Goal: Task Accomplishment & Management: Complete application form

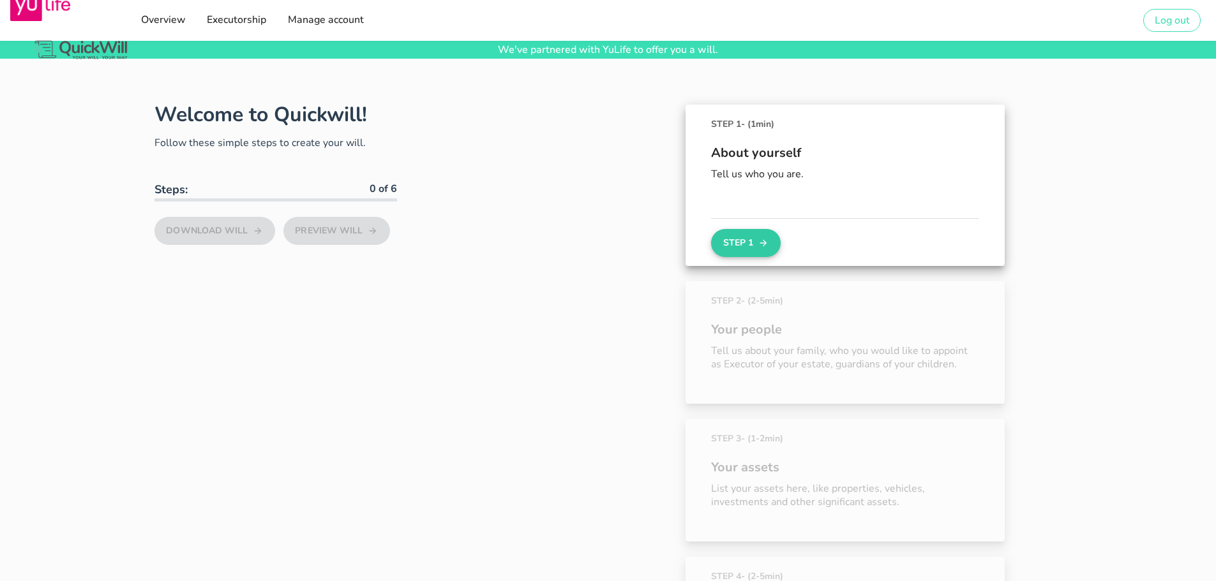
click at [760, 239] on icon "button" at bounding box center [763, 242] width 10 height 15
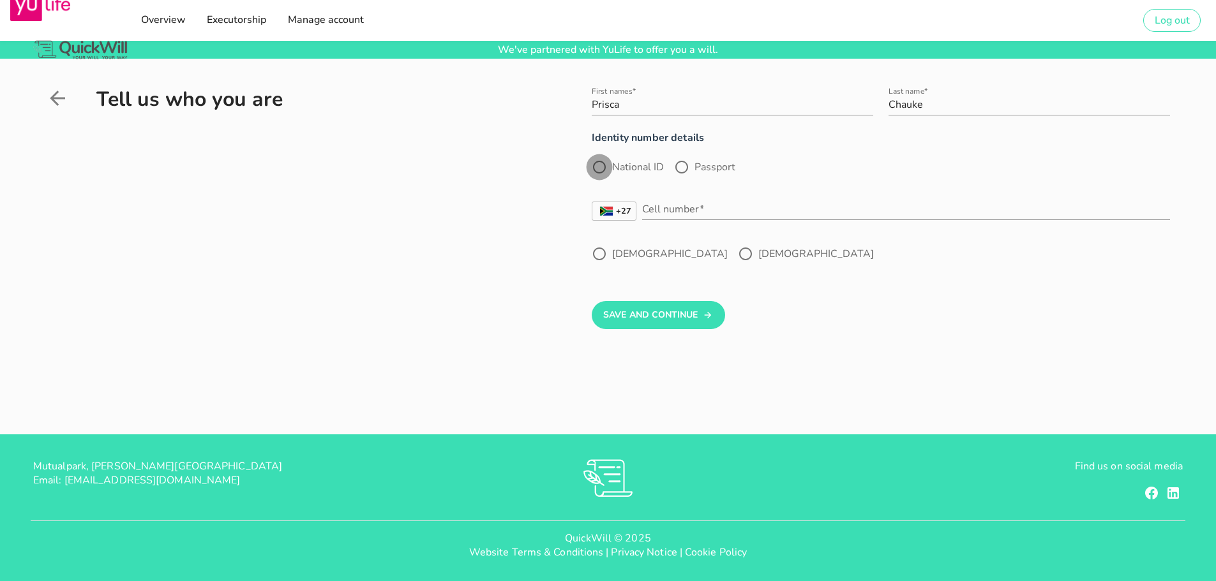
click at [606, 168] on div at bounding box center [599, 167] width 22 height 22
radio input "true"
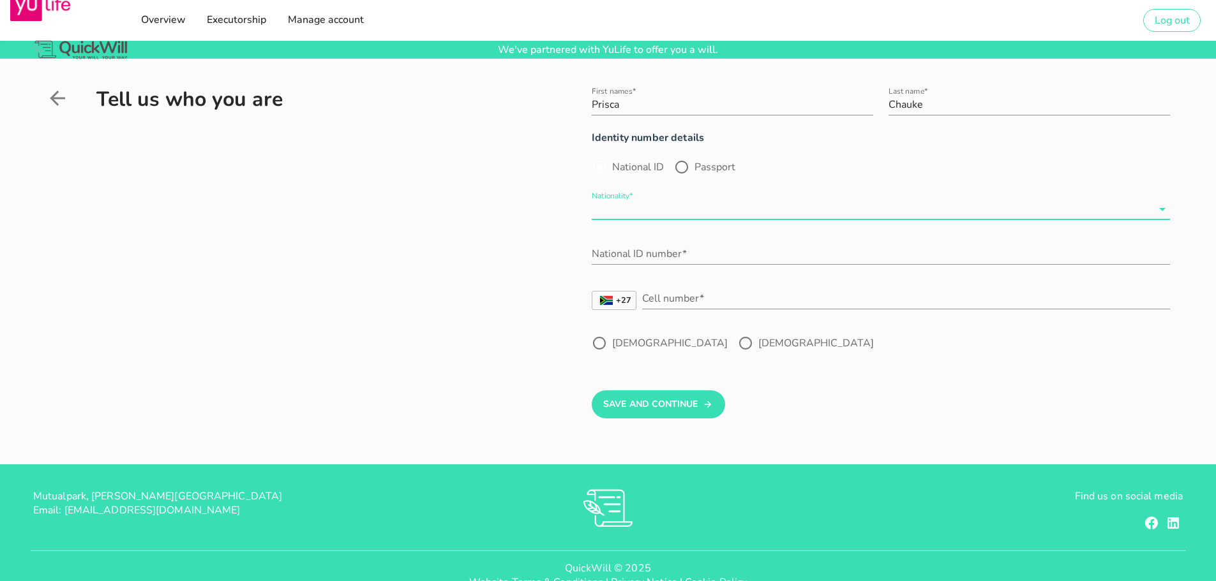
click at [606, 207] on input "Nationality*" at bounding box center [872, 209] width 560 height 20
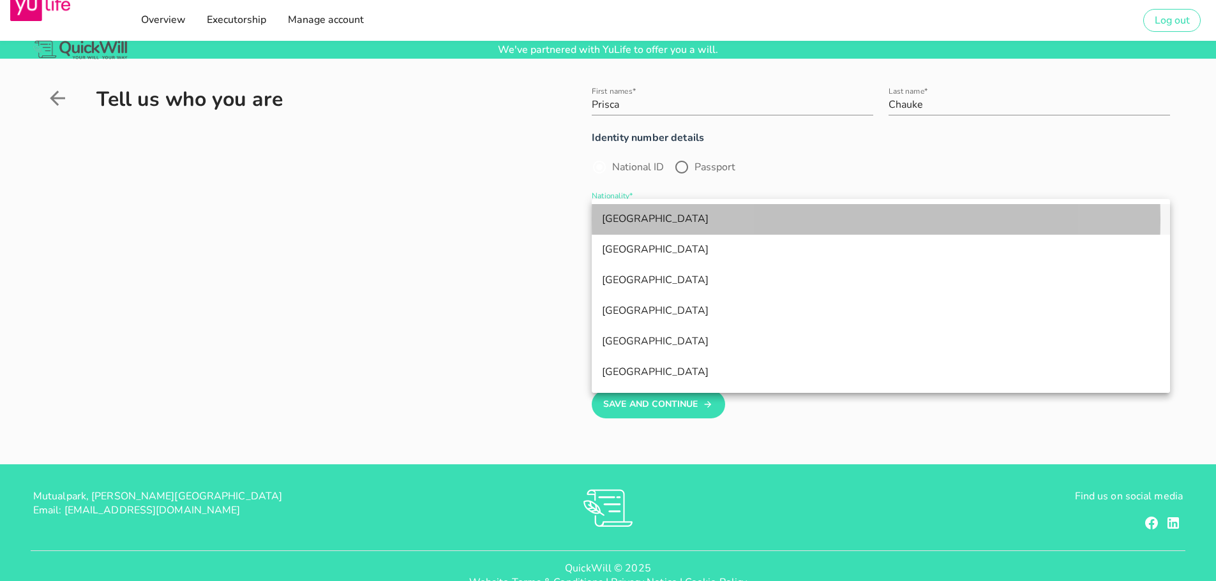
click at [611, 218] on div "[GEOGRAPHIC_DATA]" at bounding box center [881, 219] width 558 height 12
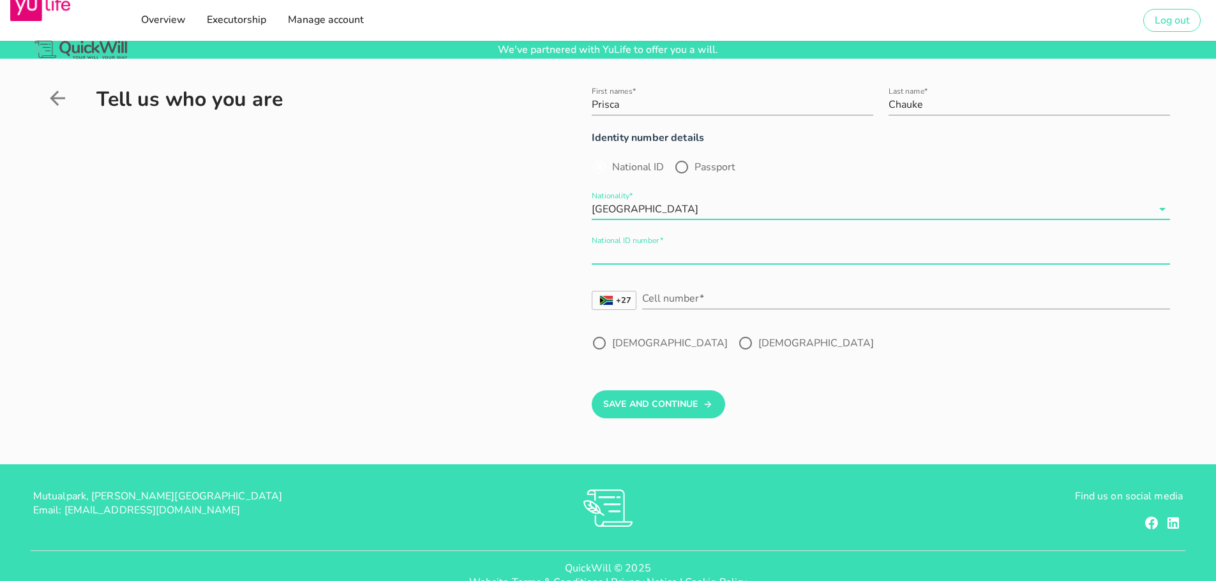
click at [612, 251] on input "National ID number*" at bounding box center [881, 254] width 578 height 20
type input "9204170913080"
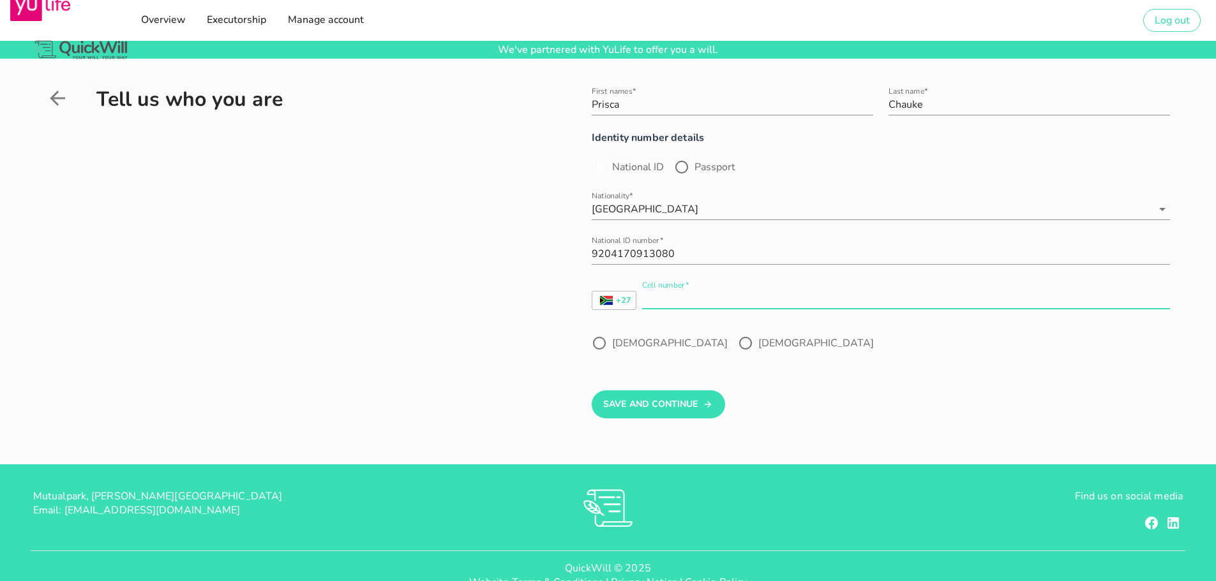
click at [644, 304] on input "Cell number*" at bounding box center [906, 298] width 528 height 20
click at [644, 304] on input "692272291" at bounding box center [906, 298] width 528 height 20
type input "0692272291"
click at [734, 343] on div at bounding box center [745, 343] width 22 height 22
radio input "true"
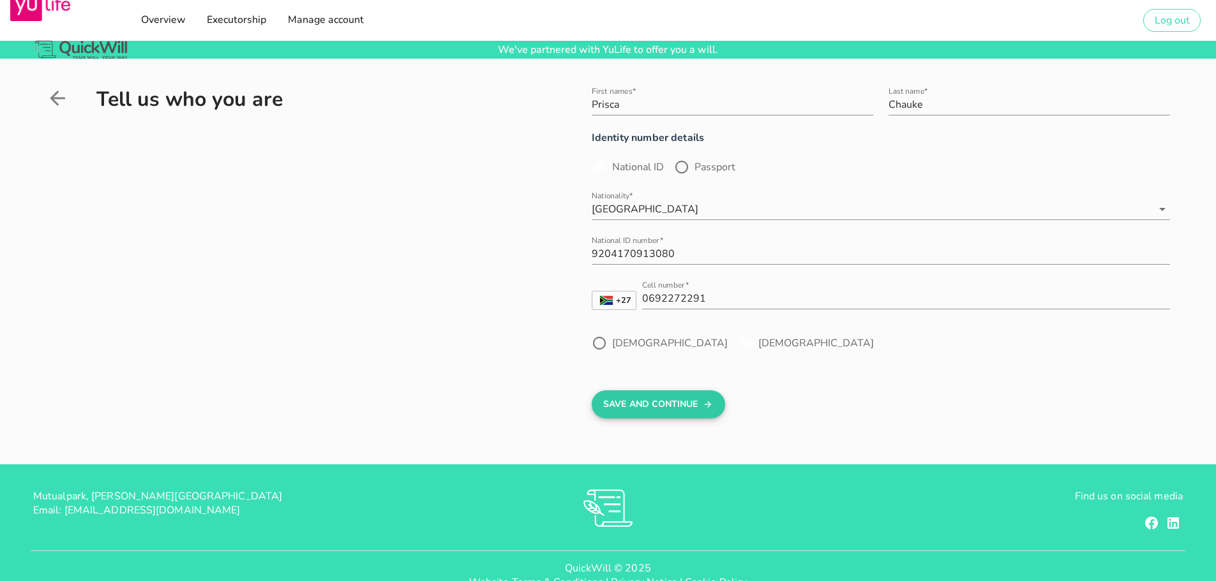
click at [661, 403] on button "Save And Continue" at bounding box center [658, 405] width 133 height 28
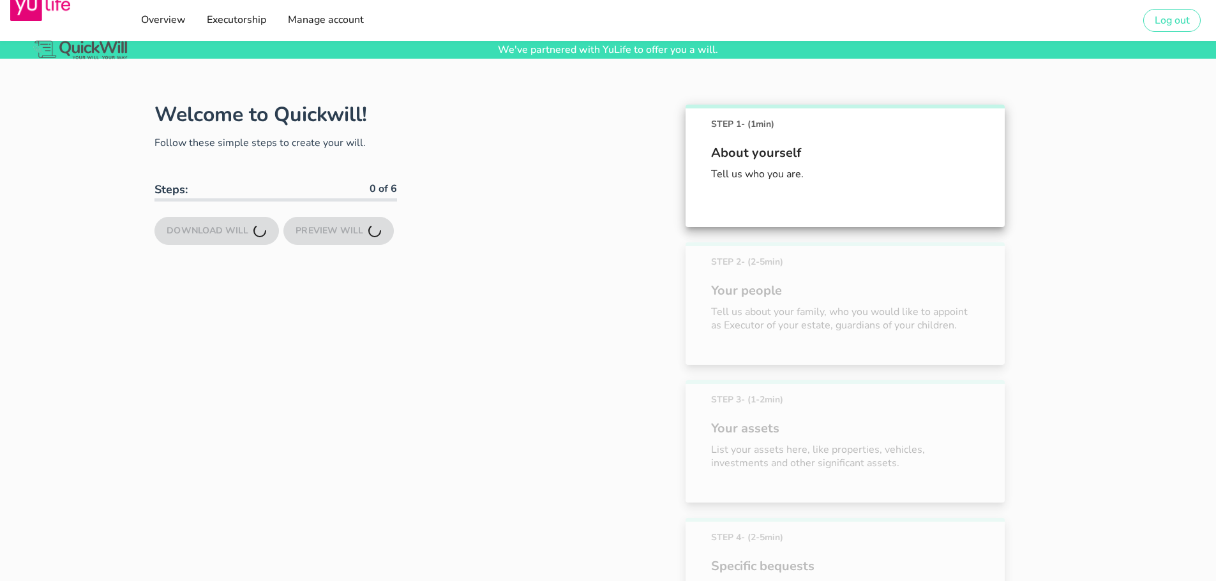
scroll to position [89, 0]
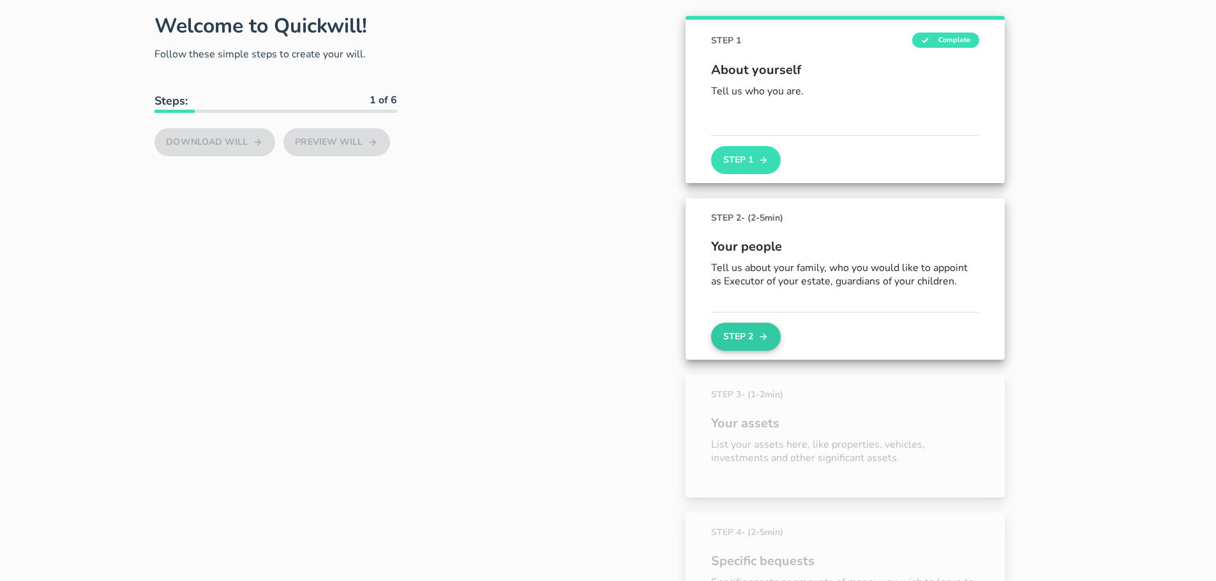
click at [757, 341] on button "Step 2" at bounding box center [745, 337] width 69 height 28
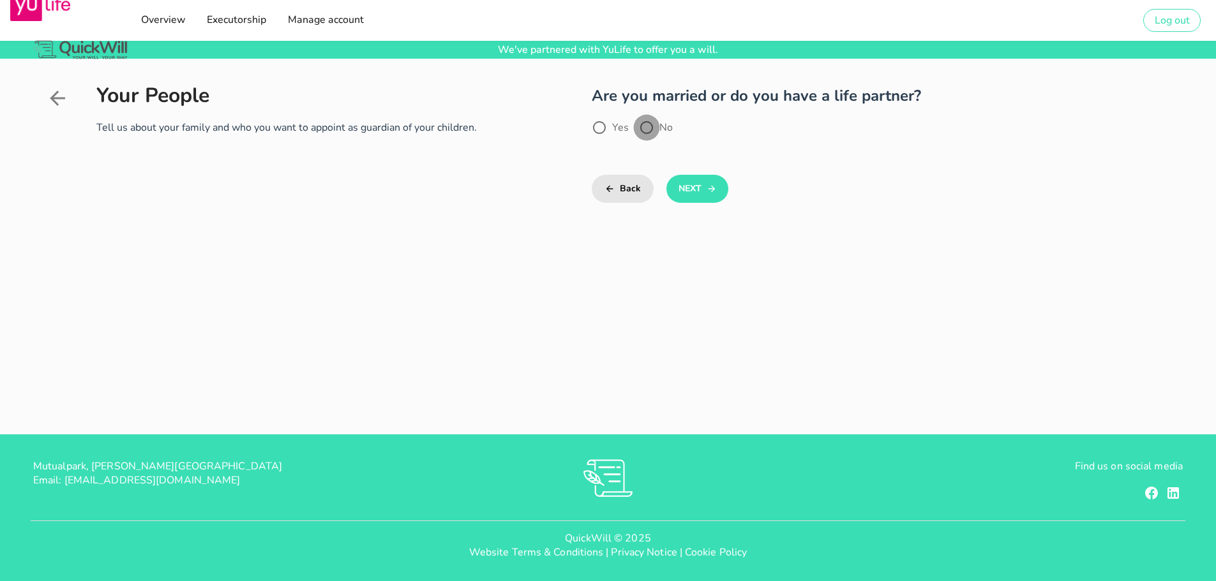
click at [646, 131] on div at bounding box center [647, 128] width 22 height 22
radio input "true"
click at [687, 186] on button "Next" at bounding box center [697, 189] width 62 height 28
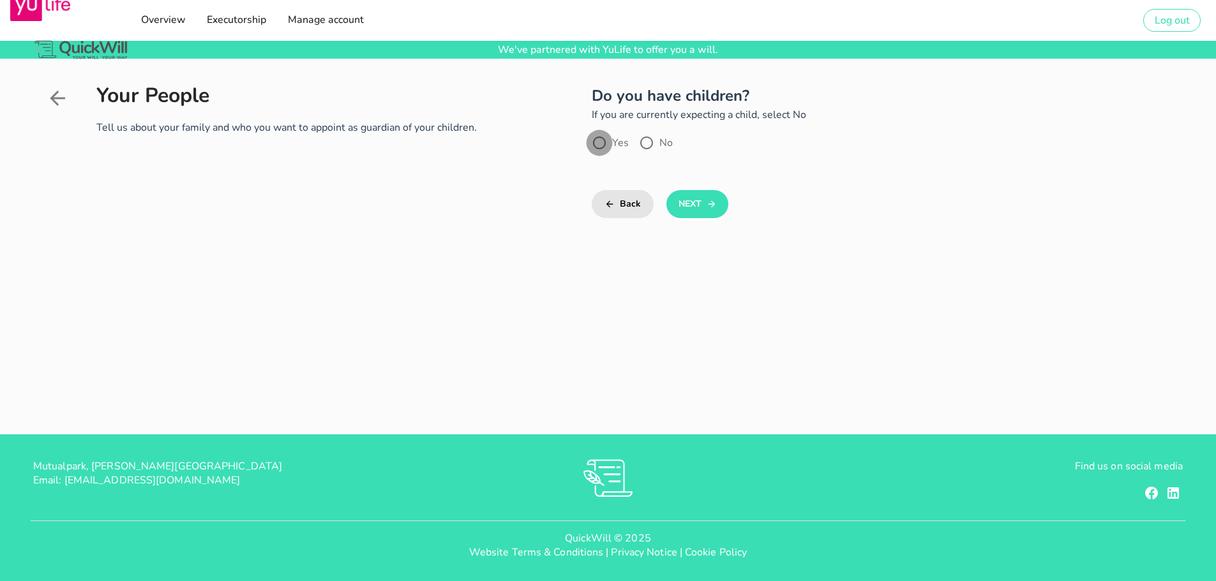
click at [600, 145] on div at bounding box center [599, 143] width 22 height 22
radio input "true"
click at [696, 200] on button "Next" at bounding box center [697, 204] width 62 height 28
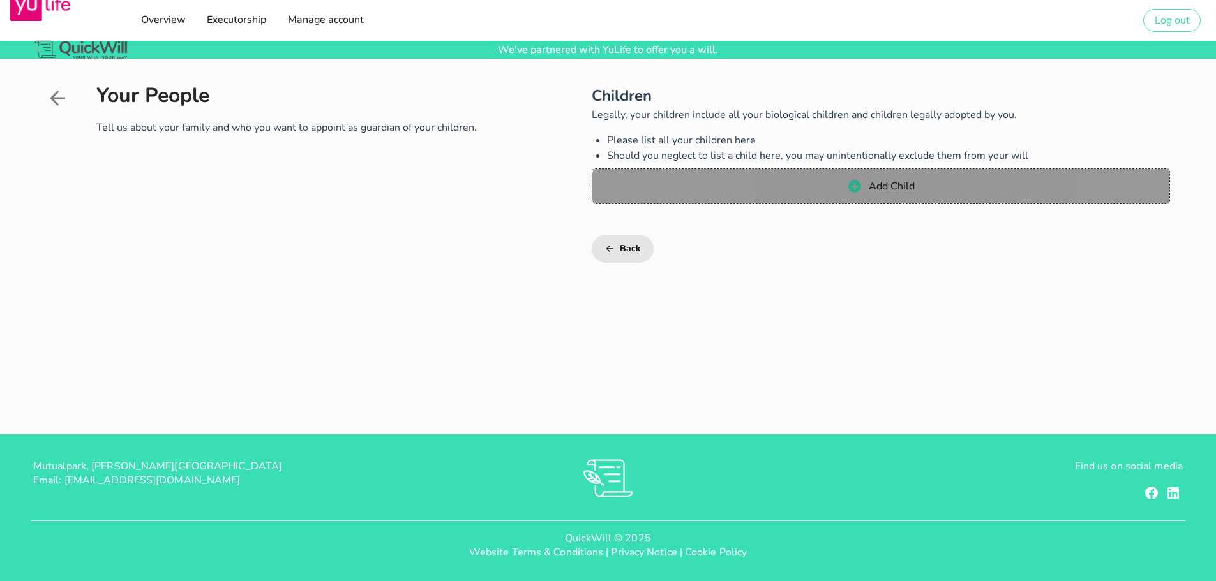
click at [894, 190] on span "Add Child" at bounding box center [890, 186] width 47 height 14
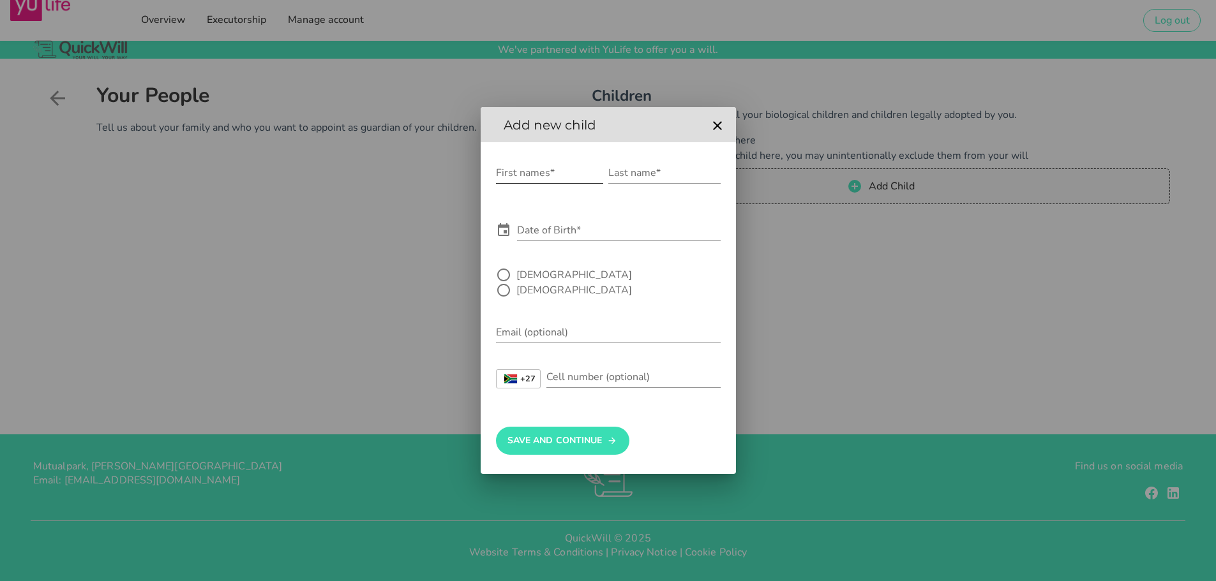
click at [516, 178] on input "First names*" at bounding box center [549, 173] width 107 height 20
type input "Enelo"
click at [618, 181] on input "Last name*" at bounding box center [664, 173] width 112 height 20
type input "Chauke"
click at [550, 241] on input "Date of Birth*" at bounding box center [619, 230] width 204 height 20
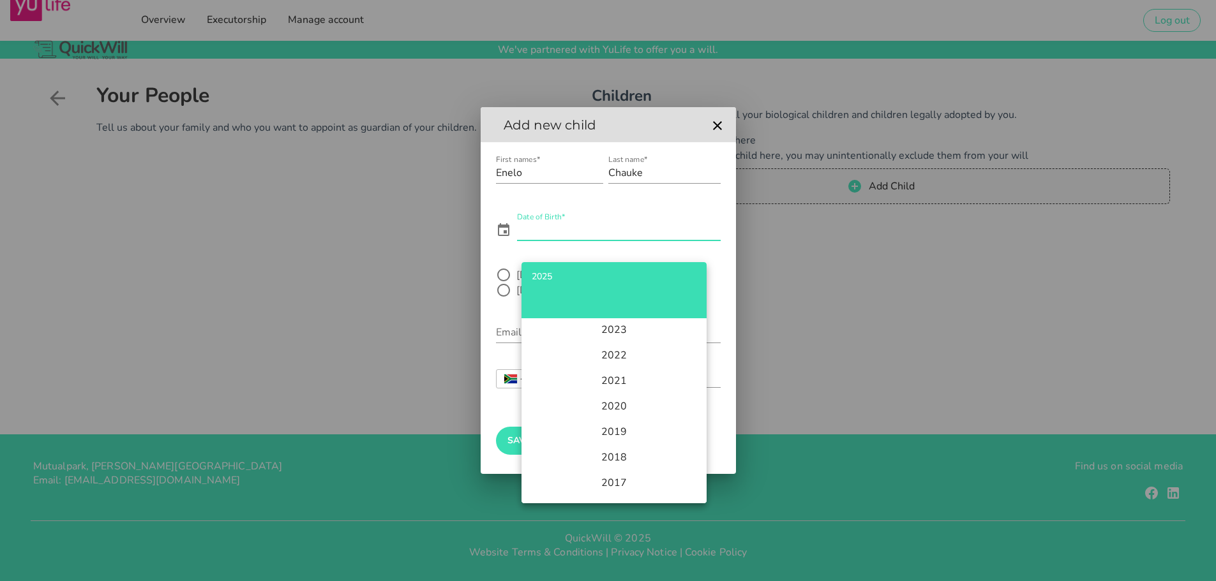
scroll to position [77, 0]
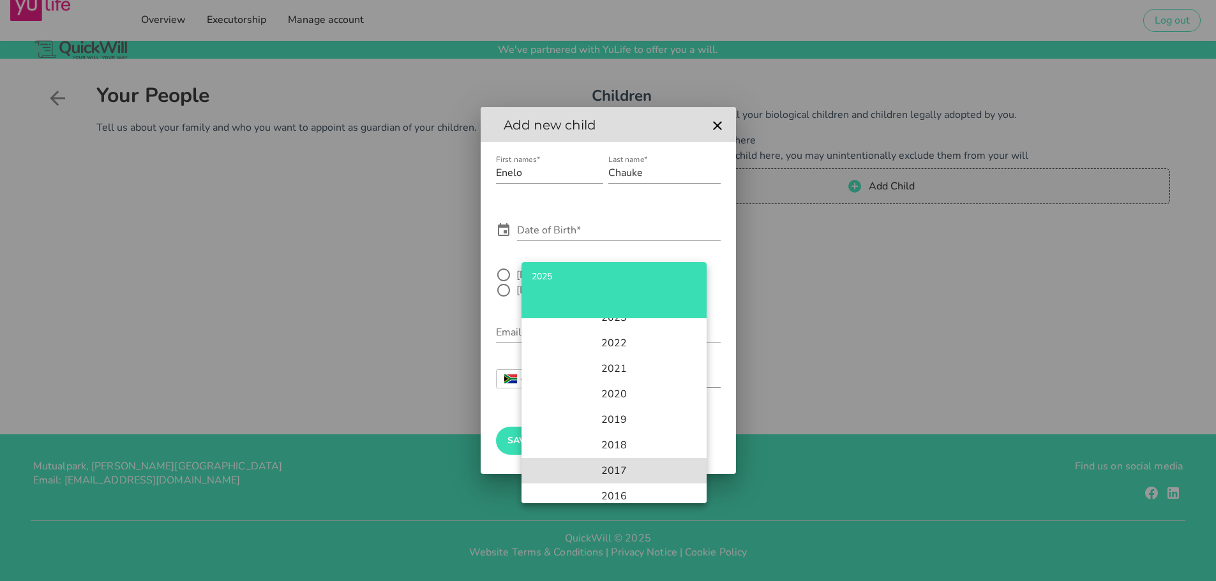
click at [625, 473] on li "2017" at bounding box center [613, 471] width 185 height 26
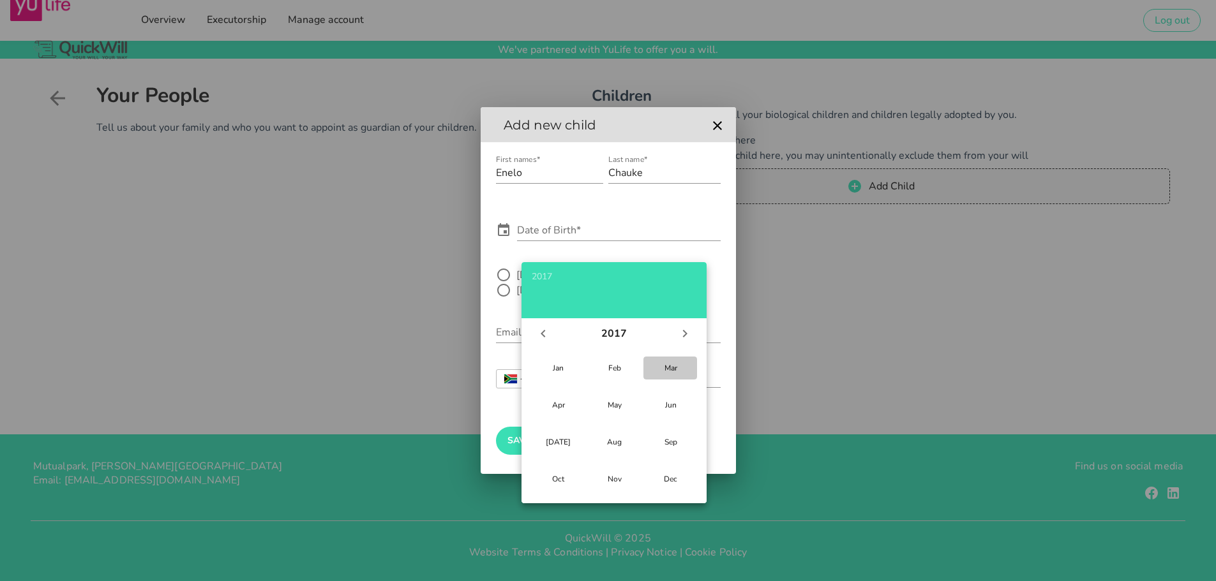
click at [666, 374] on button "Mar" at bounding box center [670, 368] width 54 height 23
click at [607, 480] on div "29" at bounding box center [613, 476] width 13 height 10
type input "[DATE]"
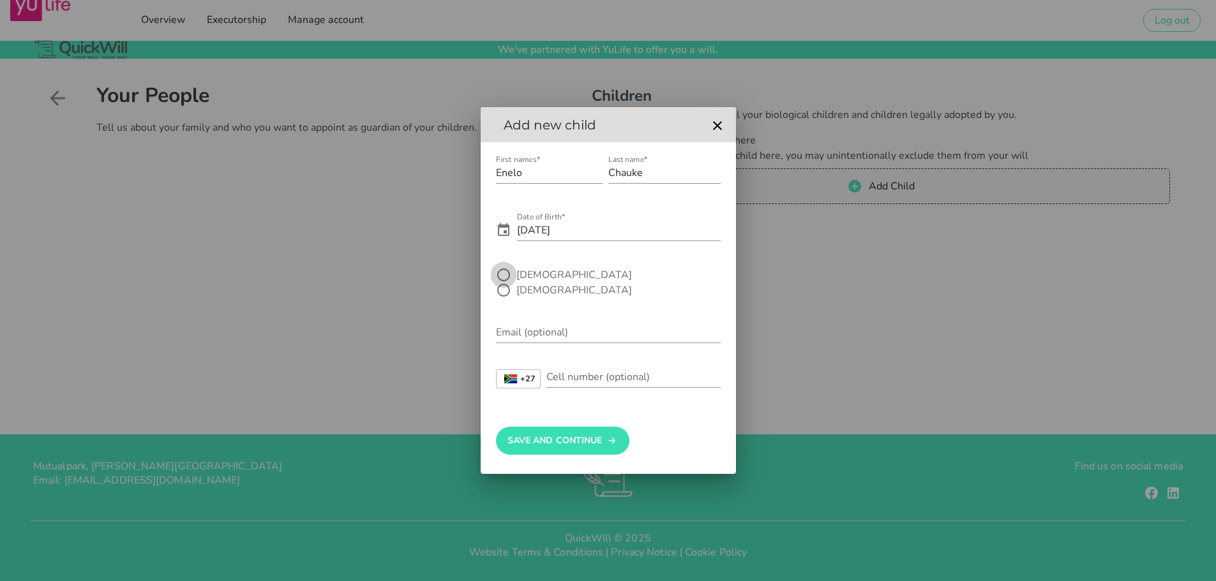
click at [505, 278] on div at bounding box center [504, 275] width 22 height 22
radio input "true"
click at [574, 432] on button "Save And Continue" at bounding box center [562, 441] width 133 height 28
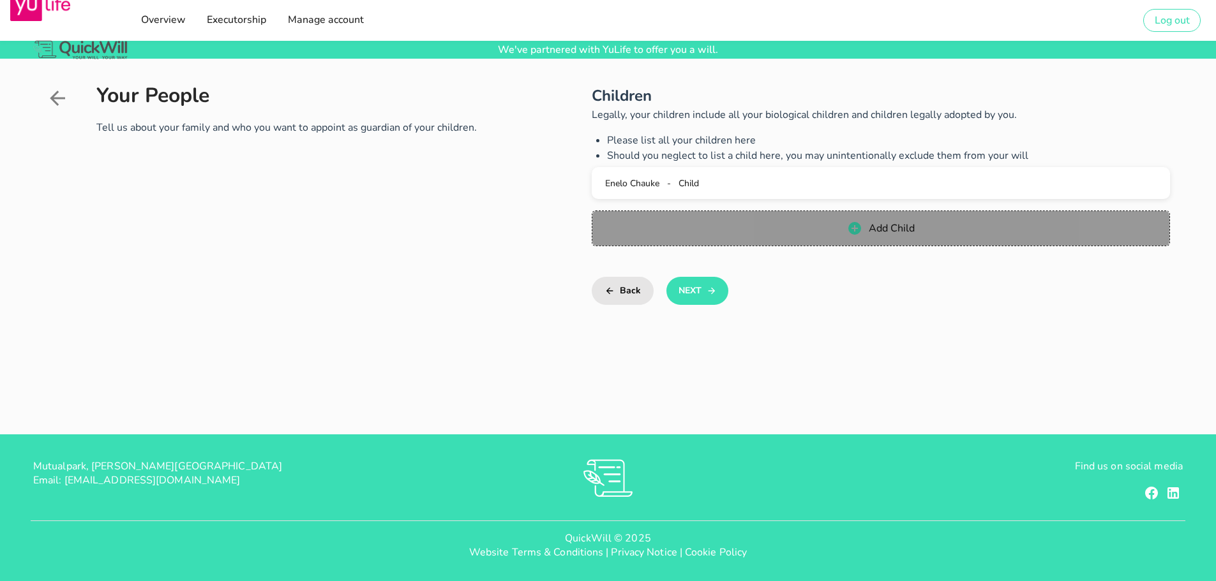
click at [867, 239] on button "Add Child" at bounding box center [881, 229] width 578 height 36
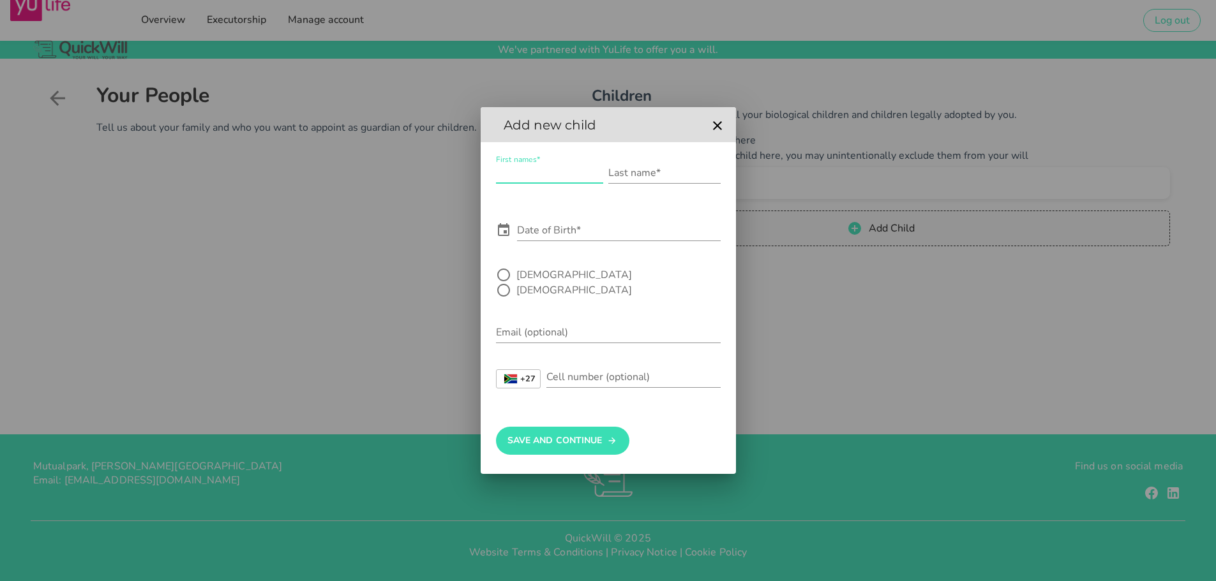
click at [514, 183] on input "First names*" at bounding box center [549, 173] width 107 height 20
type input "Engetelo [PERSON_NAME]"
click at [614, 182] on input "Last name*" at bounding box center [664, 173] width 112 height 20
type input "Chauke"
click at [558, 235] on input "Date of Birth*" at bounding box center [619, 230] width 204 height 20
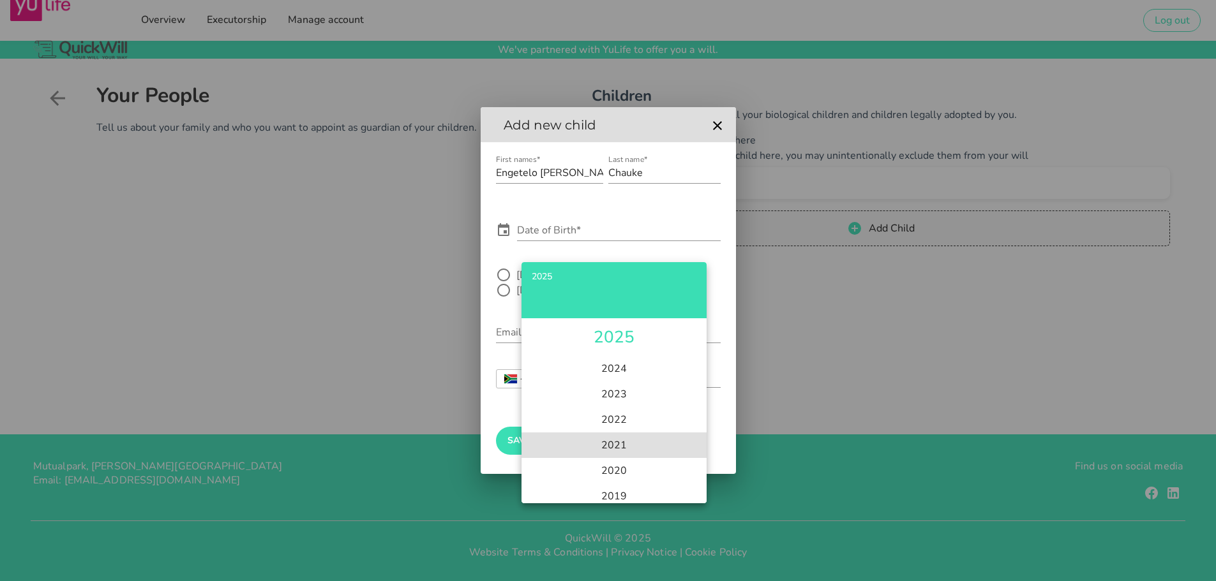
click at [621, 450] on li "2021" at bounding box center [613, 446] width 185 height 26
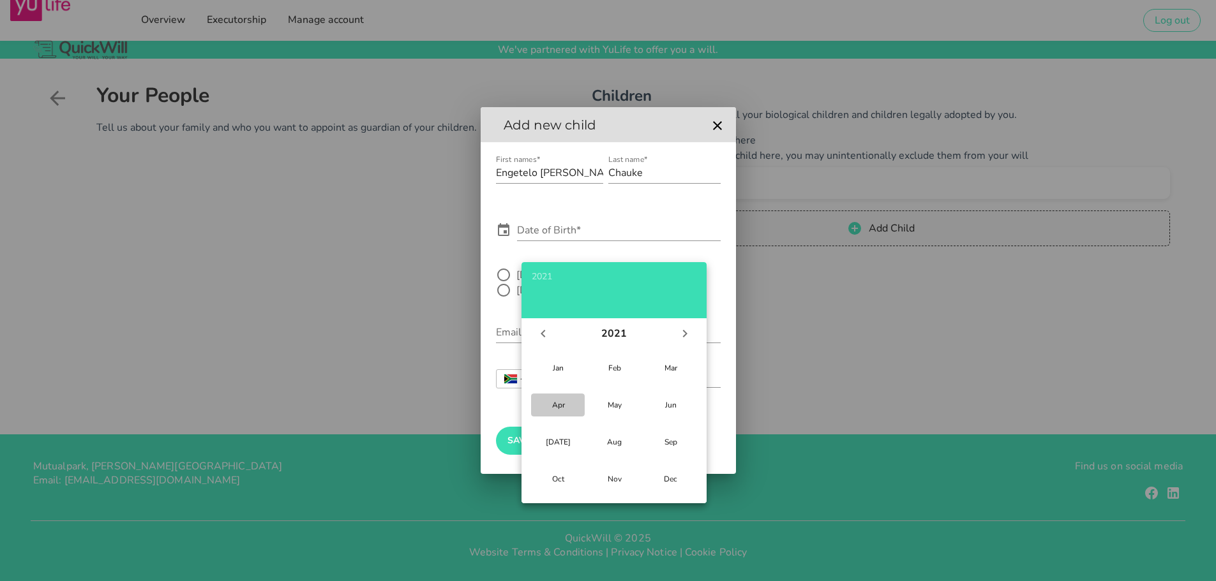
click at [558, 412] on button "Apr" at bounding box center [558, 405] width 54 height 23
click at [586, 456] on div "20" at bounding box center [589, 453] width 13 height 10
type input "[DATE]"
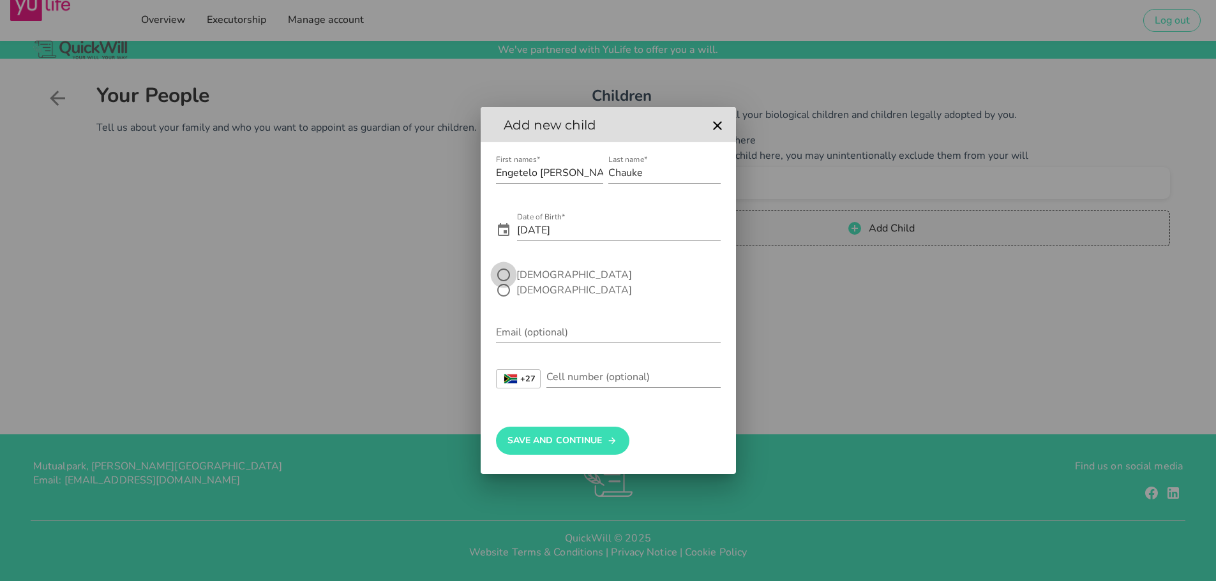
click at [505, 286] on div at bounding box center [504, 275] width 22 height 22
radio input "true"
click at [553, 433] on button "Save And Continue" at bounding box center [562, 441] width 133 height 28
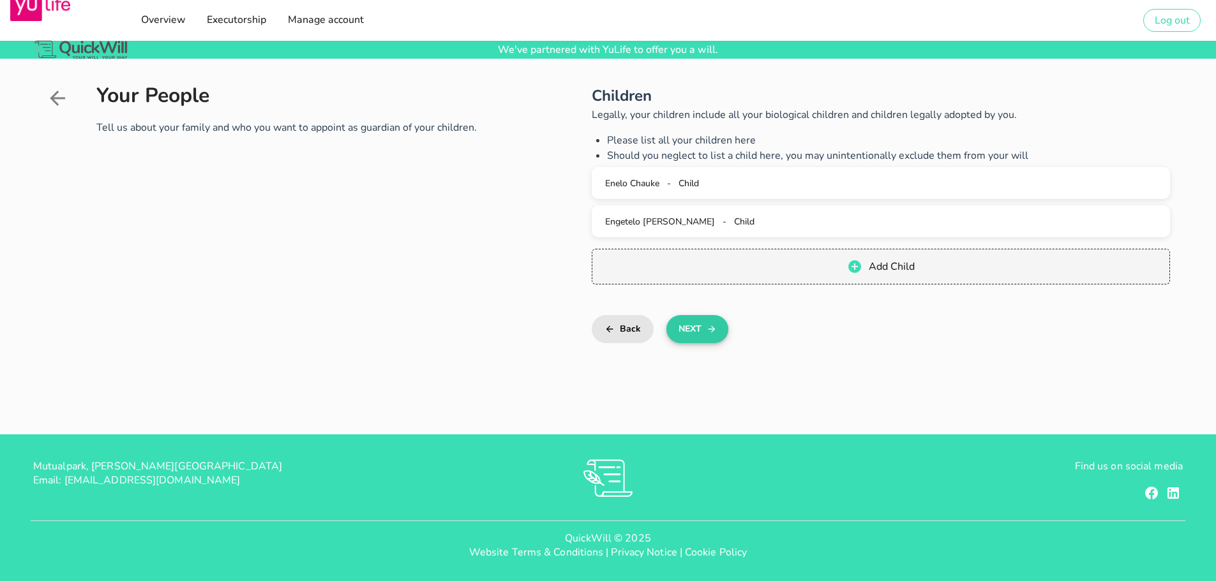
click at [686, 333] on button "Next" at bounding box center [697, 329] width 62 height 28
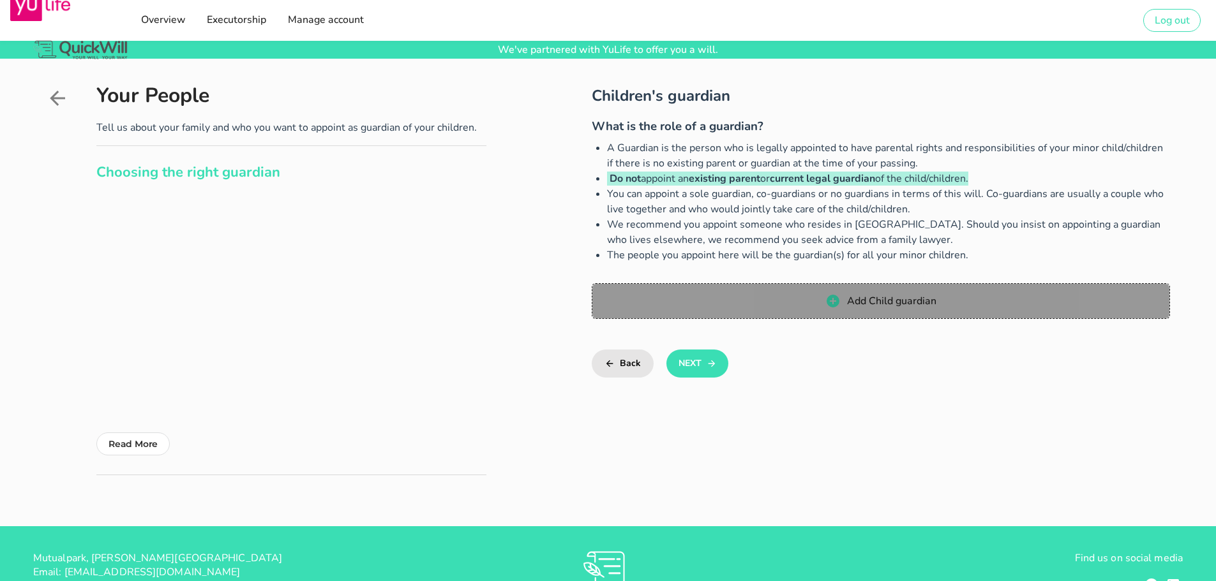
click at [905, 308] on span "Add Child guardian" at bounding box center [890, 301] width 90 height 14
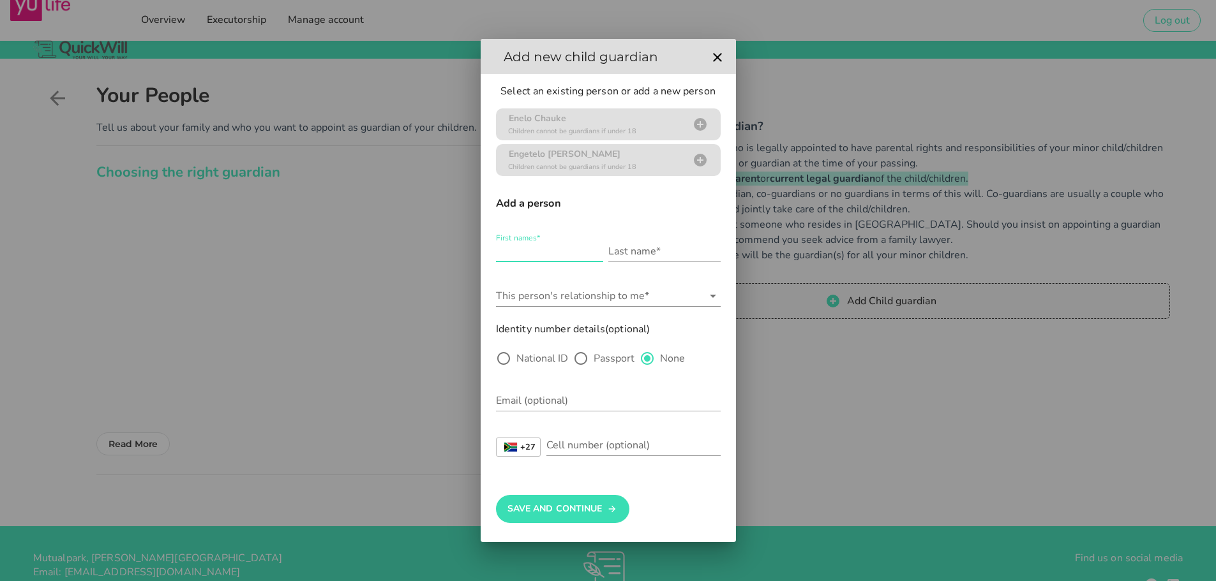
click at [510, 250] on input "First names*" at bounding box center [549, 251] width 107 height 20
type input "Tears [PERSON_NAME]"
click at [609, 250] on input "Last name*" at bounding box center [664, 251] width 112 height 20
type input "Chauke"
click at [539, 295] on input "This person's relationship to me*" at bounding box center [599, 296] width 207 height 20
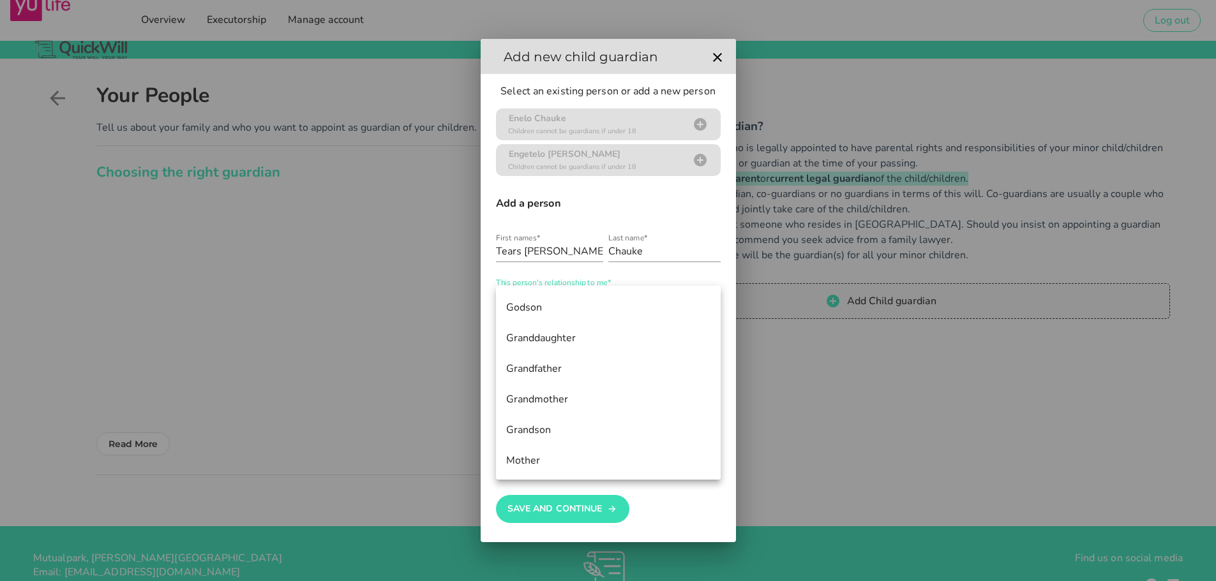
scroll to position [408, 0]
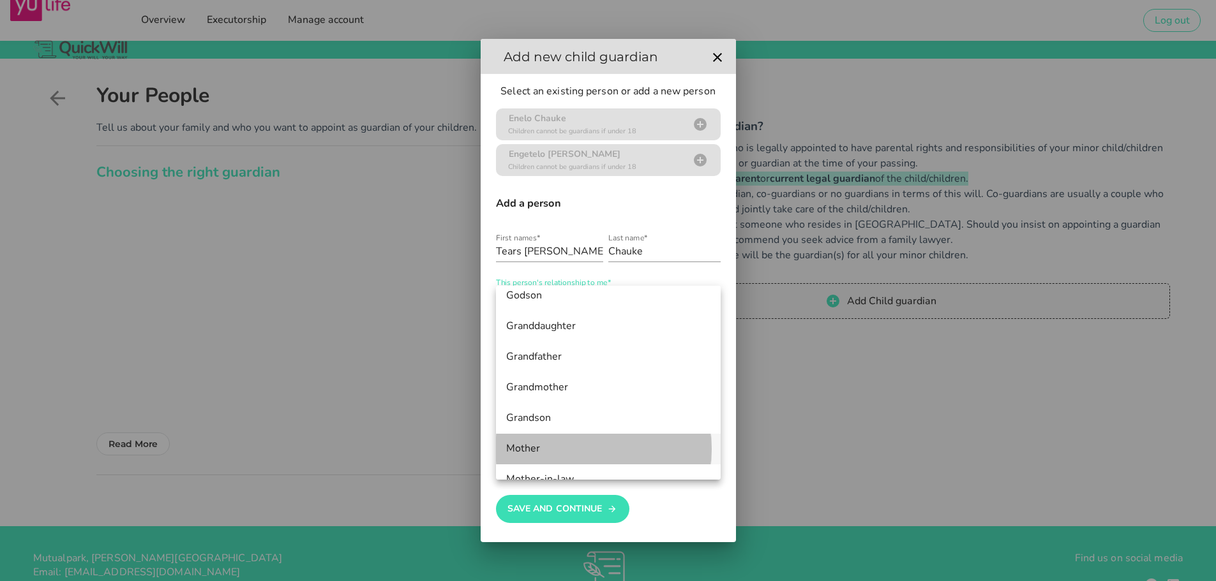
click at [579, 450] on div "Mother" at bounding box center [608, 449] width 204 height 12
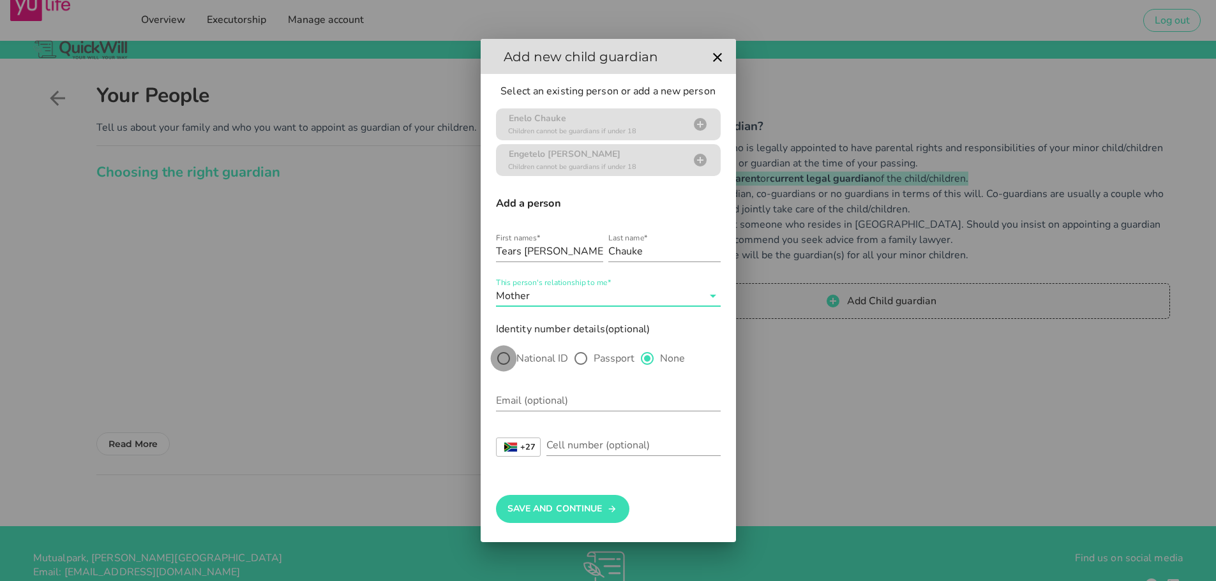
click at [509, 361] on div at bounding box center [504, 359] width 22 height 22
radio input "true"
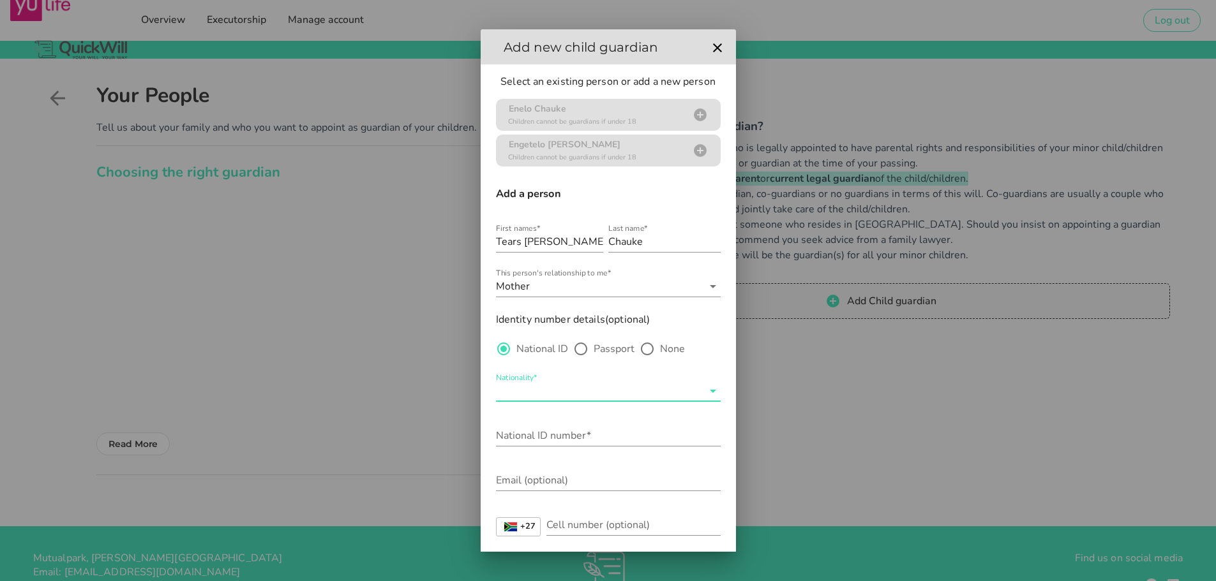
click at [525, 387] on input "Nationality*" at bounding box center [599, 391] width 207 height 20
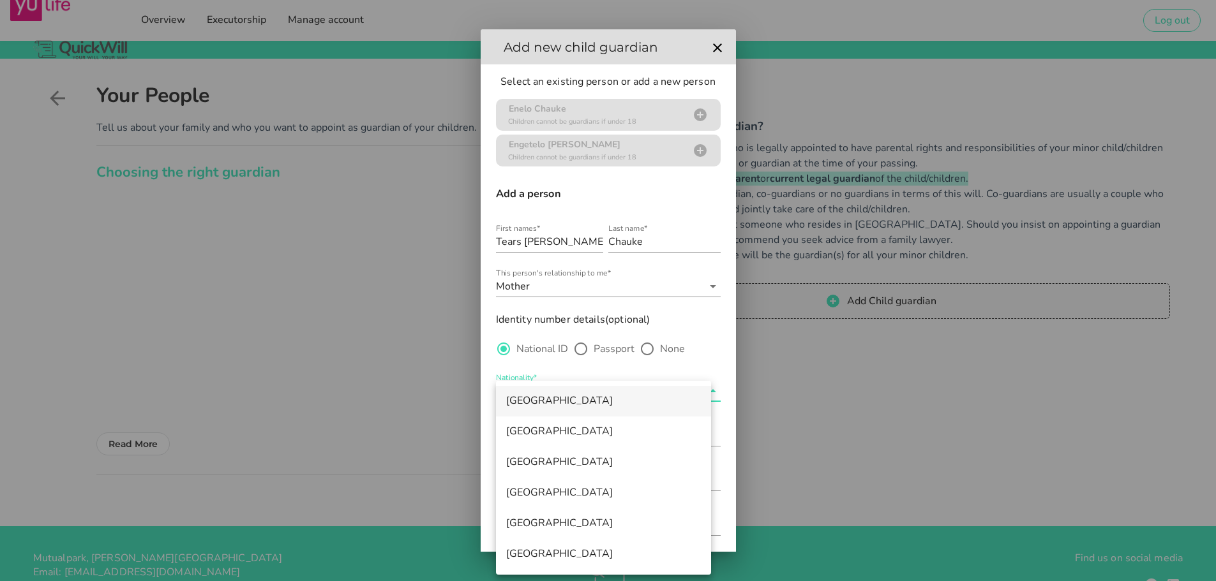
click at [526, 399] on div "[GEOGRAPHIC_DATA]" at bounding box center [603, 401] width 195 height 12
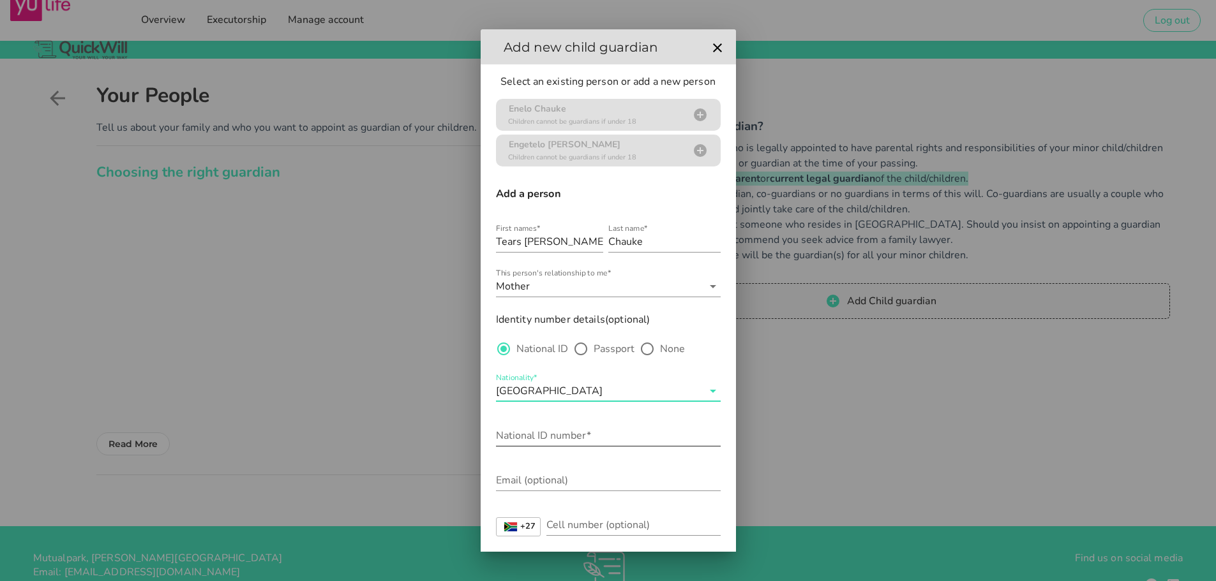
click at [514, 436] on input "National ID number*" at bounding box center [608, 436] width 225 height 20
type input "7501150387082"
click at [576, 528] on input "Cell number (optional)" at bounding box center [633, 525] width 174 height 20
type input "0788844662"
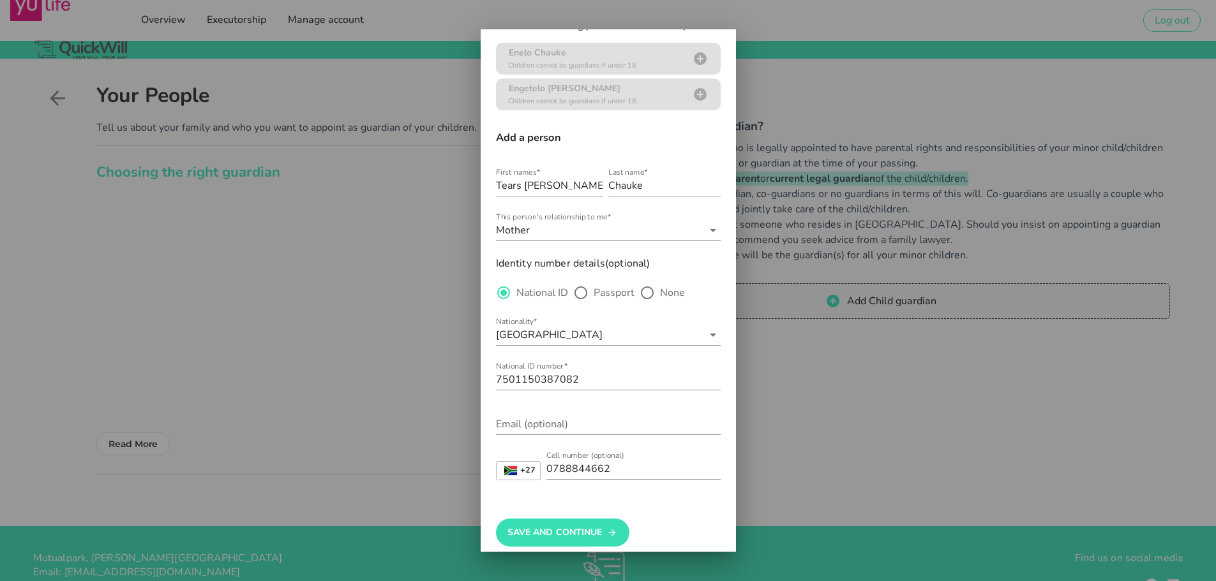
scroll to position [70, 0]
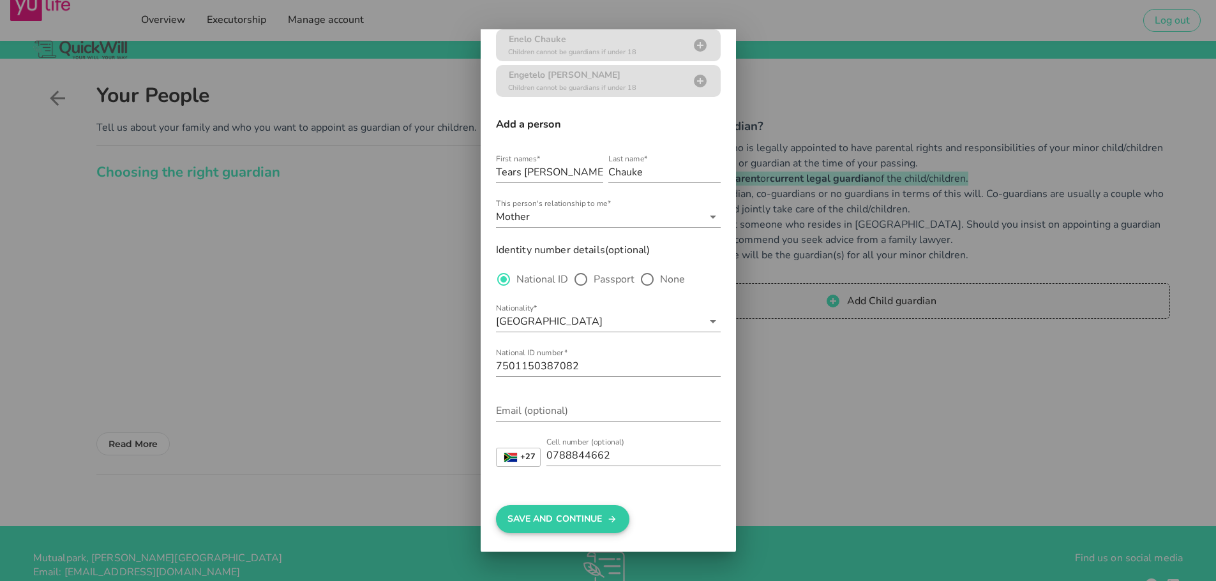
click at [579, 527] on button "Save And Continue" at bounding box center [562, 519] width 133 height 28
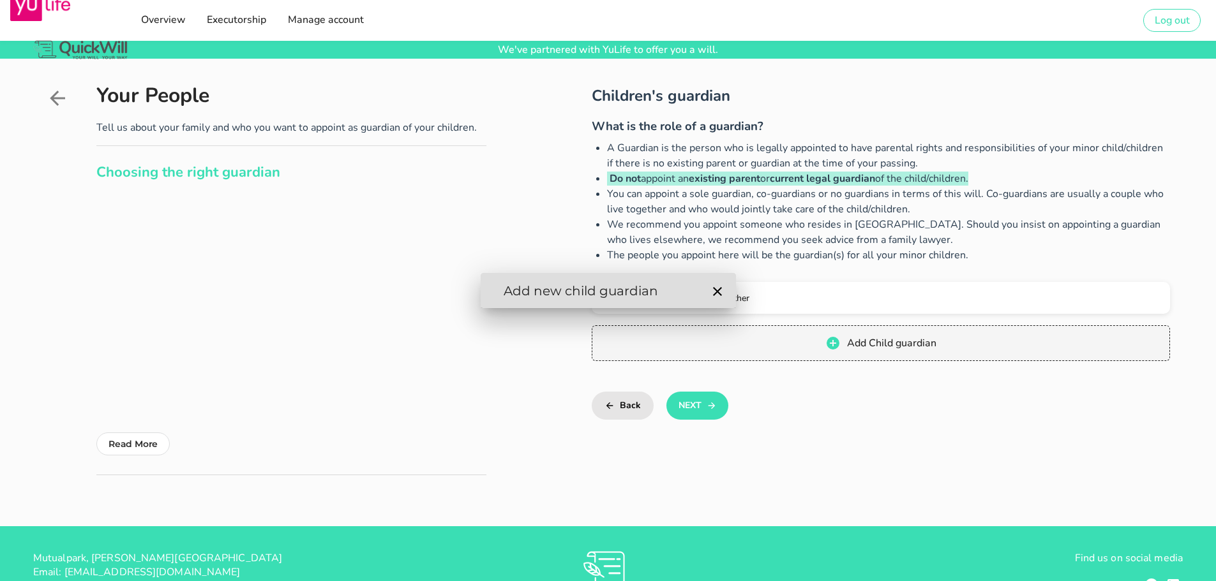
scroll to position [0, 0]
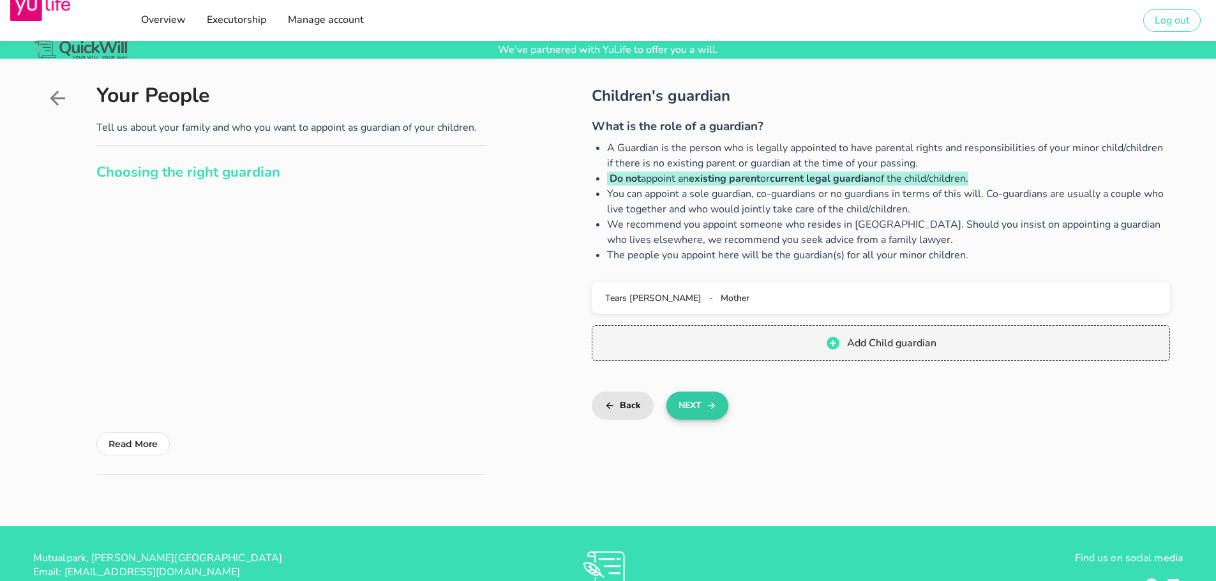
click at [704, 407] on button "Next" at bounding box center [697, 406] width 62 height 28
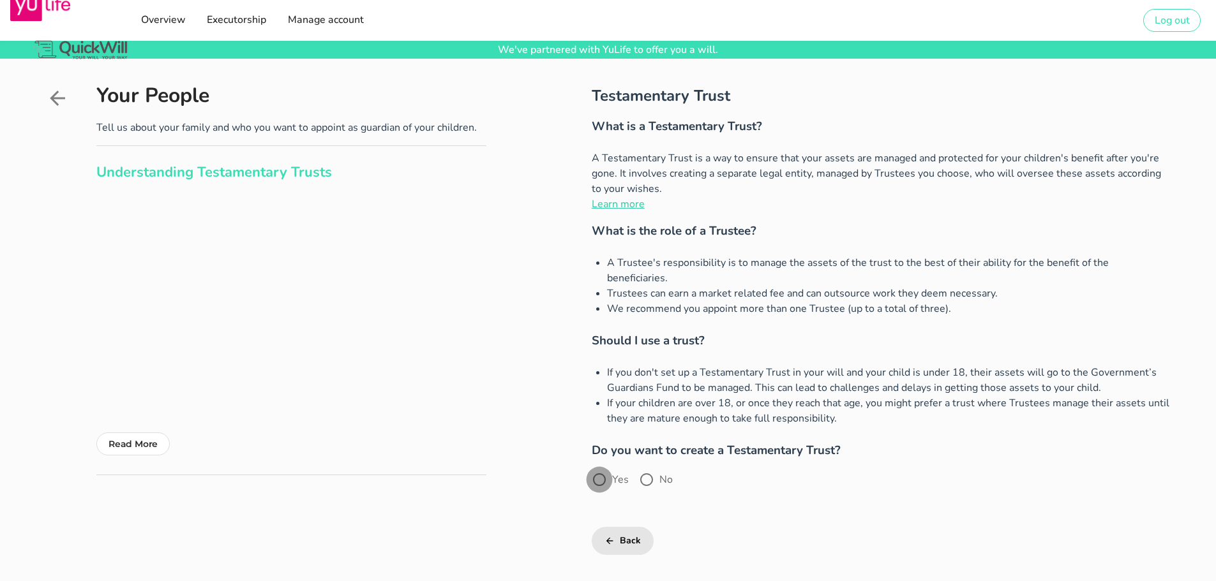
click at [607, 469] on div at bounding box center [599, 480] width 22 height 22
radio input "true"
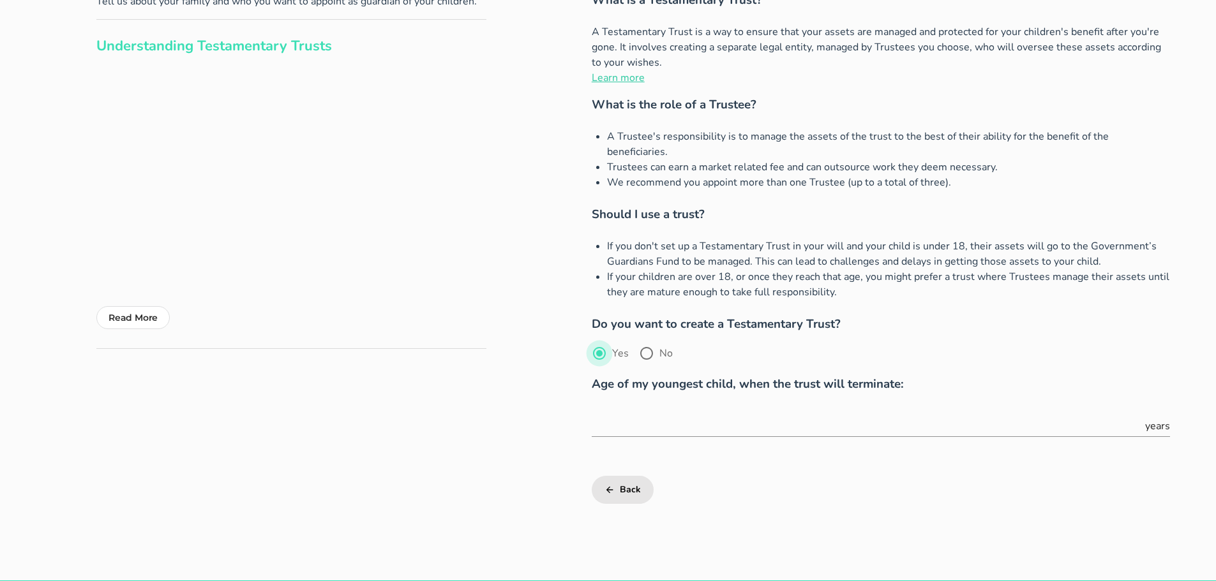
scroll to position [128, 0]
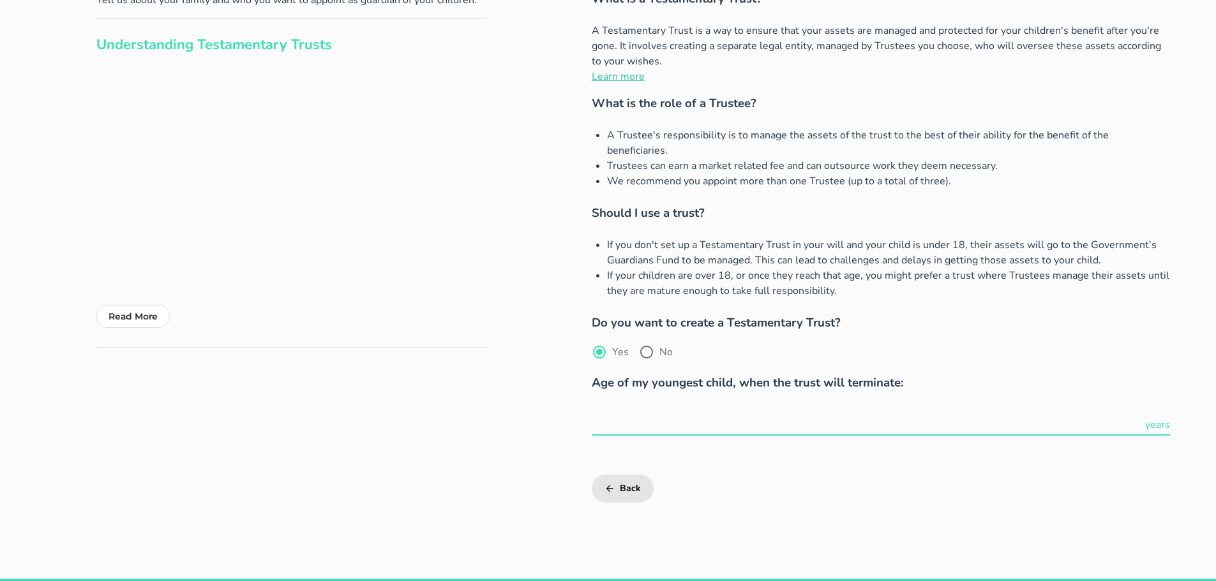
click at [715, 415] on input "text" at bounding box center [867, 425] width 551 height 20
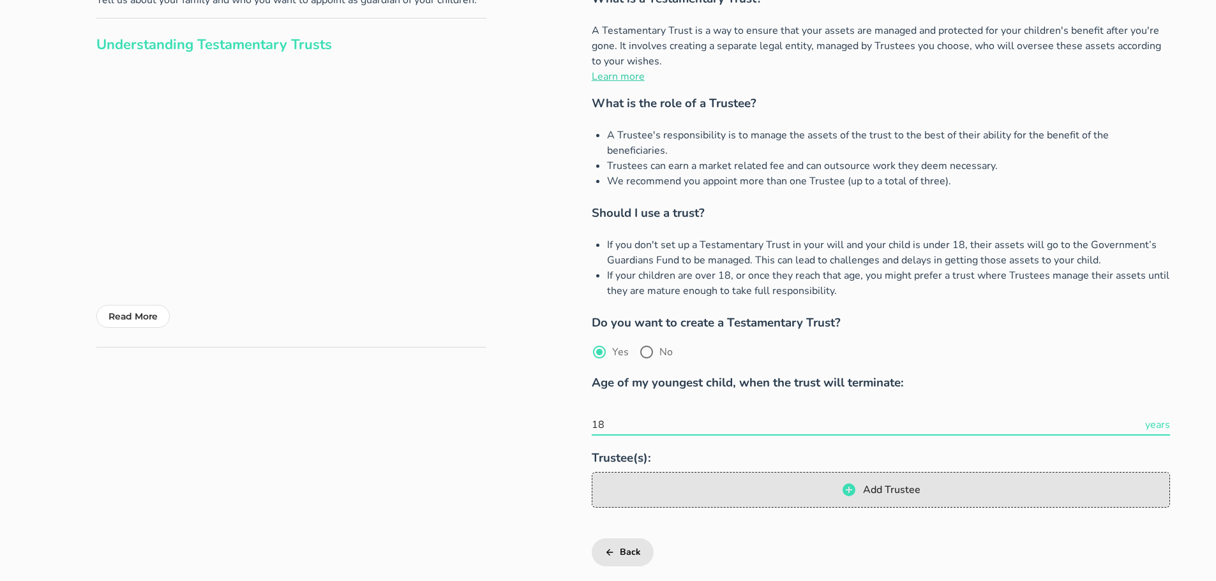
type input "18"
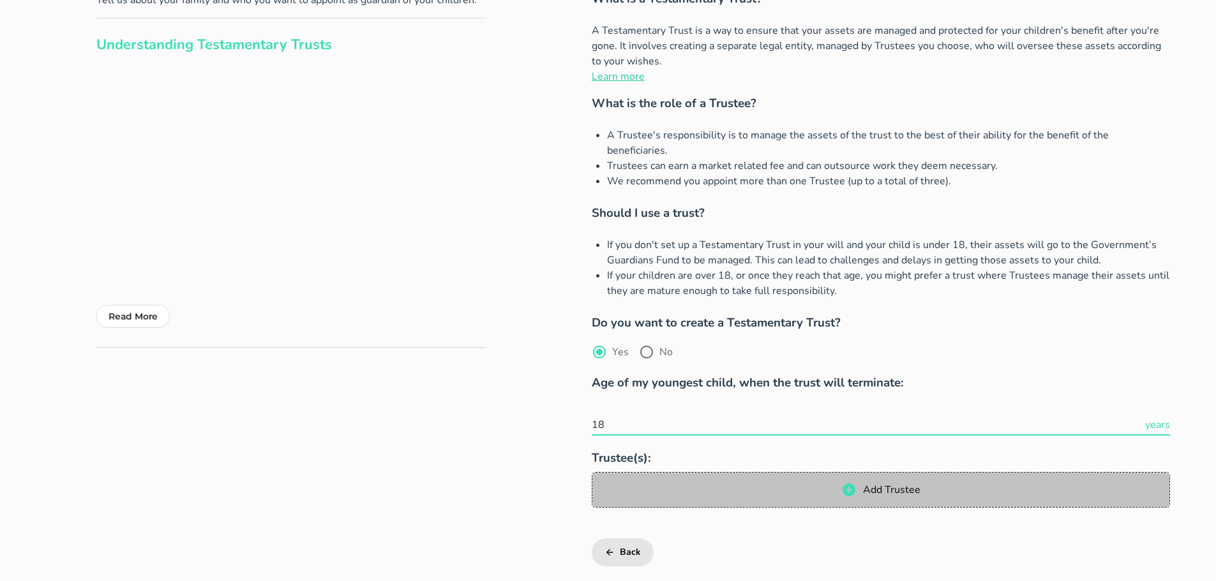
click at [864, 483] on span "Add Trustee" at bounding box center [890, 490] width 58 height 14
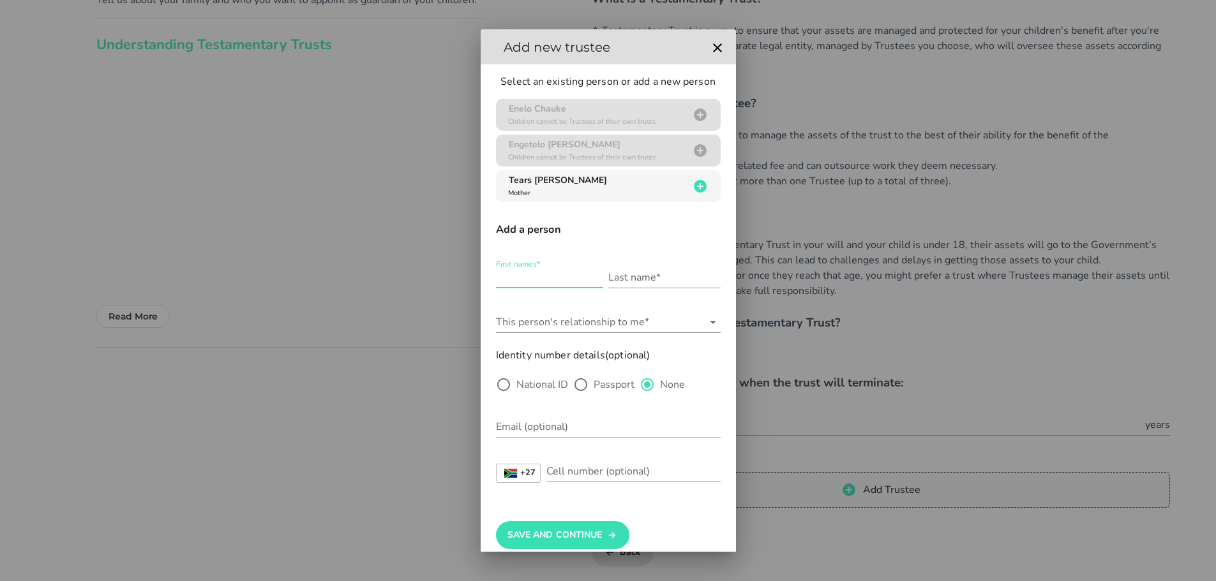
click at [514, 280] on input "First names*" at bounding box center [549, 277] width 107 height 20
type input "t"
type input "Tears [PERSON_NAME]"
click at [616, 278] on input "Last name*" at bounding box center [664, 277] width 112 height 20
type input "Chauke"
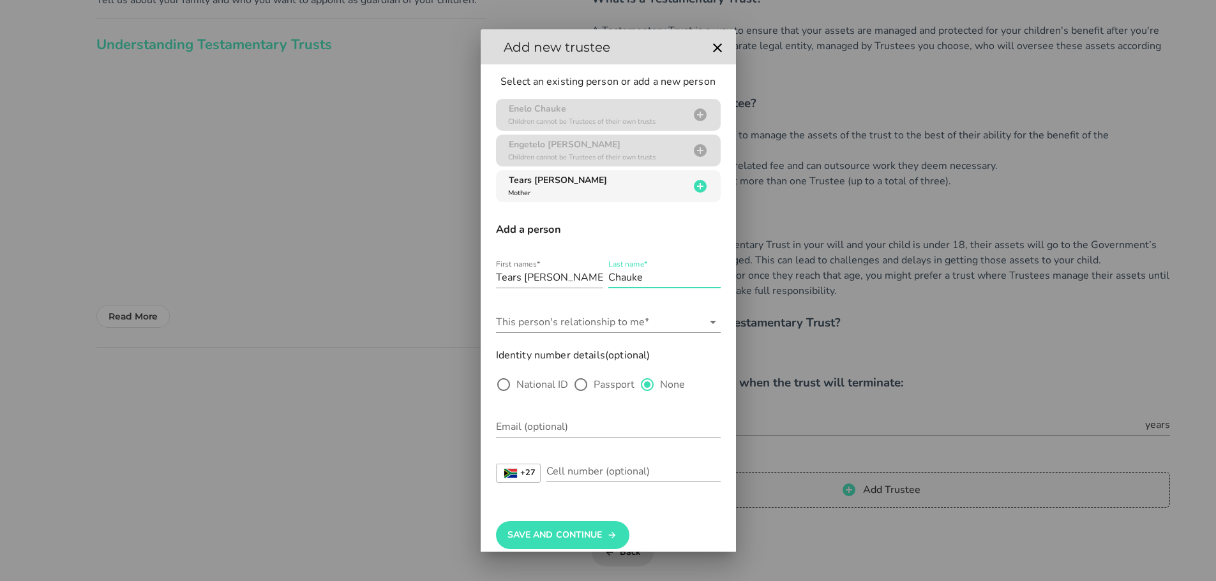
type input "[EMAIL_ADDRESS][DOMAIN_NAME]"
click at [524, 325] on input "This person's relationship to me*" at bounding box center [599, 322] width 207 height 20
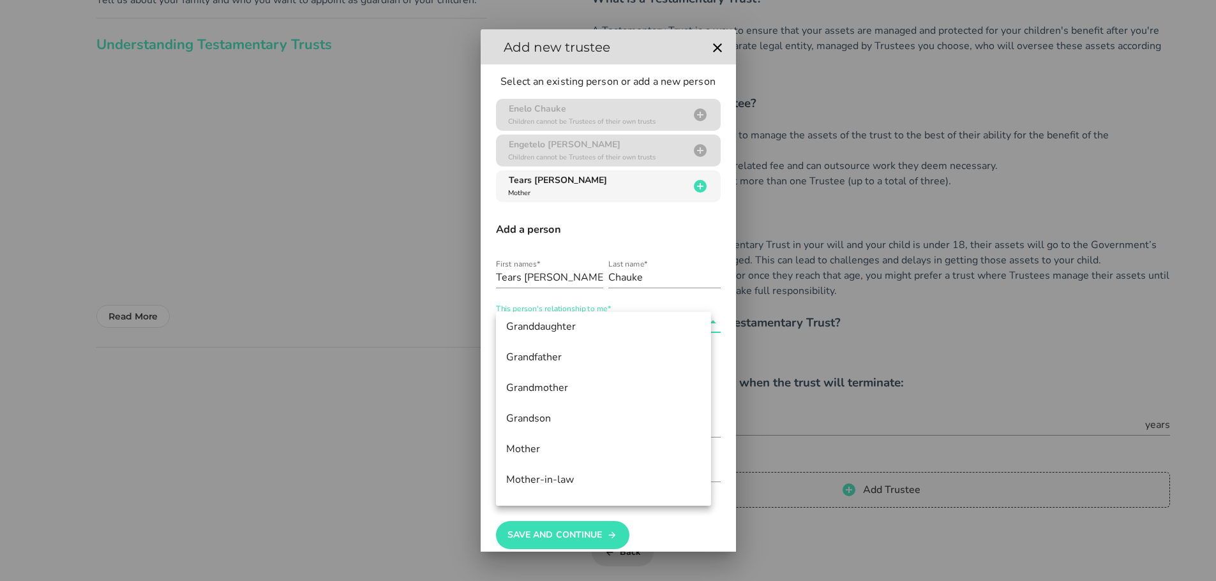
scroll to position [494, 0]
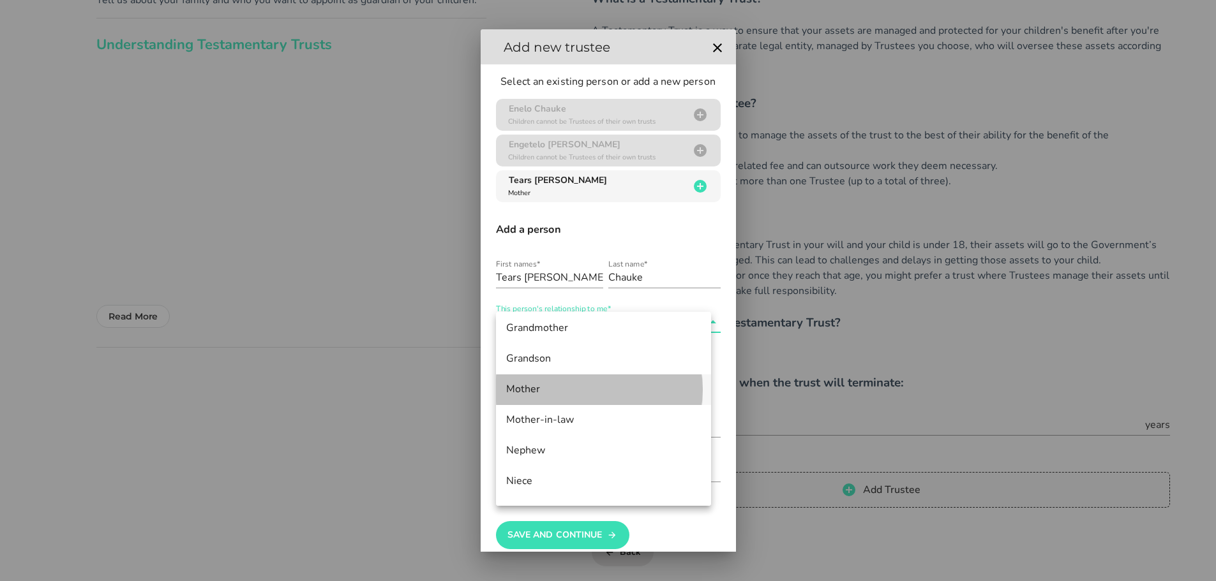
click at [525, 391] on div "Mother" at bounding box center [603, 389] width 195 height 12
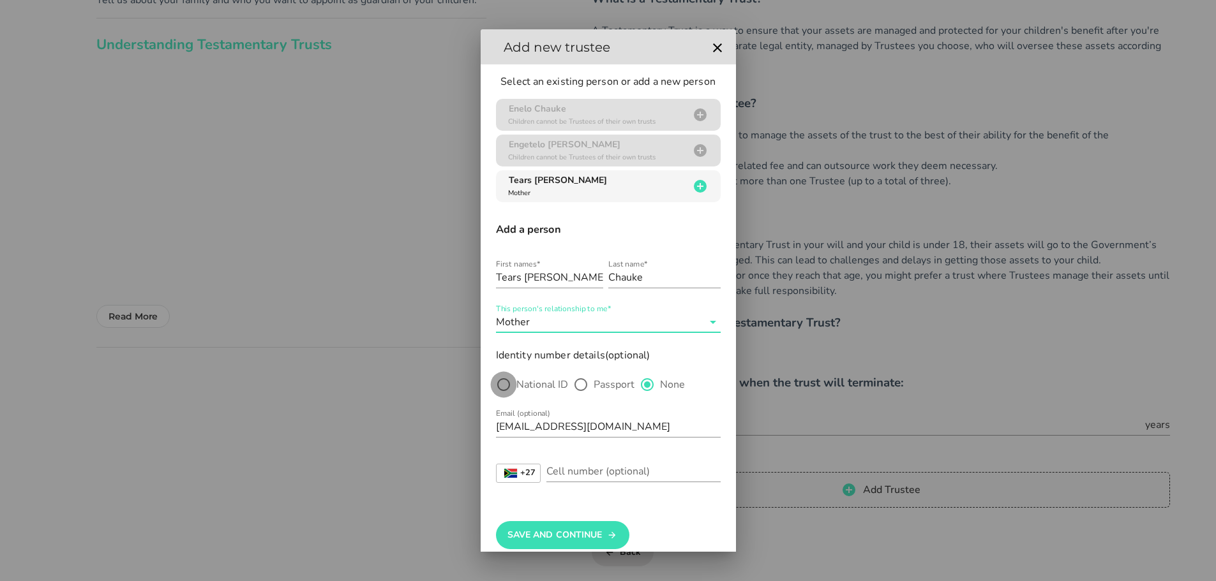
click at [502, 385] on div at bounding box center [504, 385] width 22 height 22
radio input "true"
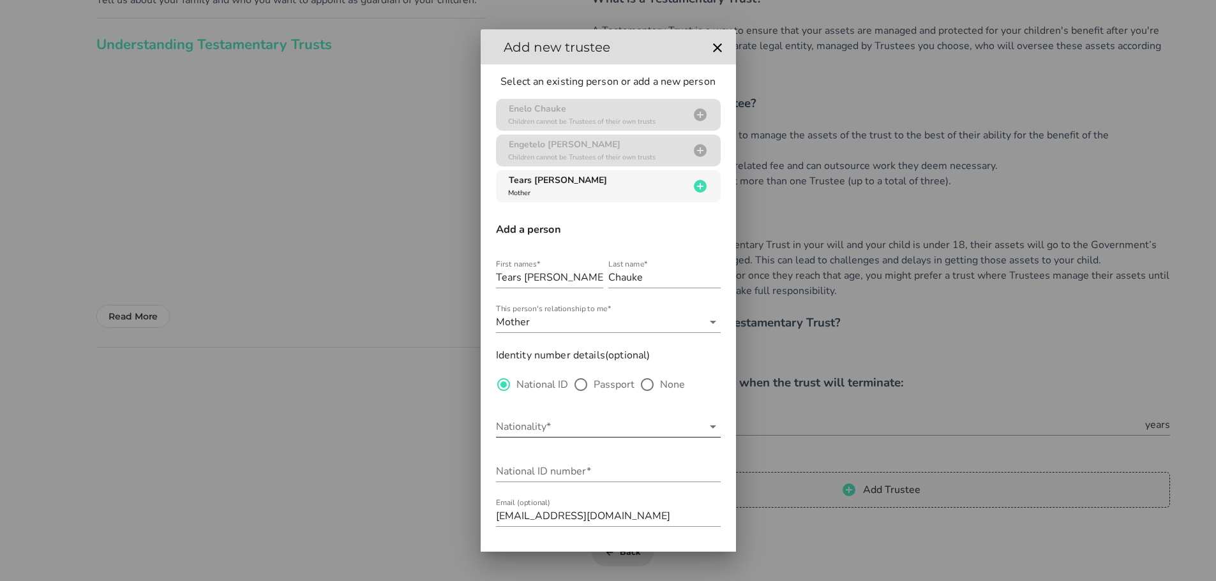
click at [549, 433] on input "Nationality*" at bounding box center [599, 427] width 207 height 20
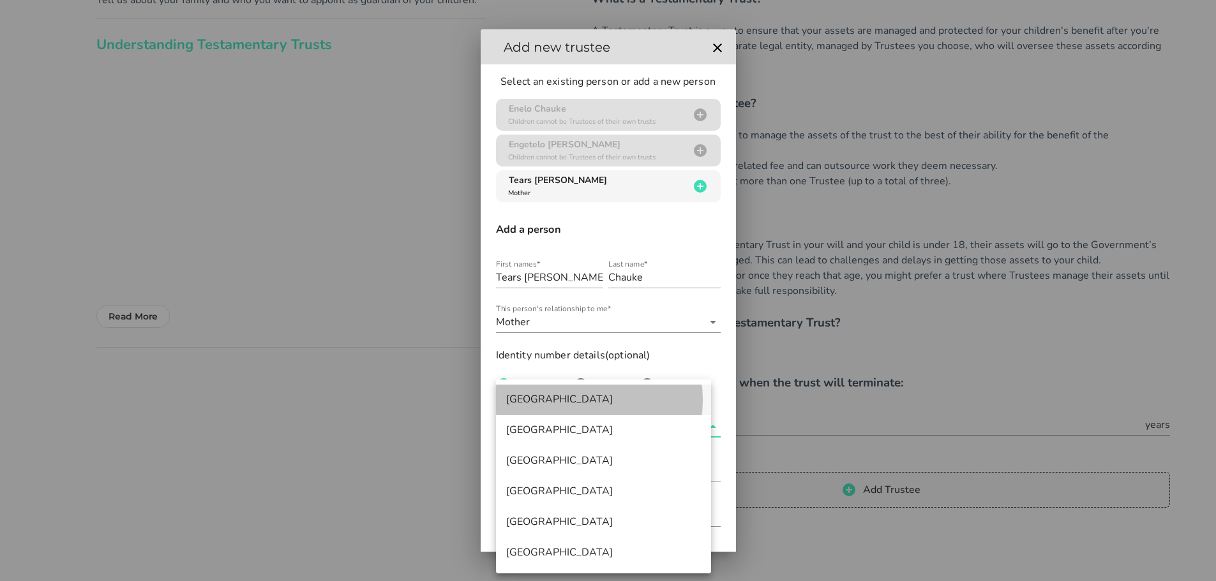
click at [539, 402] on div "[GEOGRAPHIC_DATA]" at bounding box center [603, 400] width 195 height 12
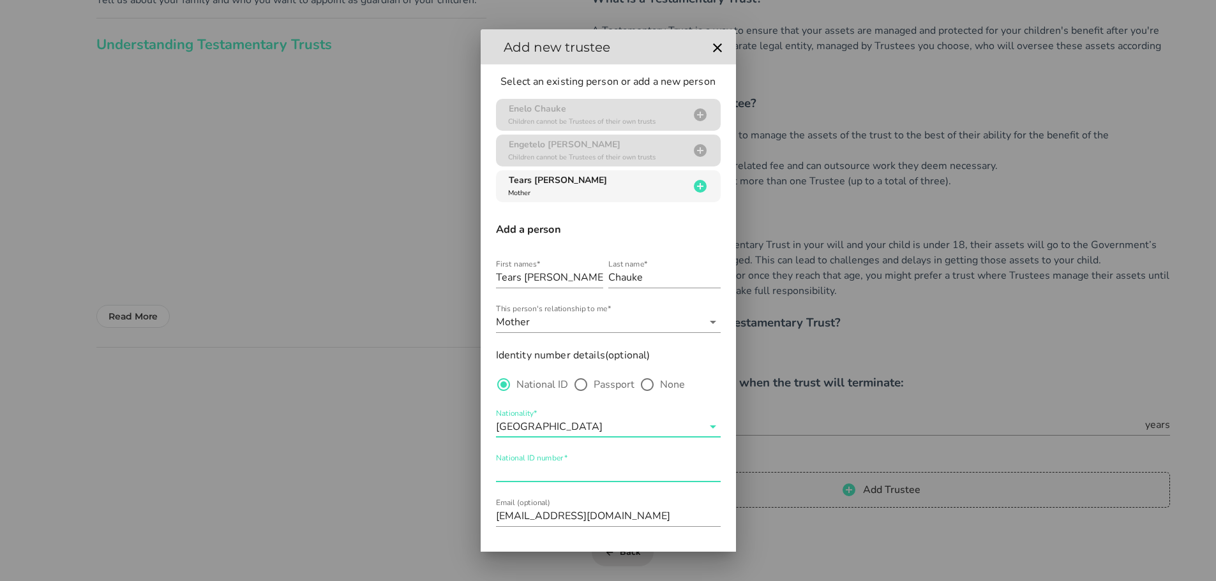
click at [544, 472] on input "National ID number*" at bounding box center [608, 471] width 225 height 20
type input "7501150387082"
click at [627, 518] on input "[EMAIL_ADDRESS][DOMAIN_NAME]" at bounding box center [608, 516] width 225 height 20
type input "p"
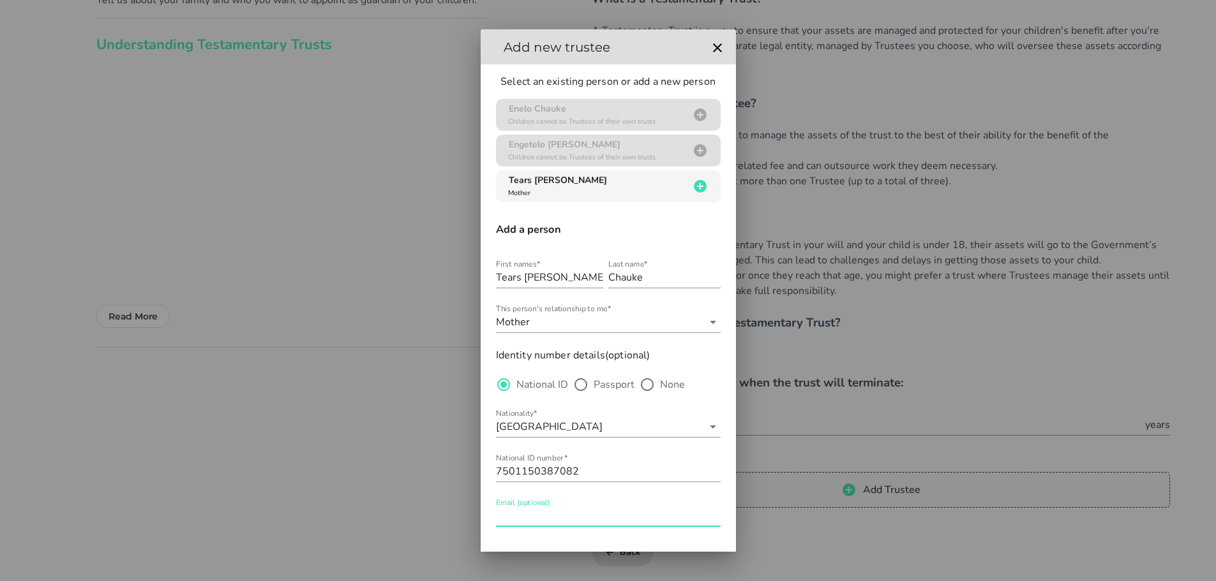
click at [627, 518] on input "Email (optional)" at bounding box center [608, 516] width 225 height 20
click at [705, 530] on div "Email (optional)" at bounding box center [608, 523] width 225 height 34
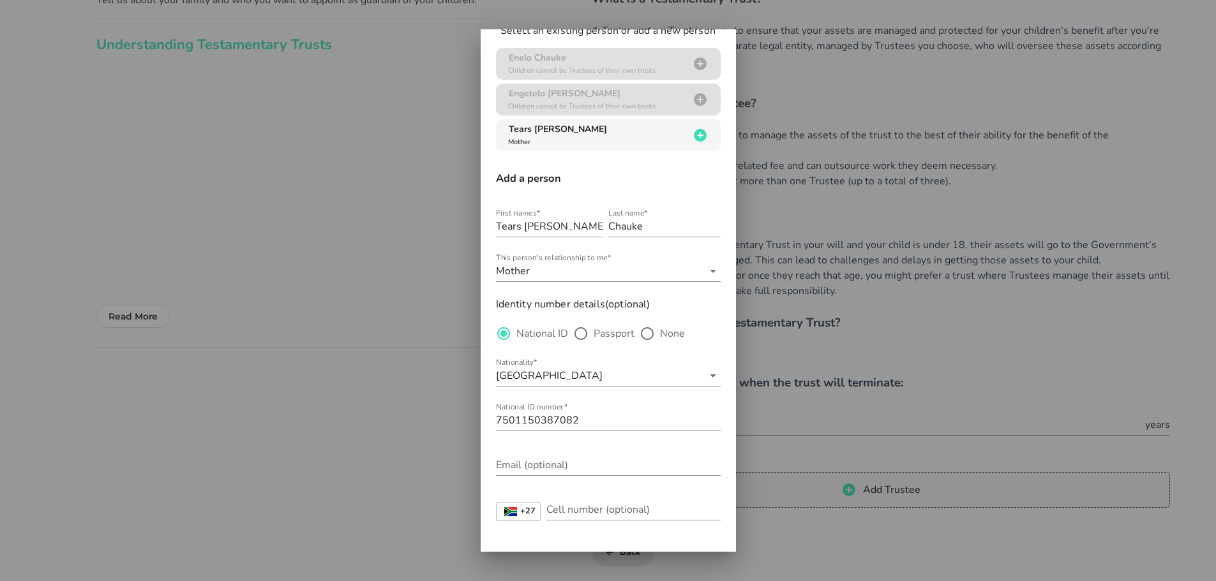
scroll to position [105, 0]
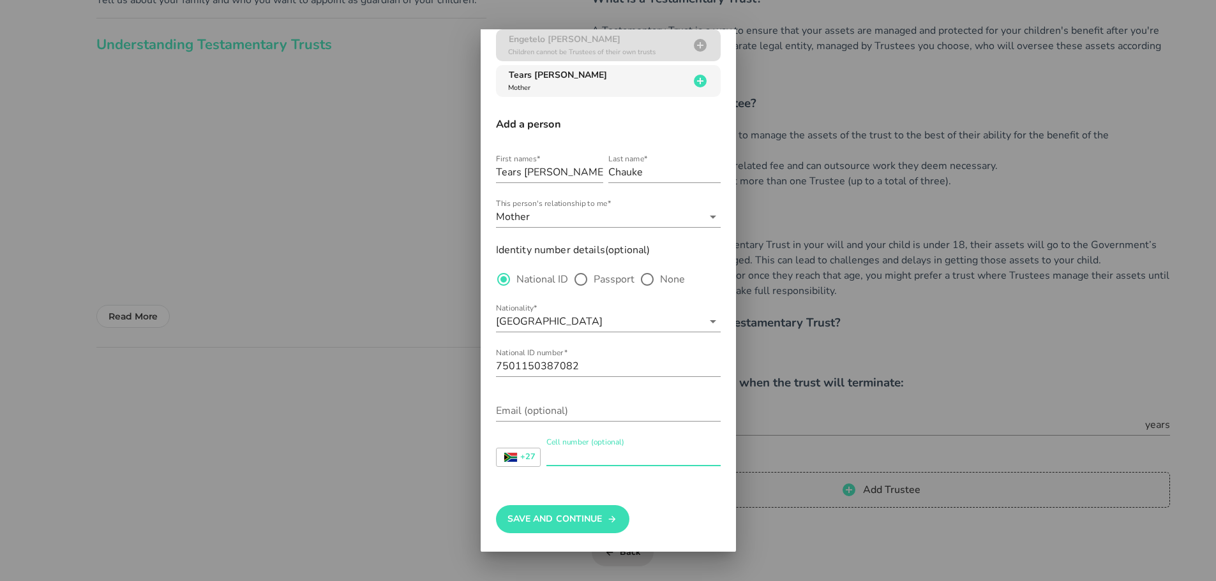
click at [577, 452] on input "Cell number (optional)" at bounding box center [633, 455] width 174 height 20
type input "0788844662"
click at [547, 517] on button "Save And Continue" at bounding box center [562, 519] width 133 height 28
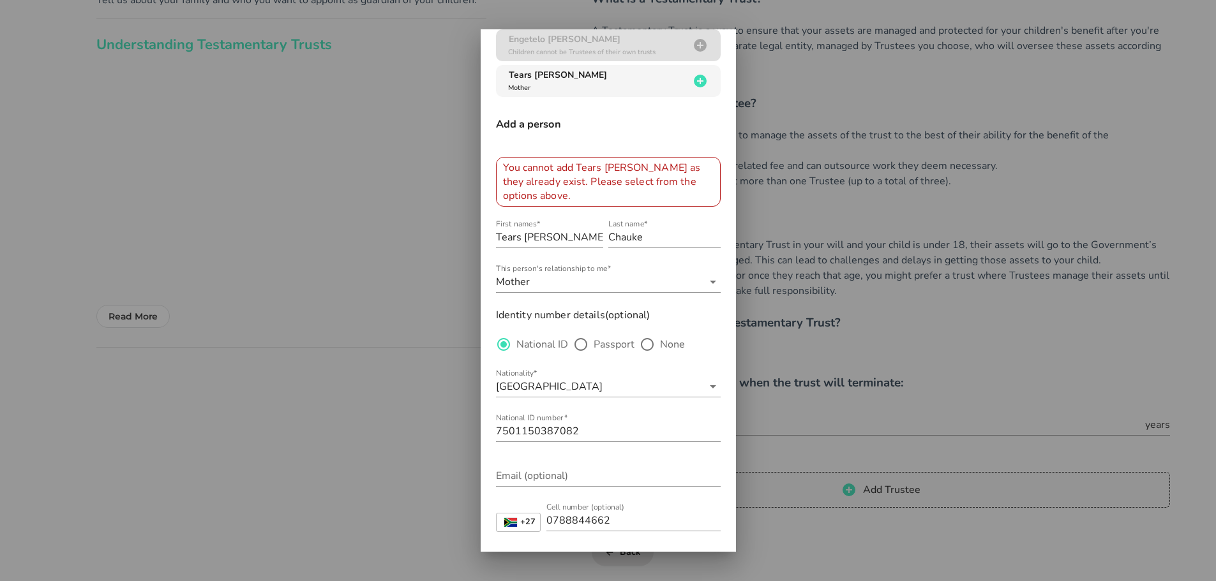
scroll to position [0, 0]
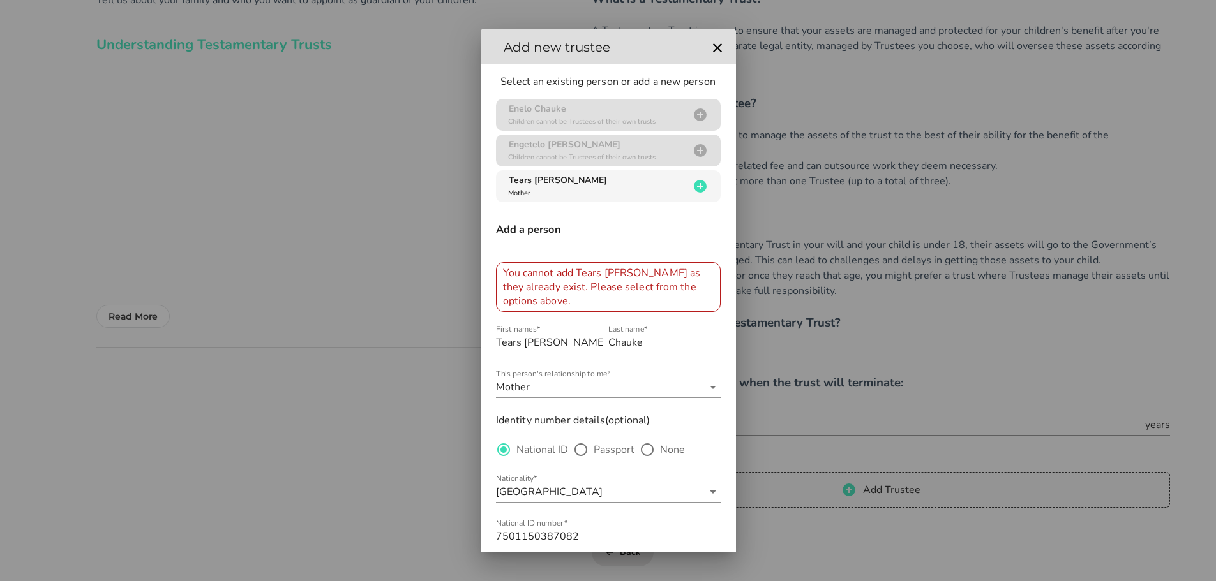
click at [554, 105] on div "Enelo Chauke Children cannot be Trustees of their own trusts" at bounding box center [608, 115] width 225 height 32
click at [674, 117] on div "Enelo Chauke Children cannot be Trustees of their own trusts" at bounding box center [608, 115] width 225 height 32
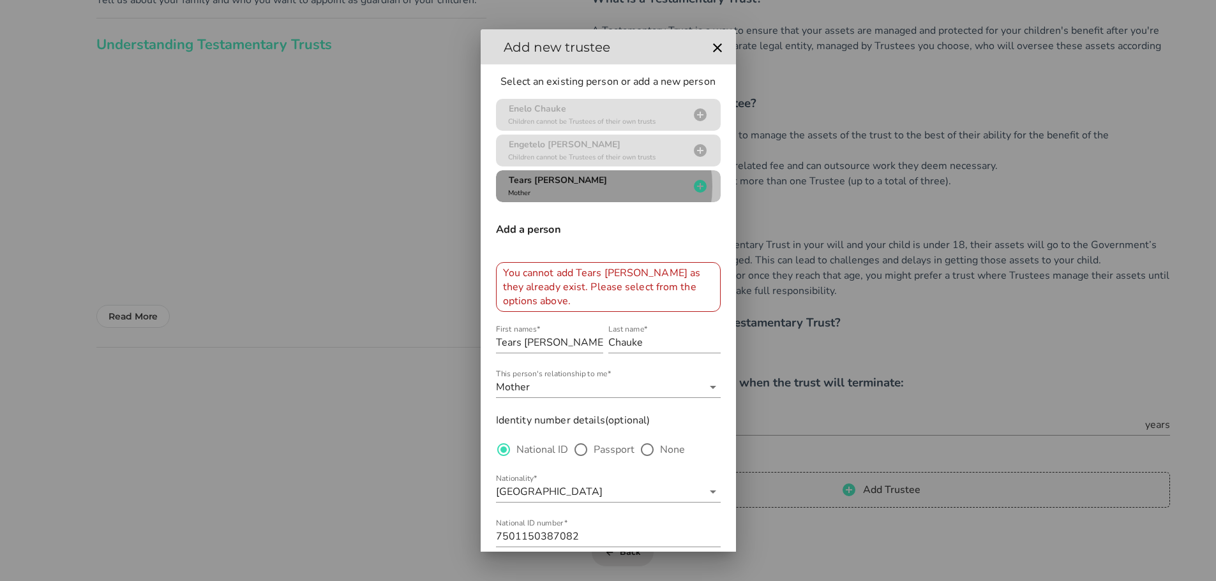
click at [694, 188] on icon "button" at bounding box center [700, 186] width 13 height 13
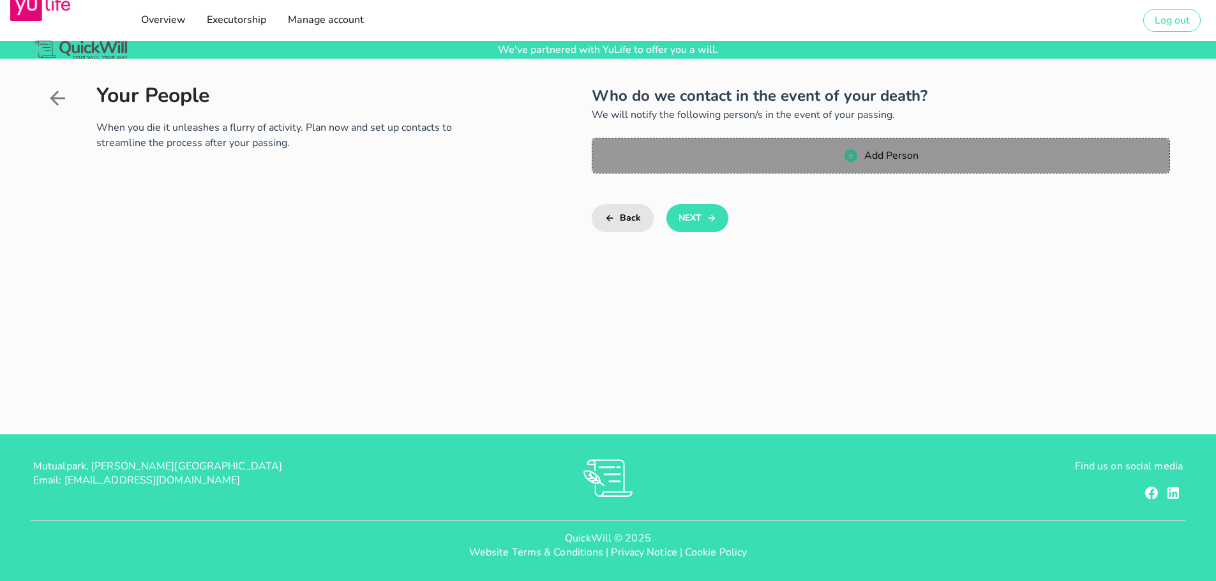
click at [881, 154] on span "Add Person" at bounding box center [890, 156] width 55 height 14
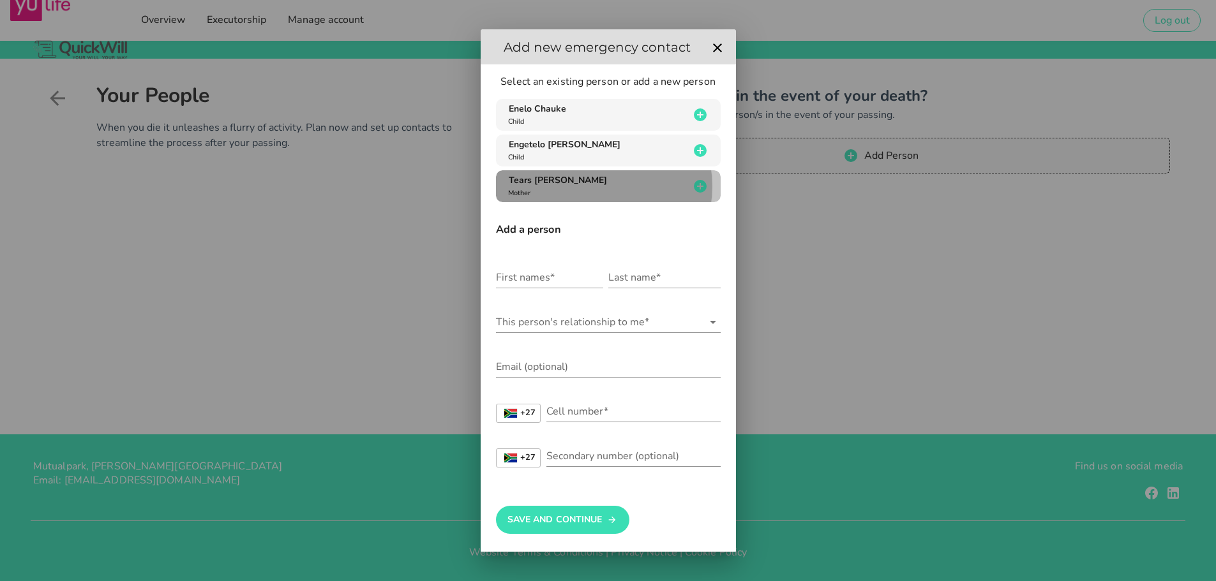
click at [677, 186] on div "Tears [PERSON_NAME] Mother" at bounding box center [597, 186] width 184 height 24
type input "Tears [PERSON_NAME]"
type input "Chauke"
type input "788844662"
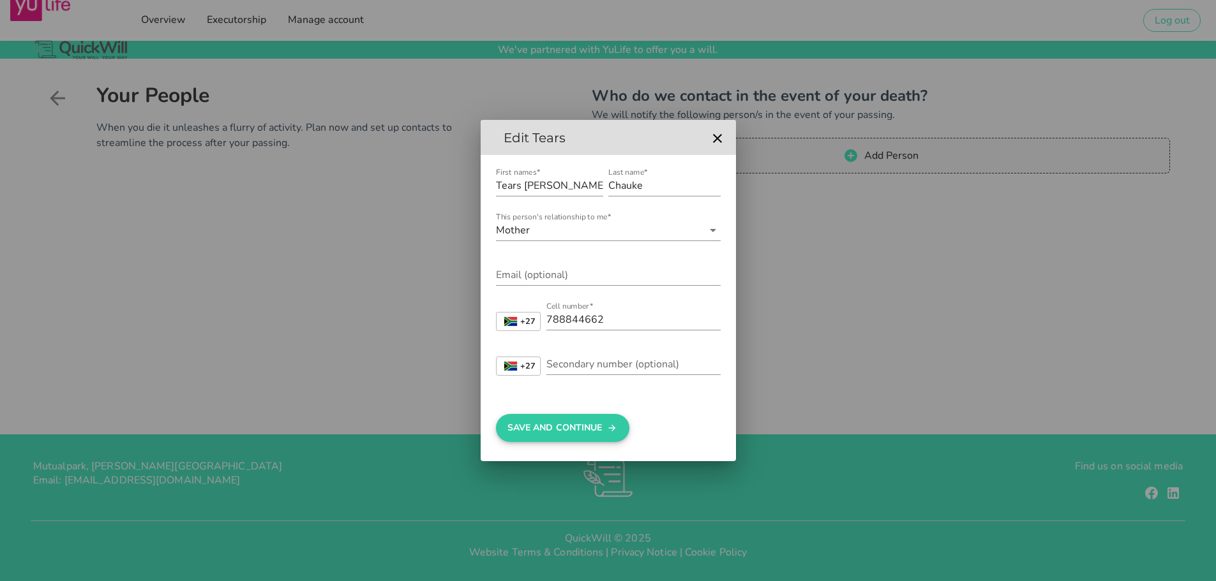
click at [560, 427] on button "Save And Continue" at bounding box center [562, 428] width 133 height 28
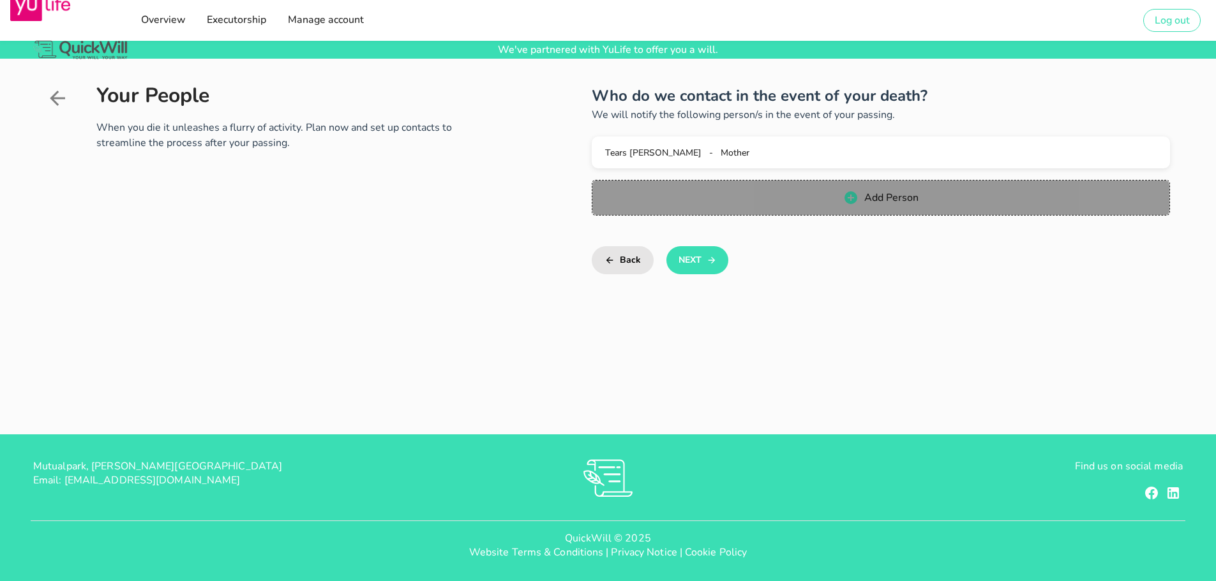
click at [886, 196] on span "Add Person" at bounding box center [890, 198] width 55 height 14
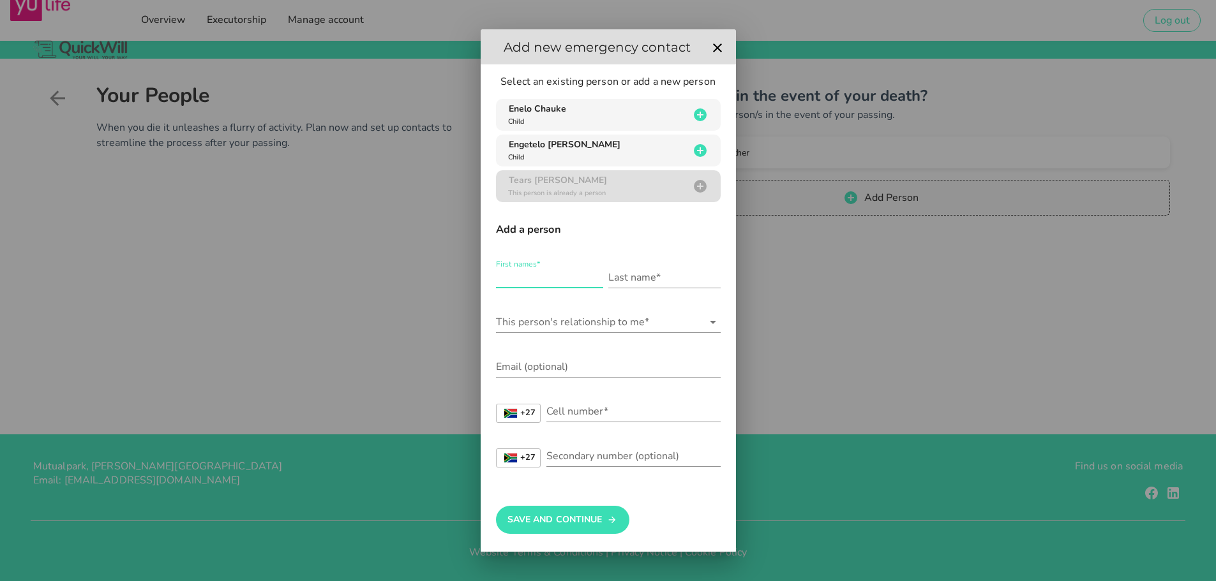
click at [523, 274] on input "First names*" at bounding box center [549, 277] width 107 height 20
type input "[PERSON_NAME]"
click at [616, 275] on input "Last name*" at bounding box center [664, 277] width 112 height 20
type input "Chauke"
click at [558, 324] on input "This person's relationship to me*" at bounding box center [599, 322] width 207 height 20
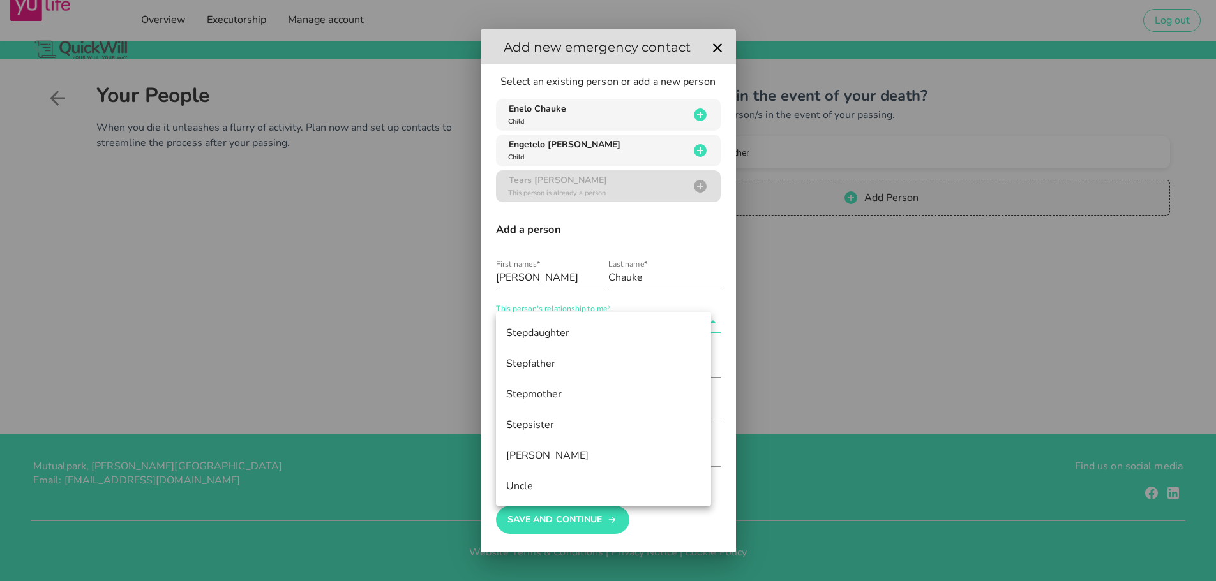
scroll to position [858, 0]
click at [588, 484] on div "Uncle" at bounding box center [603, 485] width 195 height 12
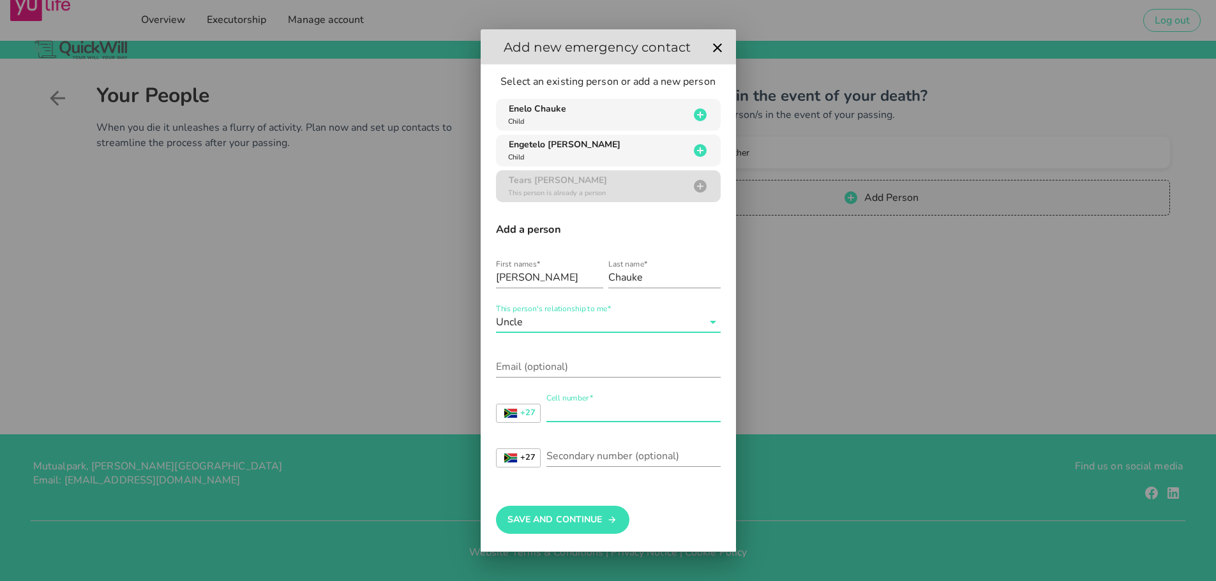
click at [574, 415] on input "Cell number*" at bounding box center [633, 411] width 174 height 20
type input "0766970127"
click at [564, 452] on input "Secondary number (optional)" at bounding box center [633, 456] width 174 height 20
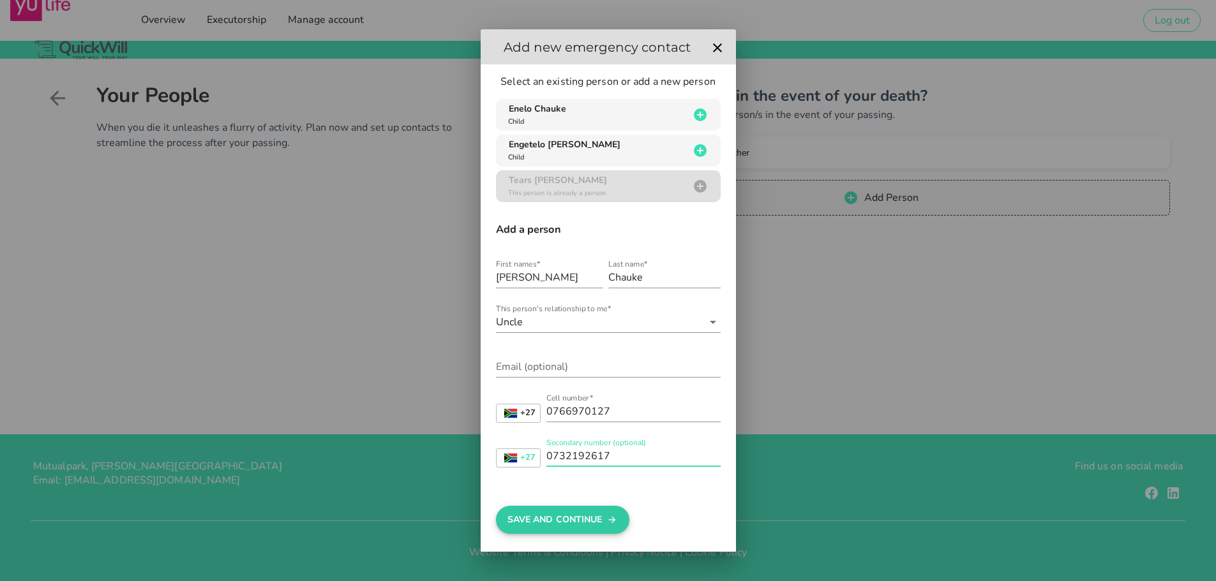
type input "0732192617"
click at [561, 511] on button "Save And Continue" at bounding box center [562, 520] width 133 height 28
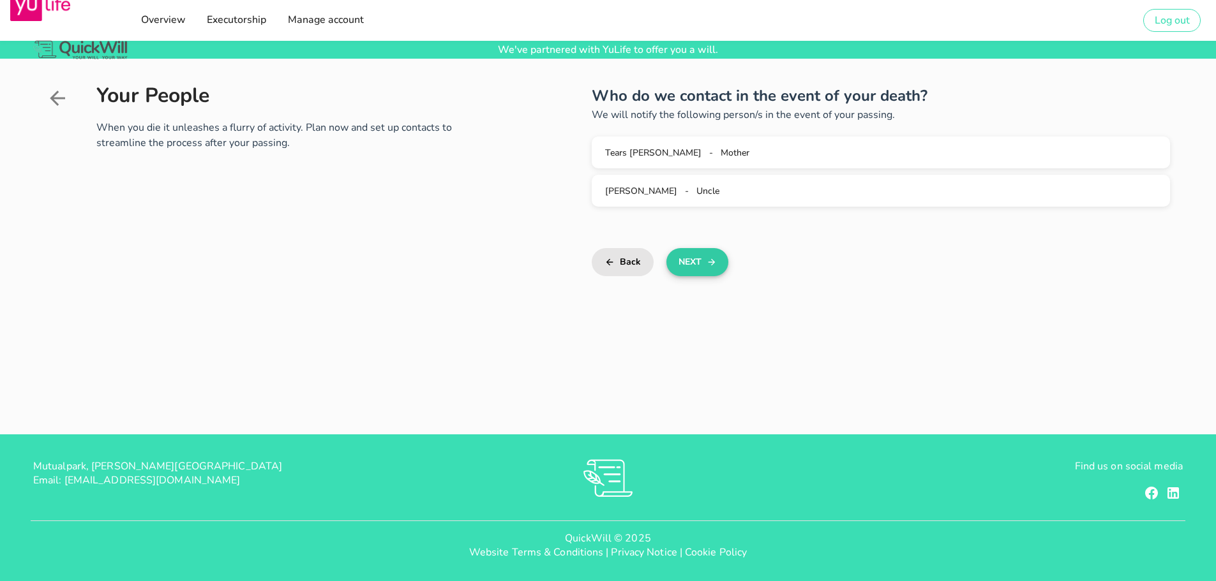
click at [713, 265] on icon "button" at bounding box center [711, 262] width 10 height 15
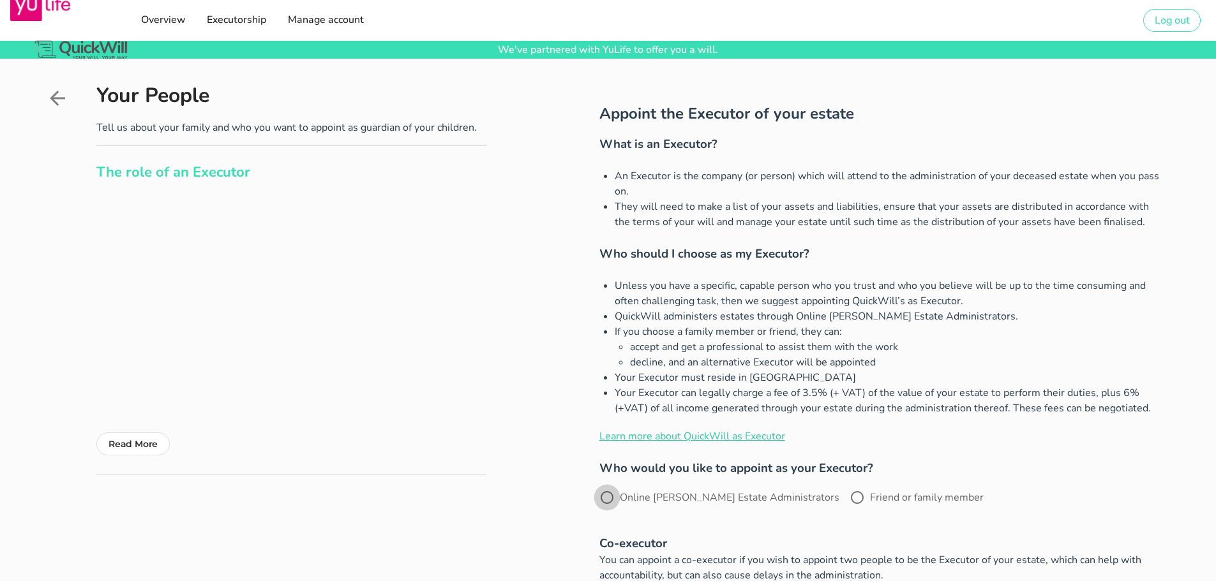
click at [603, 501] on div at bounding box center [607, 498] width 22 height 22
radio input "true"
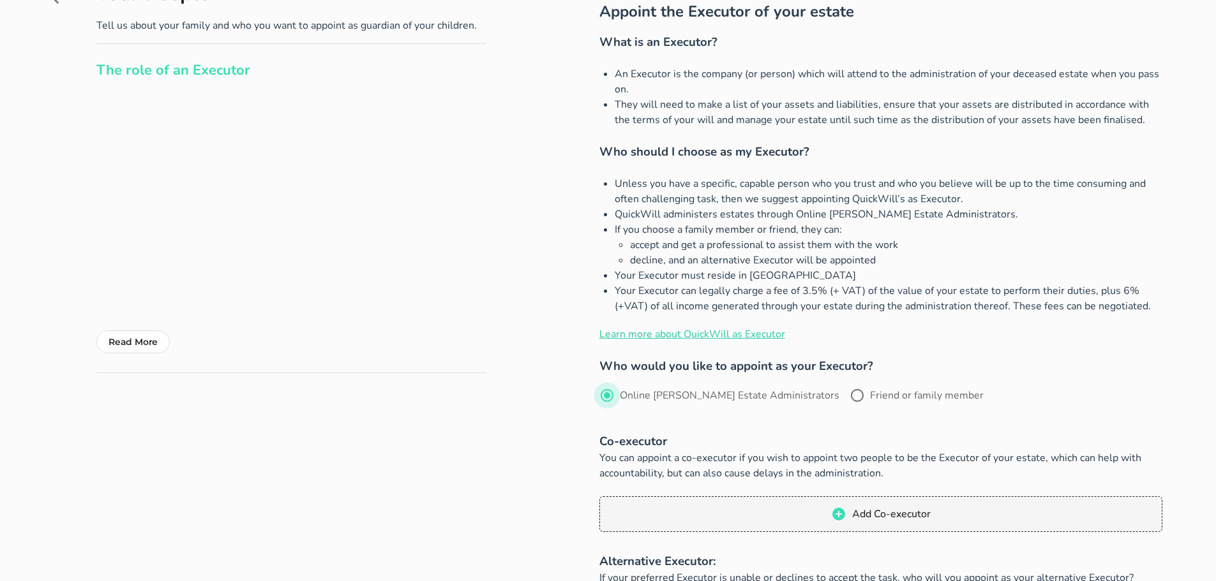
scroll to position [128, 0]
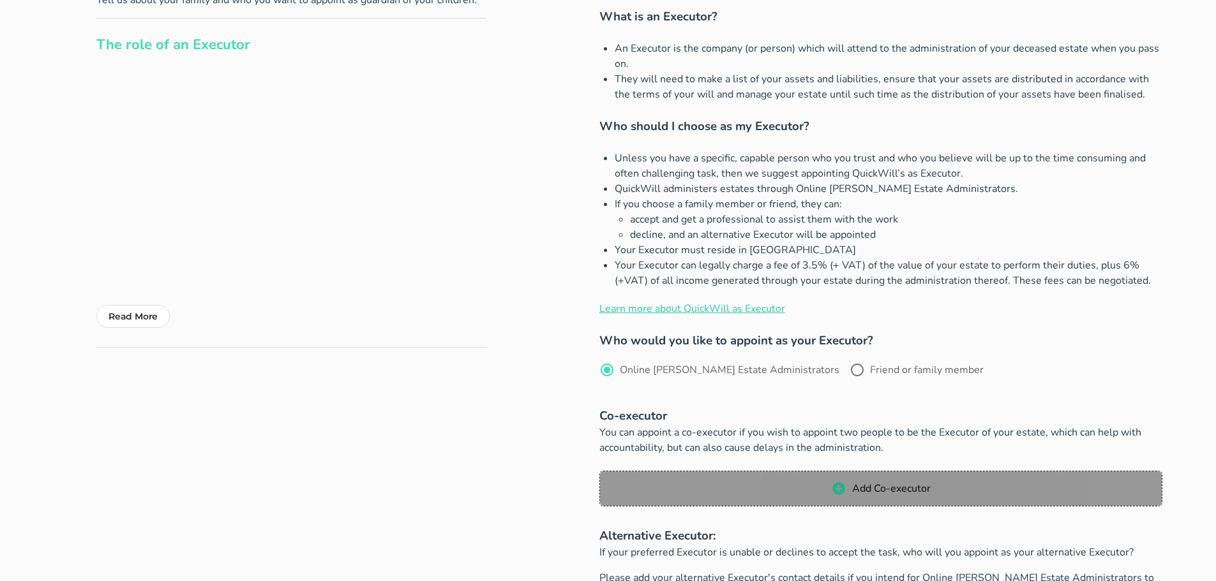
click at [847, 473] on button "Add Co-executor" at bounding box center [880, 489] width 563 height 36
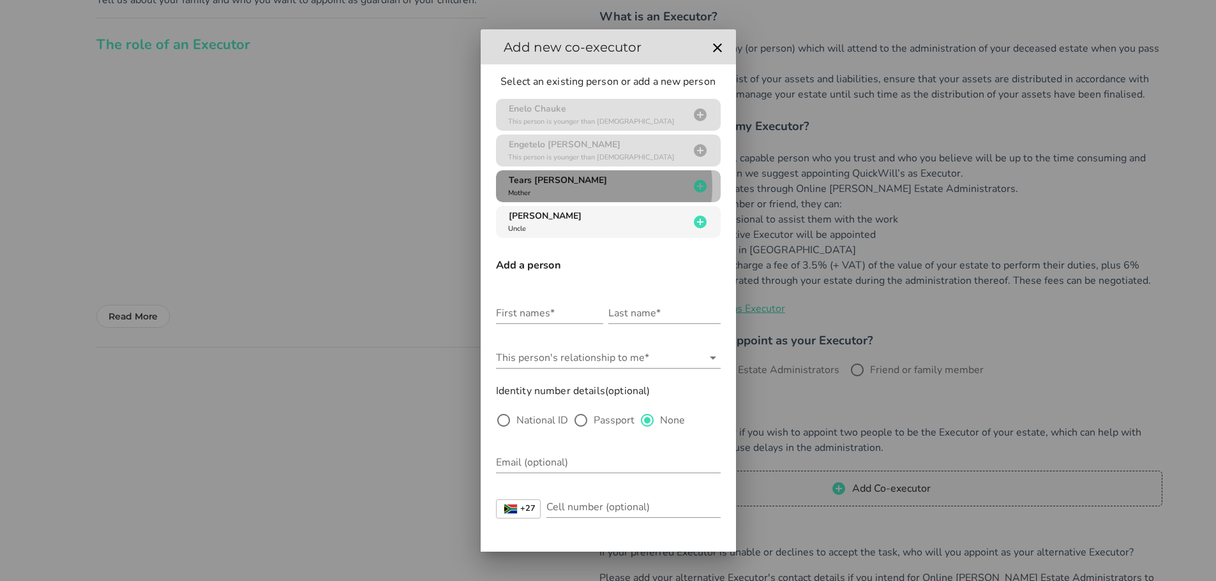
click at [650, 181] on div "Tears [PERSON_NAME] Mother" at bounding box center [597, 186] width 184 height 24
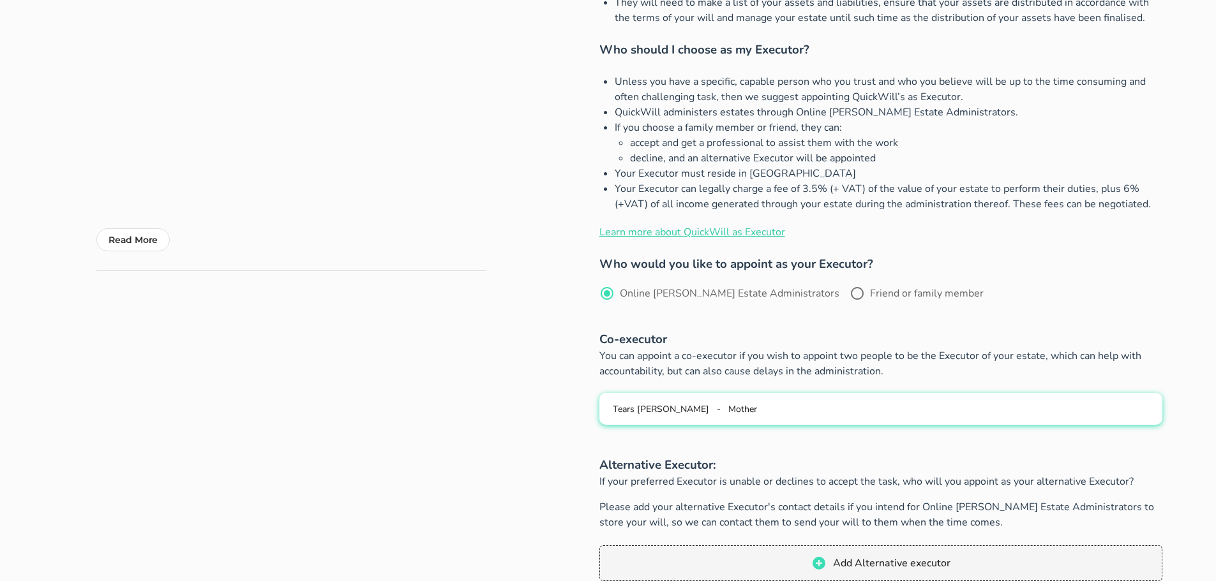
scroll to position [306, 0]
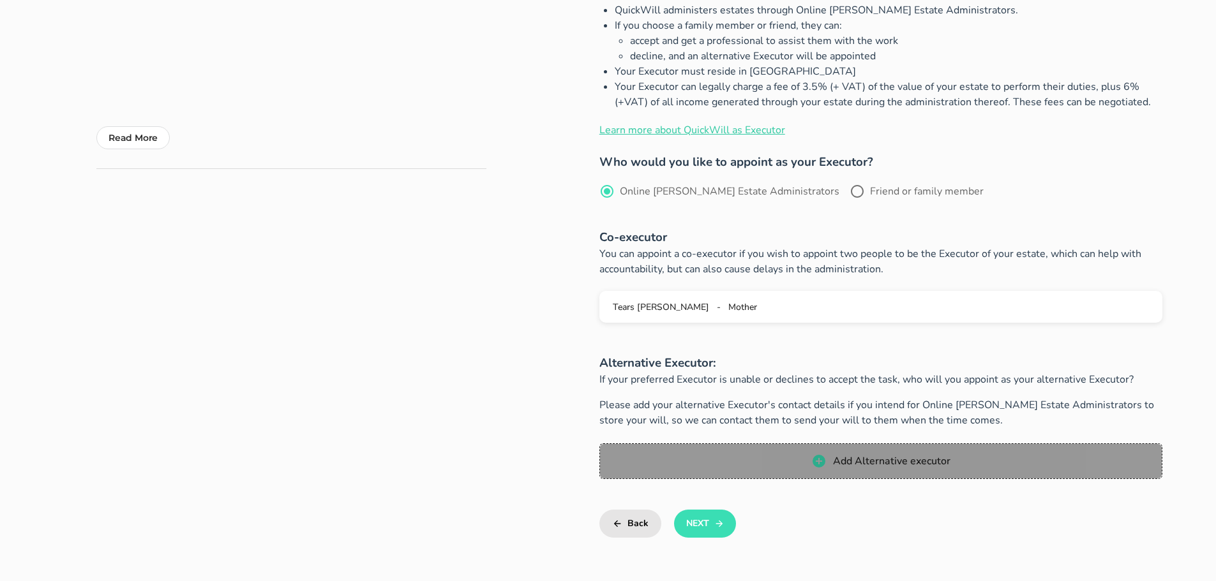
click at [856, 463] on span "Add Alternative executor" at bounding box center [890, 461] width 118 height 14
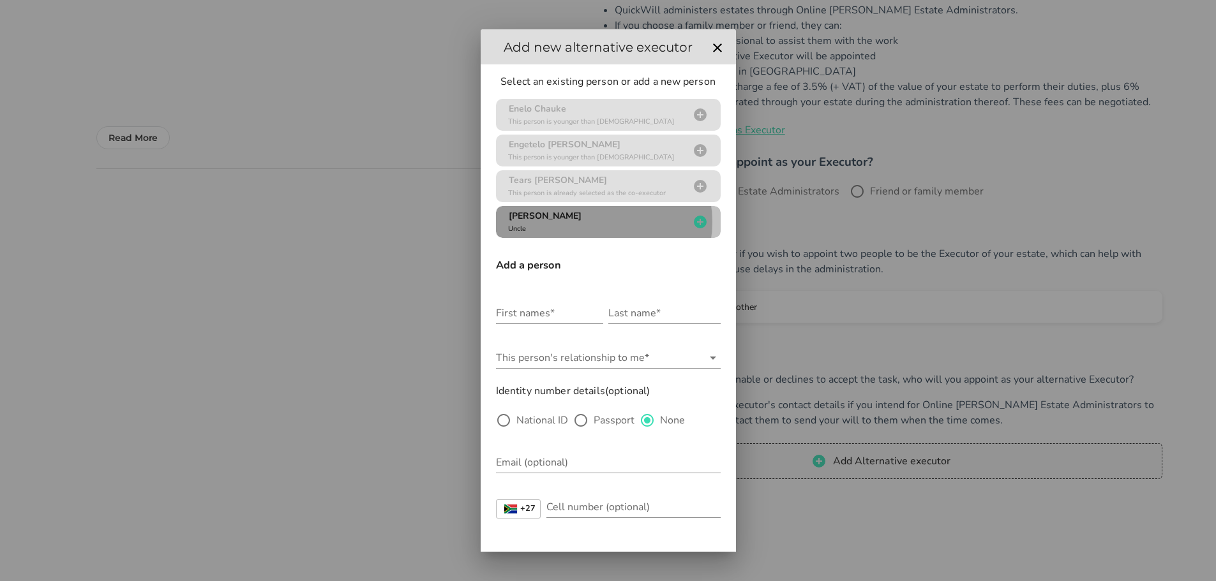
click at [586, 228] on div "[PERSON_NAME] Uncle" at bounding box center [597, 222] width 184 height 24
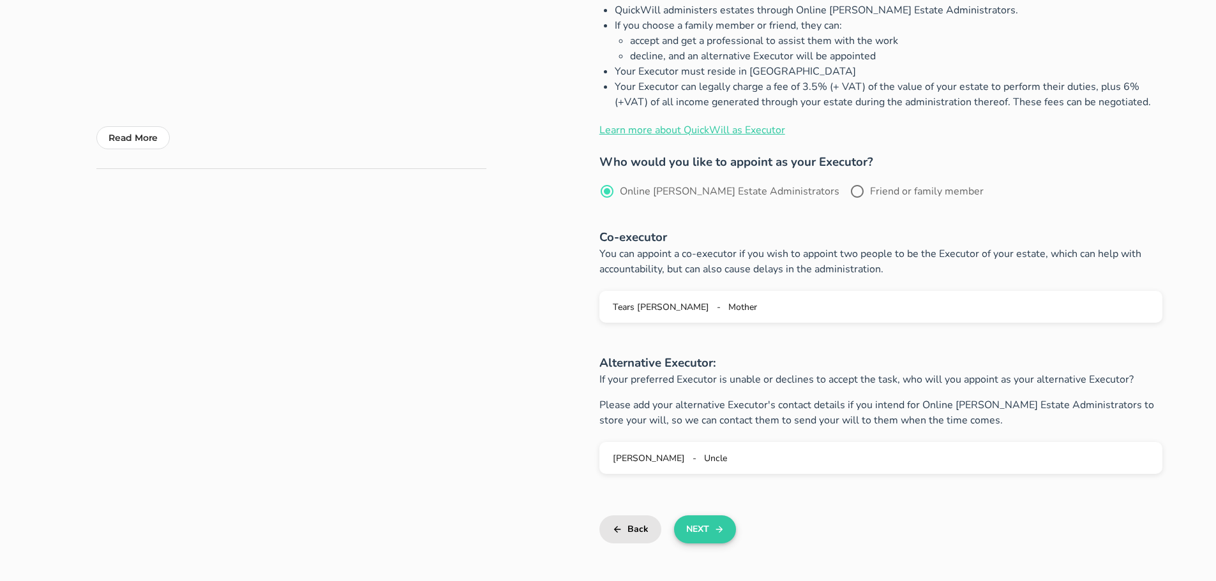
click at [708, 525] on button "Next" at bounding box center [705, 530] width 62 height 28
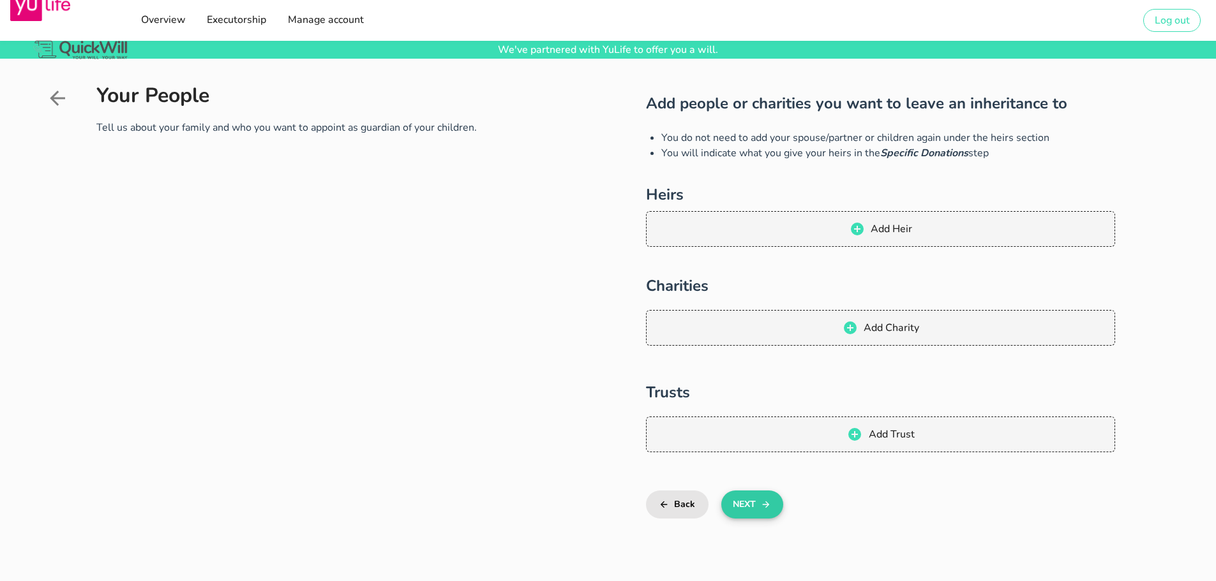
click at [743, 505] on button "Next" at bounding box center [752, 505] width 62 height 28
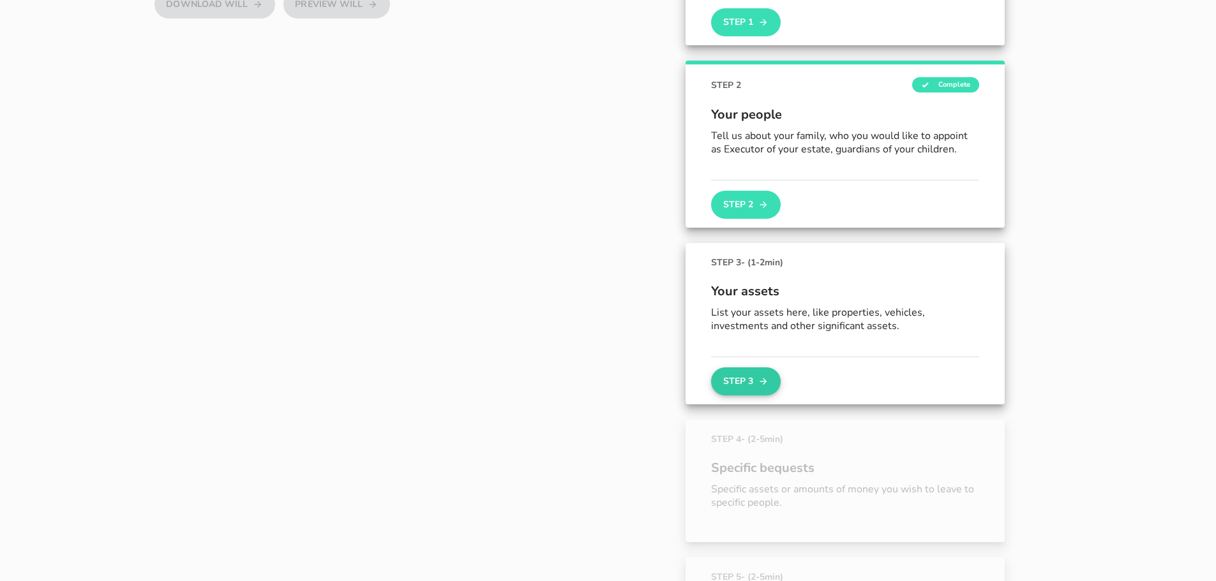
click at [760, 380] on icon "button" at bounding box center [763, 381] width 10 height 15
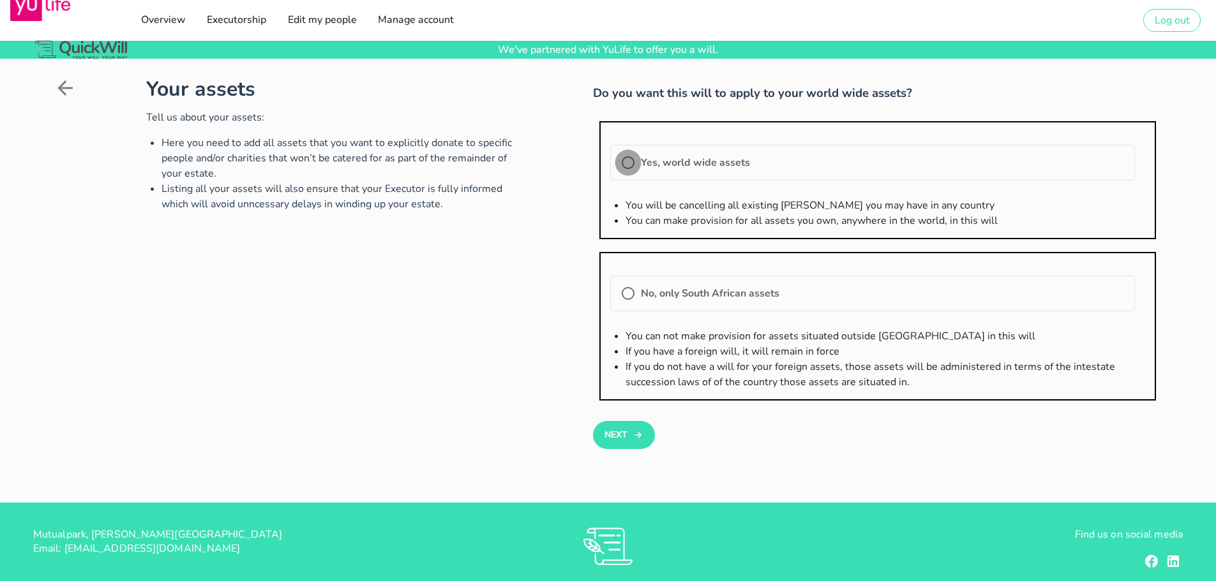
click at [625, 166] on div at bounding box center [628, 163] width 22 height 22
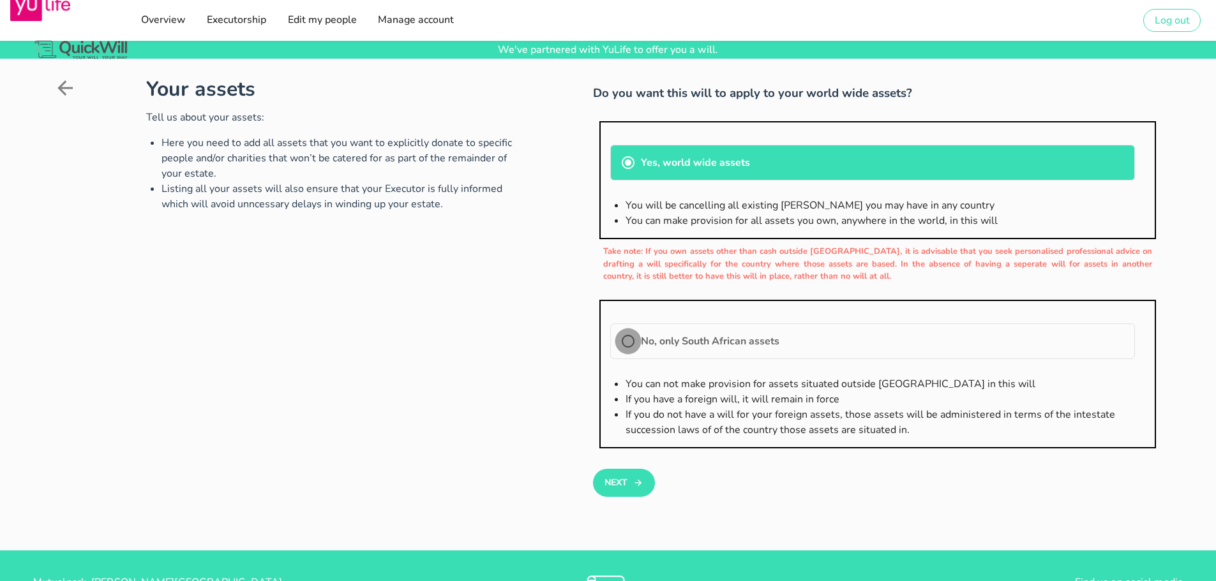
click at [629, 344] on div at bounding box center [628, 342] width 22 height 22
radio input "false"
radio input "true"
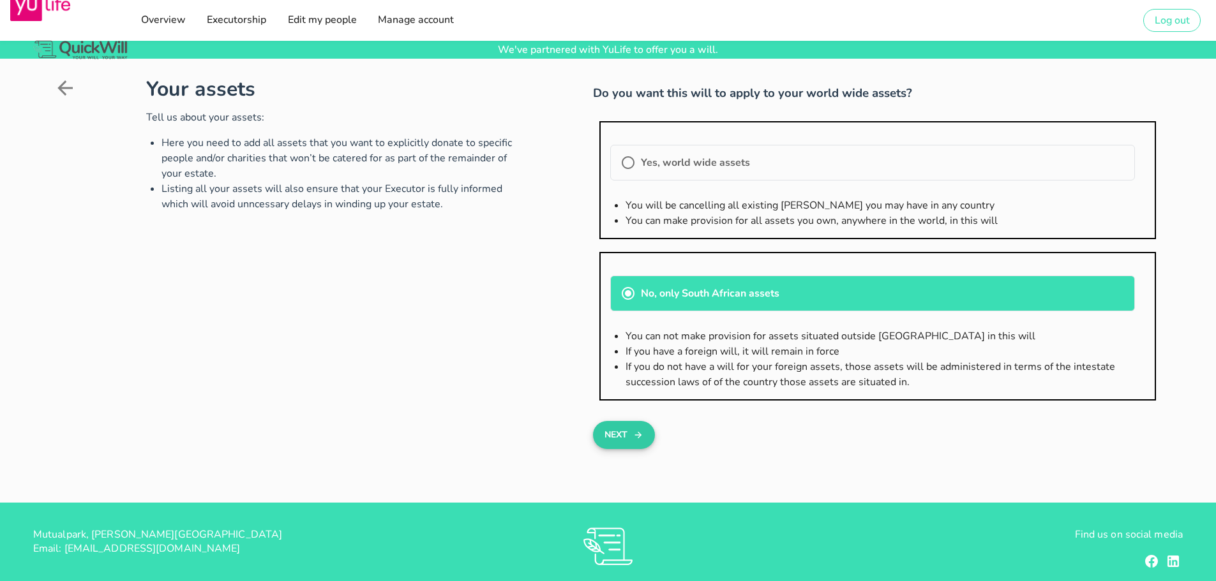
click at [620, 436] on button "Next" at bounding box center [624, 435] width 62 height 28
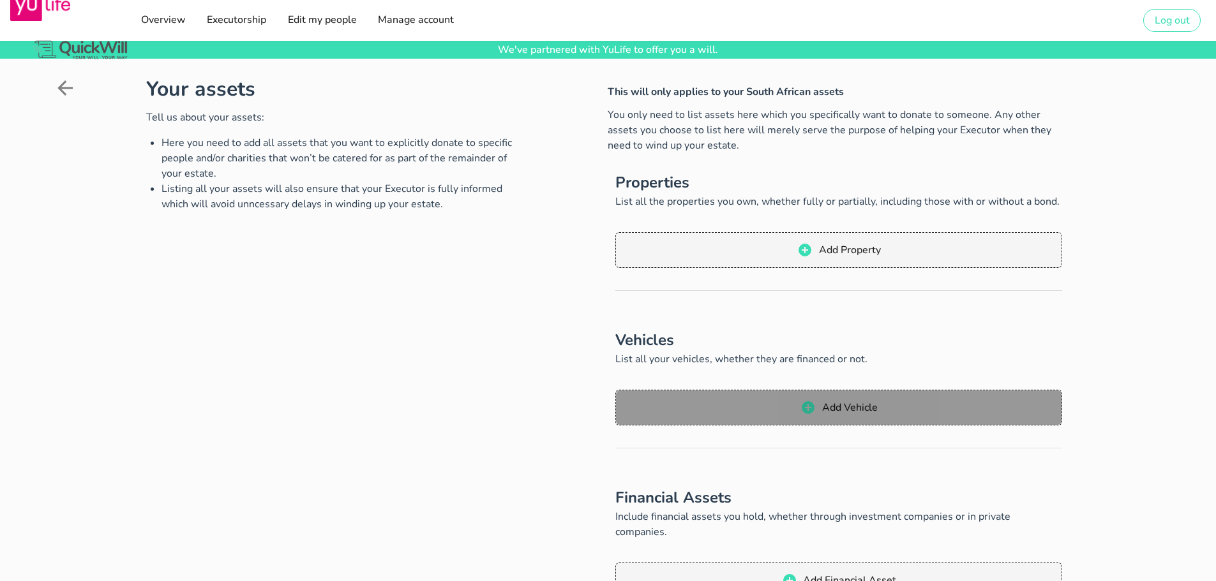
click at [837, 409] on span "Add Vehicle" at bounding box center [849, 408] width 56 height 14
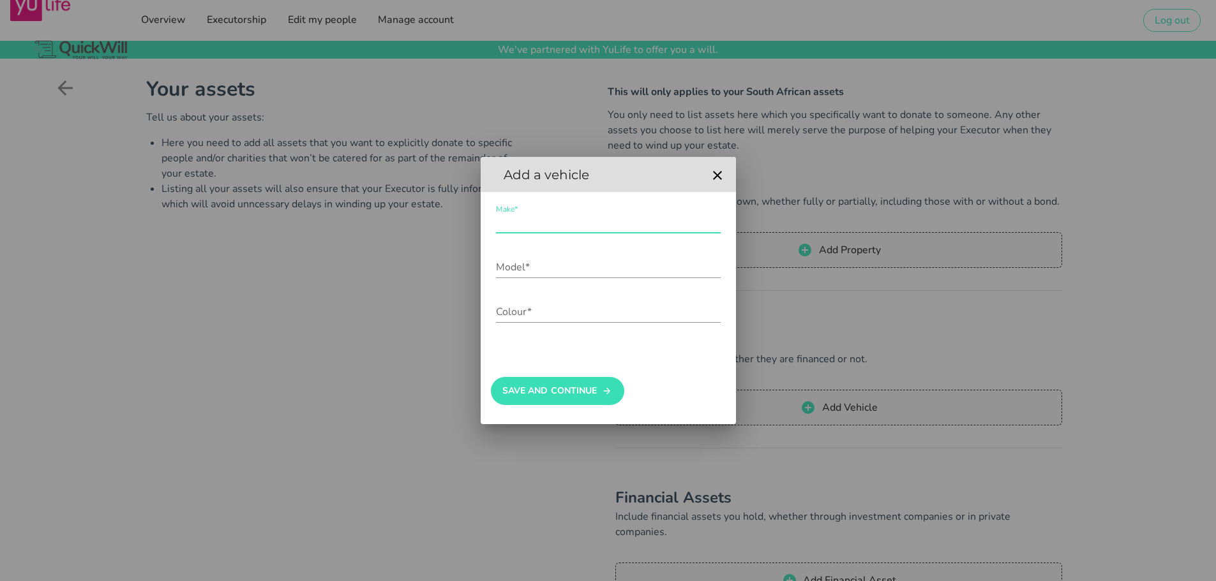
click at [542, 222] on input "Make*" at bounding box center [608, 222] width 225 height 20
type input "Renault"
click at [515, 271] on input "Model*" at bounding box center [608, 267] width 225 height 20
type input "Kwid"
click at [514, 318] on input "Colour*" at bounding box center [608, 312] width 225 height 20
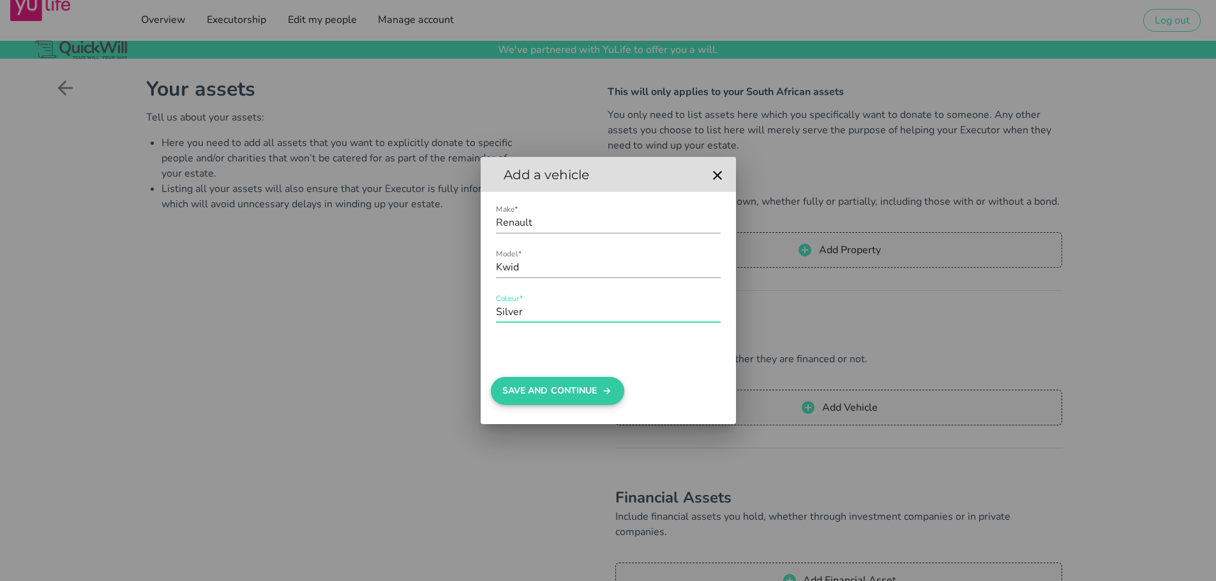
type input "Silver"
click at [533, 396] on button "Save And Continue" at bounding box center [557, 391] width 133 height 28
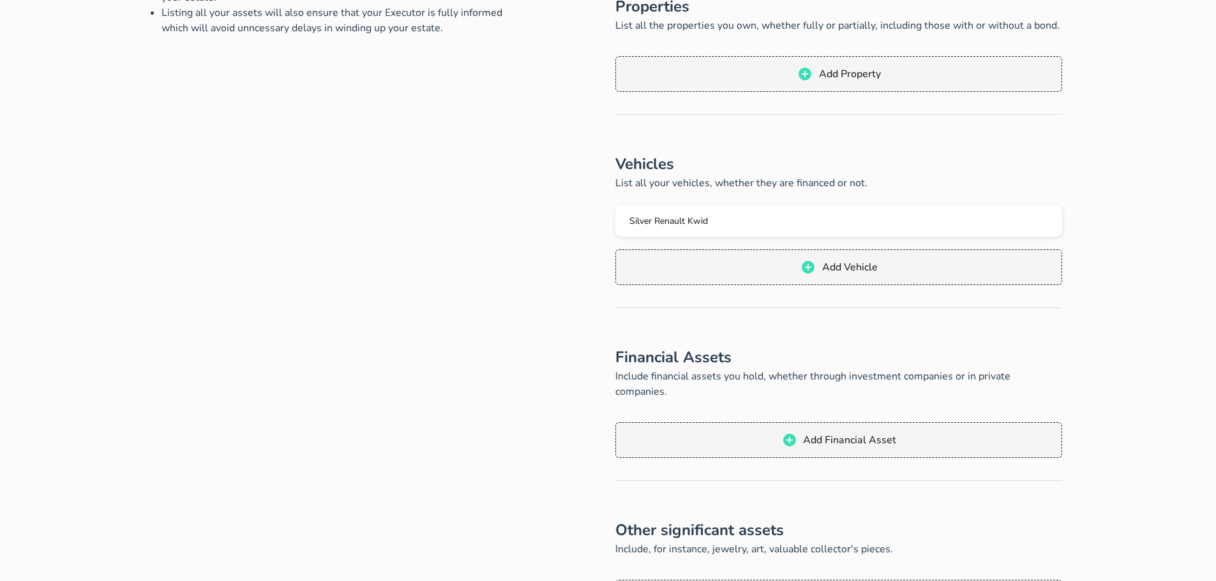
scroll to position [179, 0]
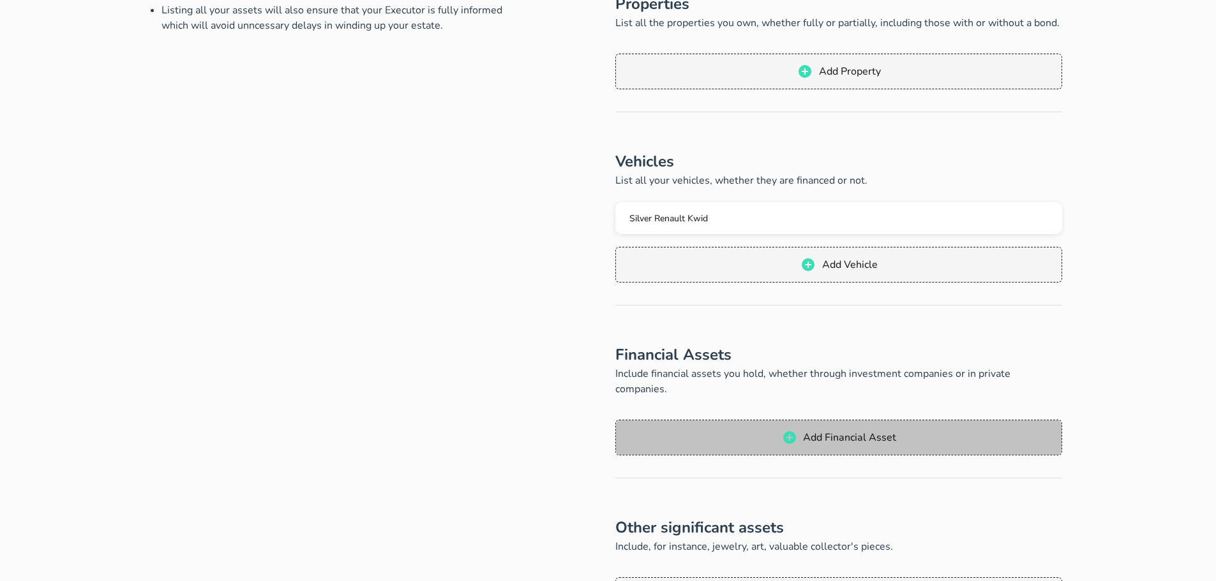
click at [832, 431] on span "Add Financial Asset" at bounding box center [849, 438] width 94 height 14
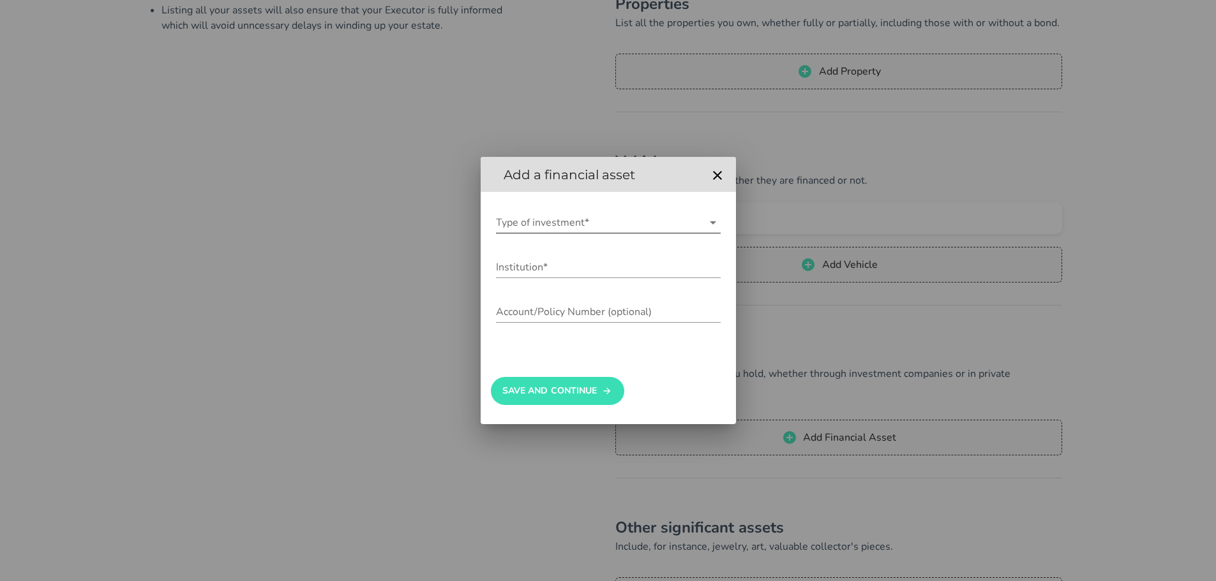
click at [711, 227] on icon at bounding box center [712, 222] width 15 height 15
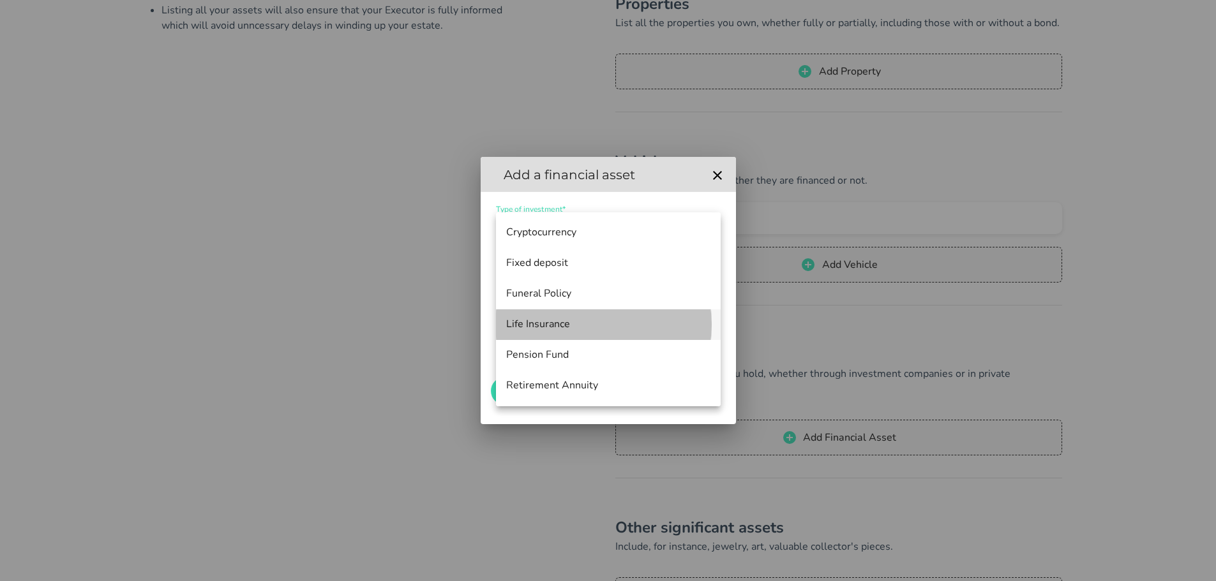
click at [559, 325] on div "Life Insurance" at bounding box center [608, 324] width 204 height 12
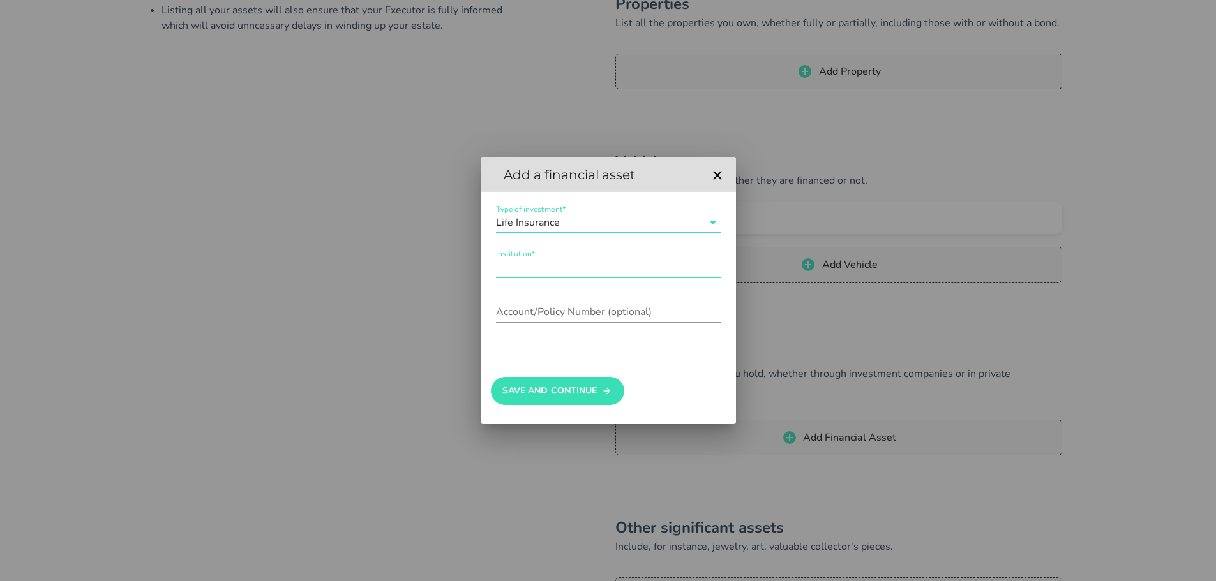
click at [532, 262] on input "Institution*" at bounding box center [608, 267] width 225 height 20
click at [523, 312] on input "Account/Policy Number (optional)" at bounding box center [608, 312] width 225 height 20
click at [533, 392] on button "Save And Continue" at bounding box center [557, 391] width 133 height 28
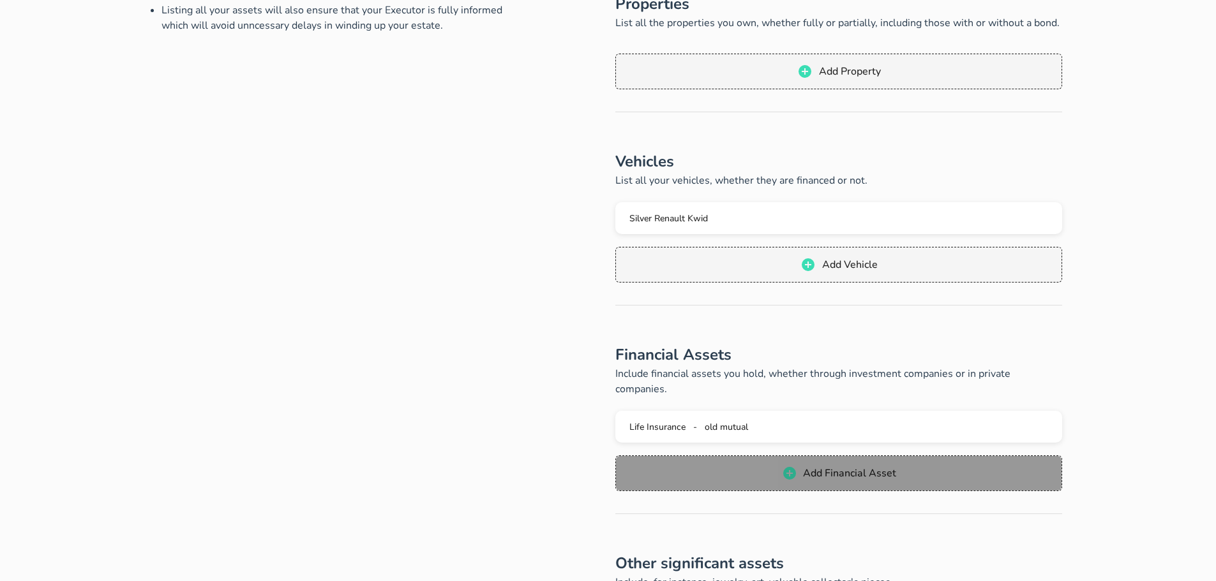
click at [830, 466] on span "Add Financial Asset" at bounding box center [849, 473] width 94 height 14
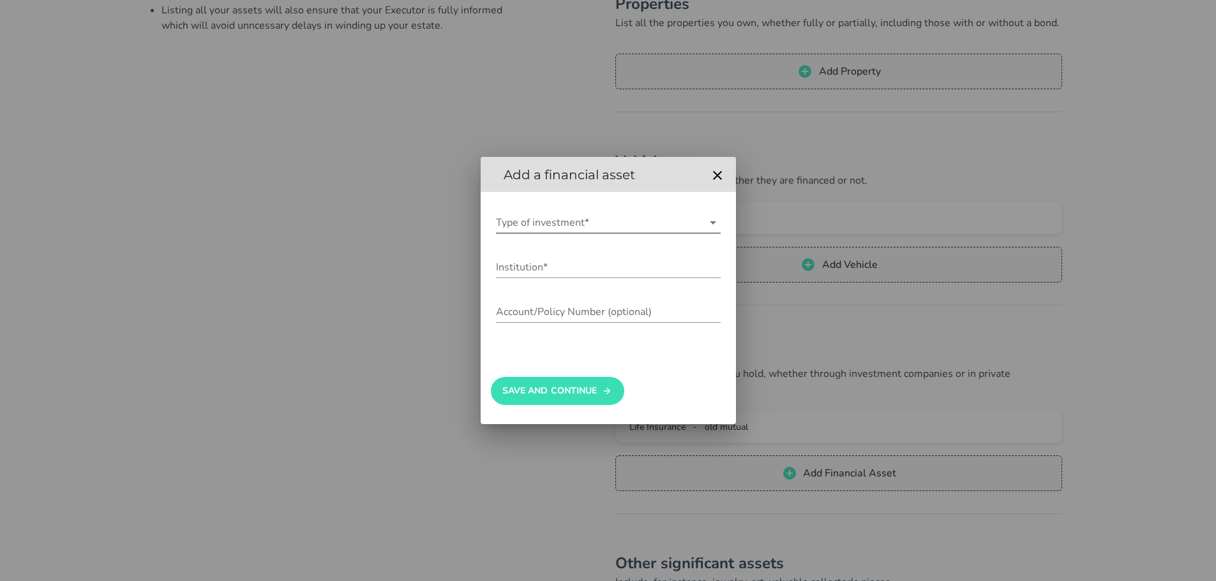
click at [707, 218] on icon at bounding box center [712, 222] width 15 height 15
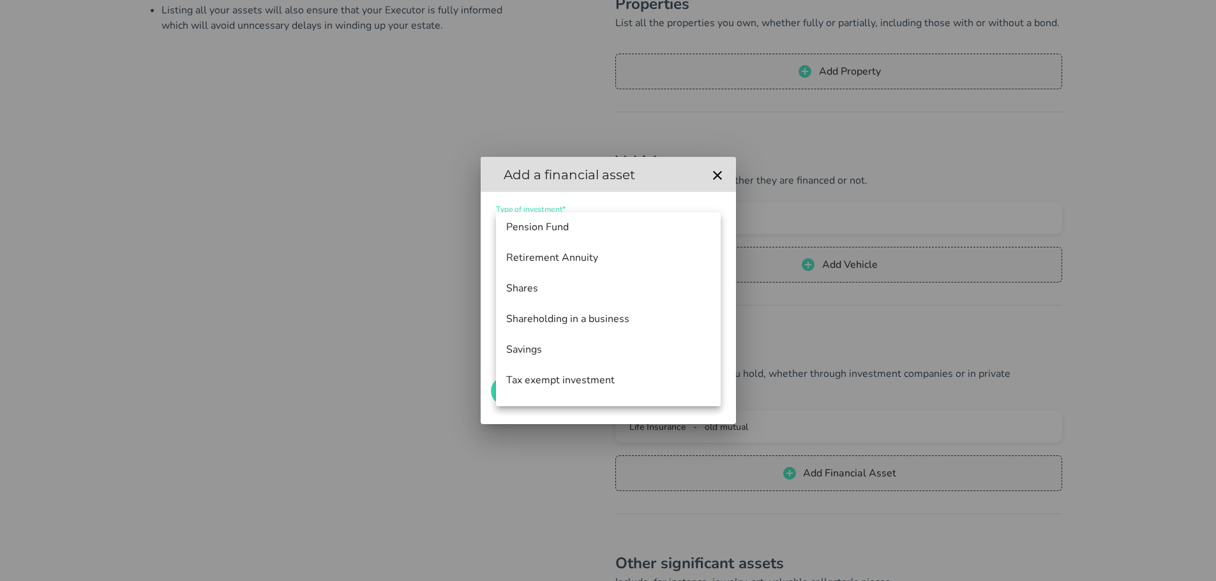
scroll to position [153, 0]
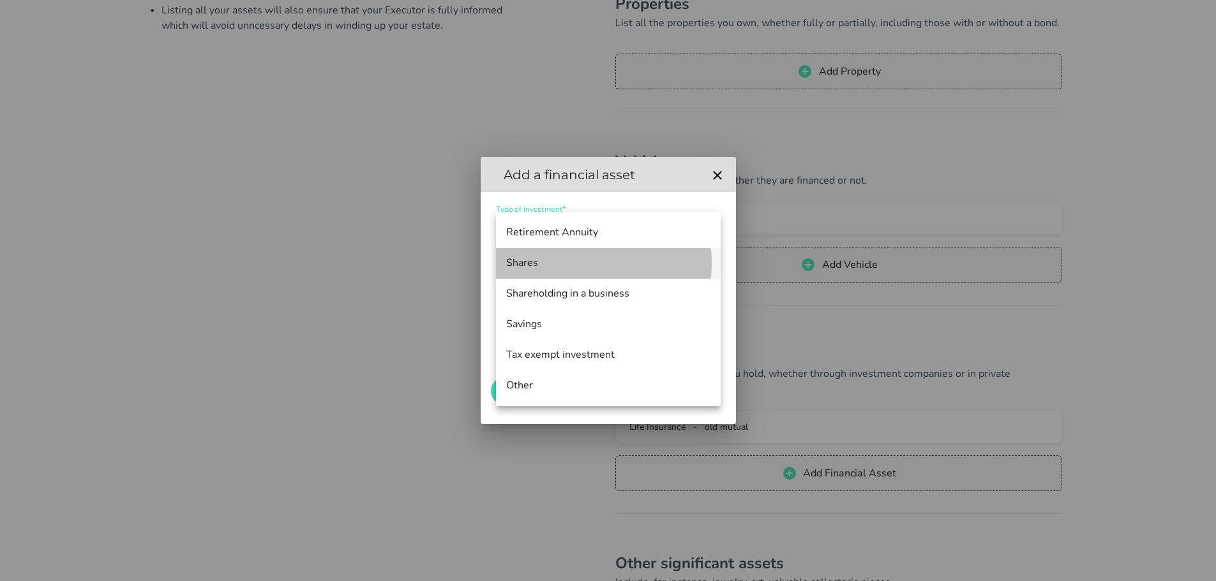
click at [541, 267] on div "Shares" at bounding box center [608, 263] width 204 height 12
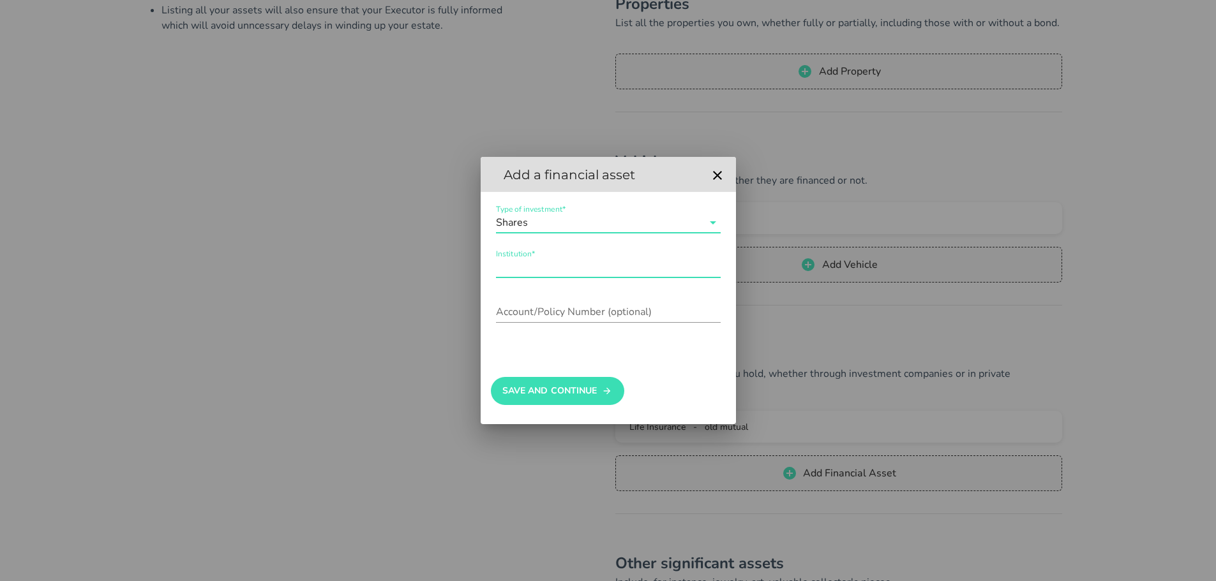
click at [541, 267] on input "Institution*" at bounding box center [608, 267] width 225 height 20
type input "Old mutual"
click at [530, 395] on button "Save And Continue" at bounding box center [557, 391] width 133 height 28
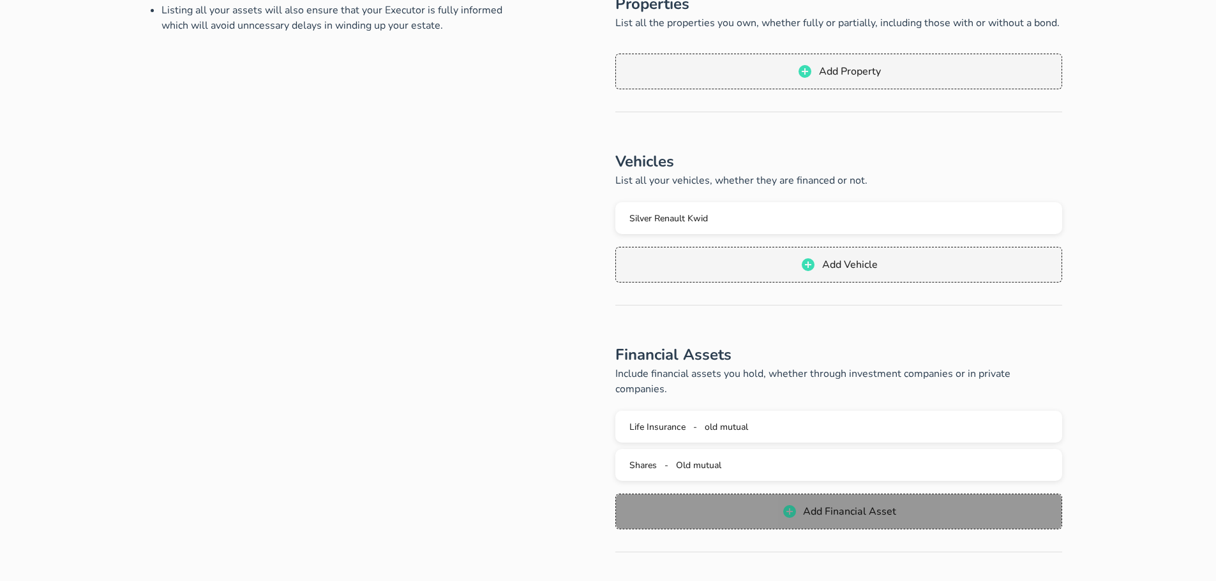
click at [845, 505] on span "Add Financial Asset" at bounding box center [849, 512] width 94 height 14
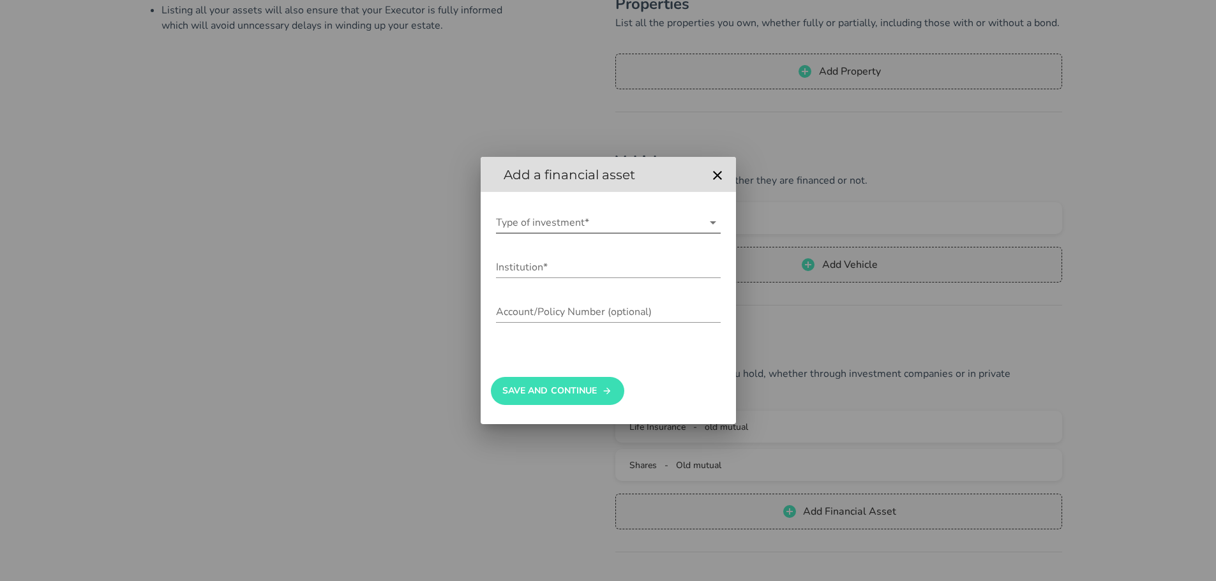
click at [713, 228] on icon at bounding box center [712, 222] width 15 height 15
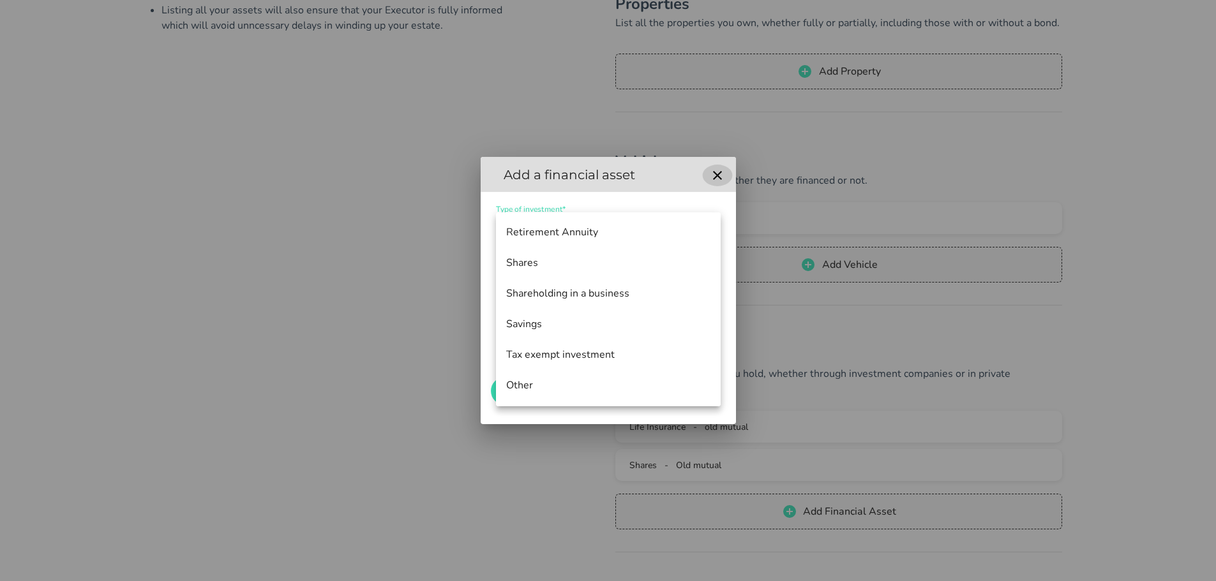
click at [717, 182] on icon "button" at bounding box center [717, 175] width 15 height 15
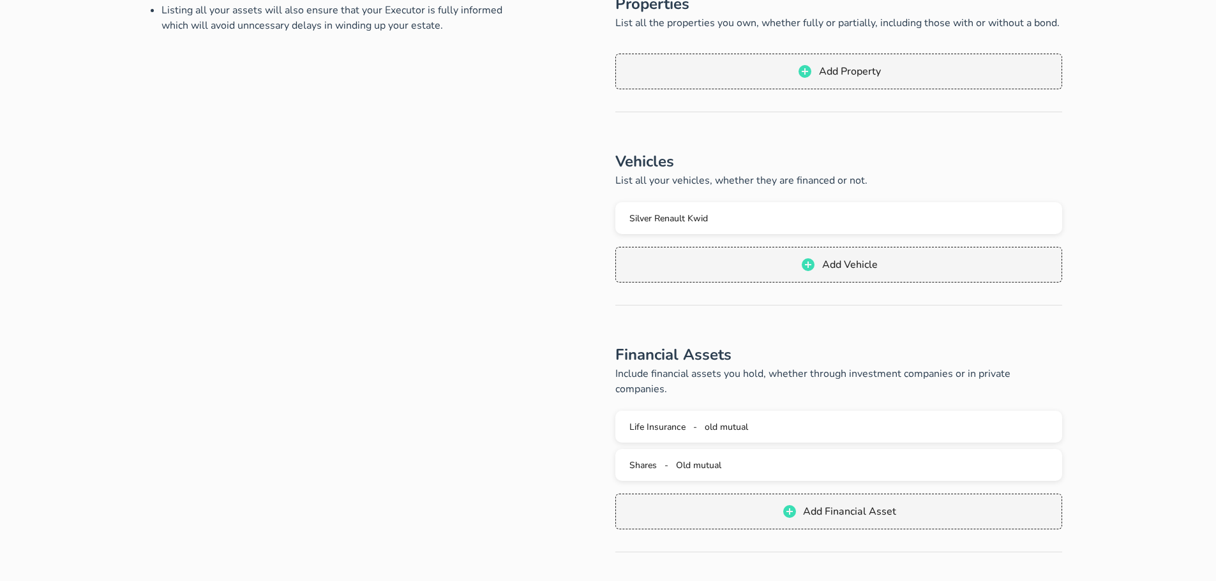
click at [1092, 431] on div "Your assets Tell us about your assets: Here you need to add all assets that you…" at bounding box center [608, 339] width 1108 height 888
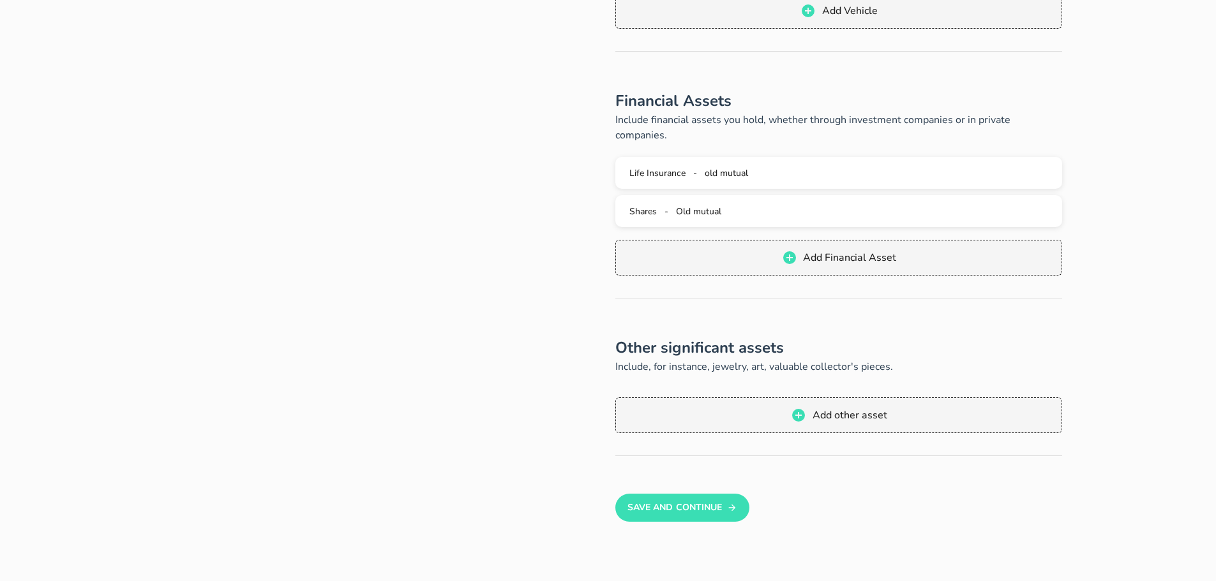
scroll to position [434, 0]
click at [691, 493] on button "Save And Continue" at bounding box center [681, 507] width 133 height 28
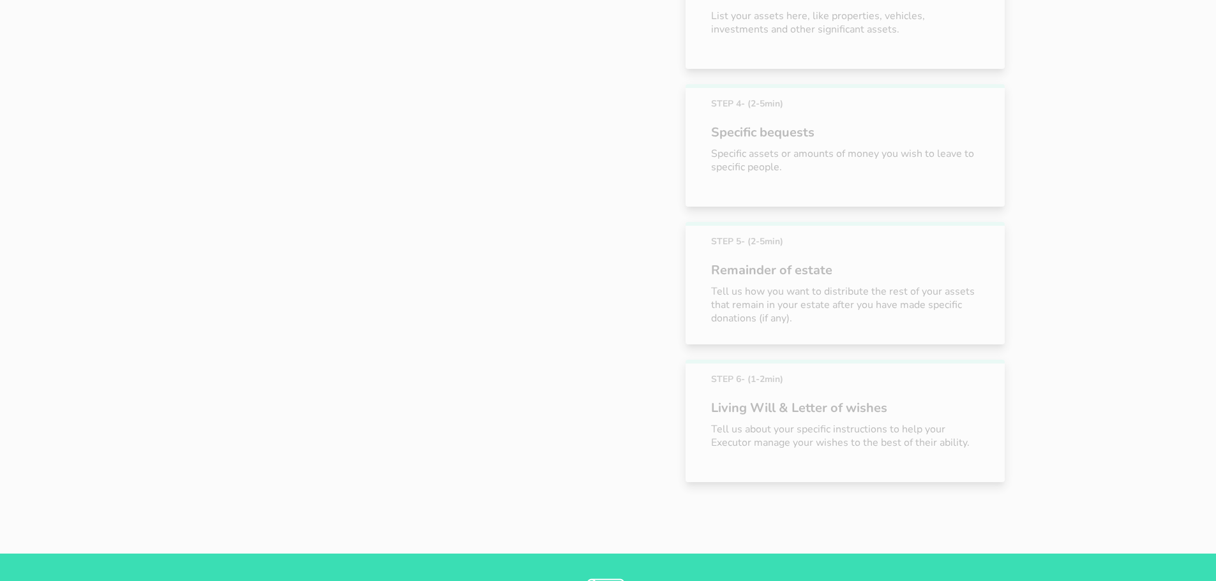
scroll to position [364, 0]
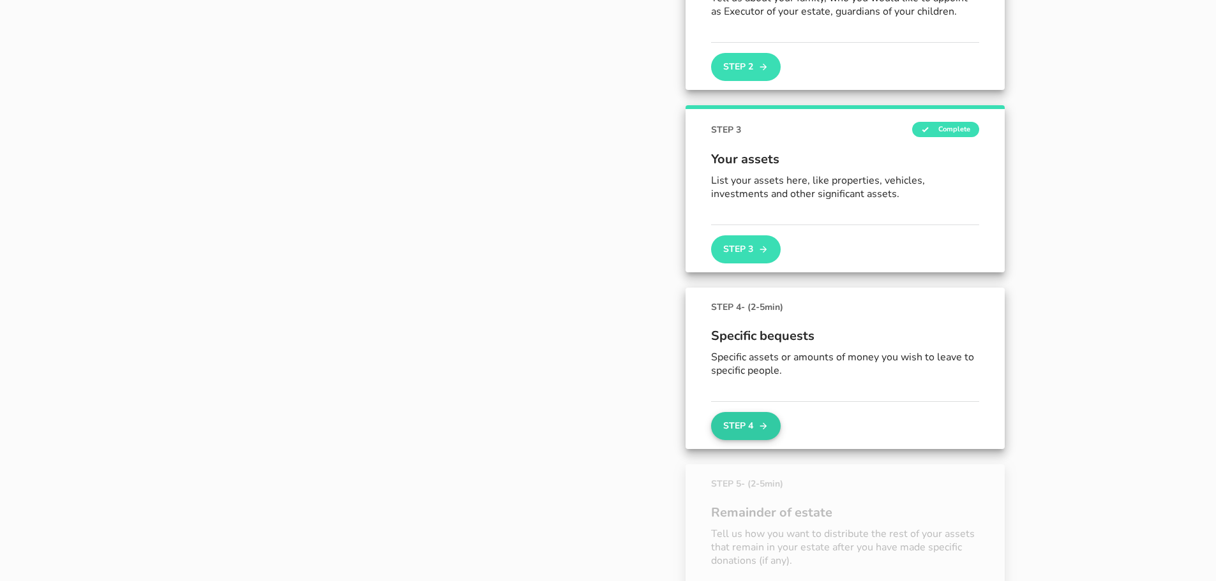
click at [753, 419] on button "Step 4" at bounding box center [745, 426] width 69 height 28
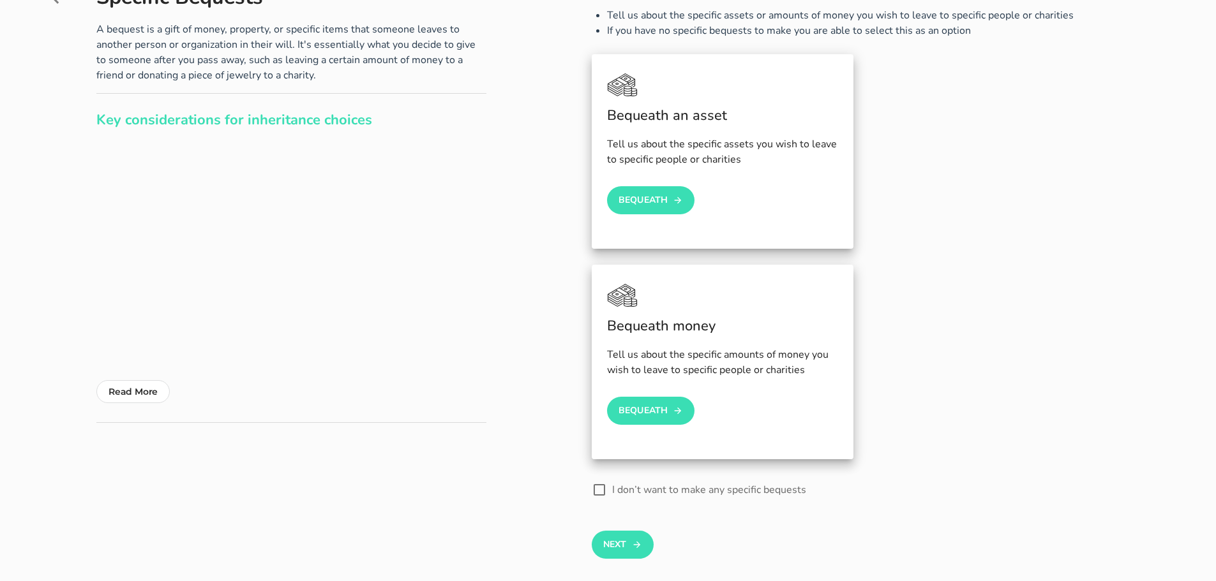
scroll to position [128, 0]
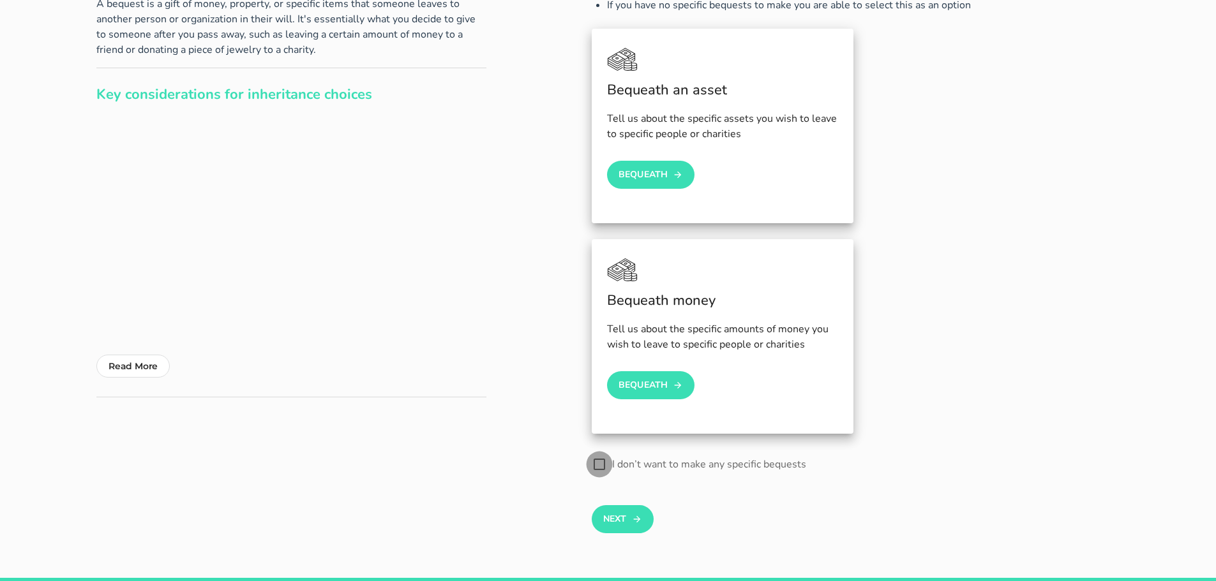
click at [600, 470] on div at bounding box center [599, 465] width 22 height 22
checkbox input "true"
click at [638, 518] on icon "button" at bounding box center [636, 519] width 7 height 7
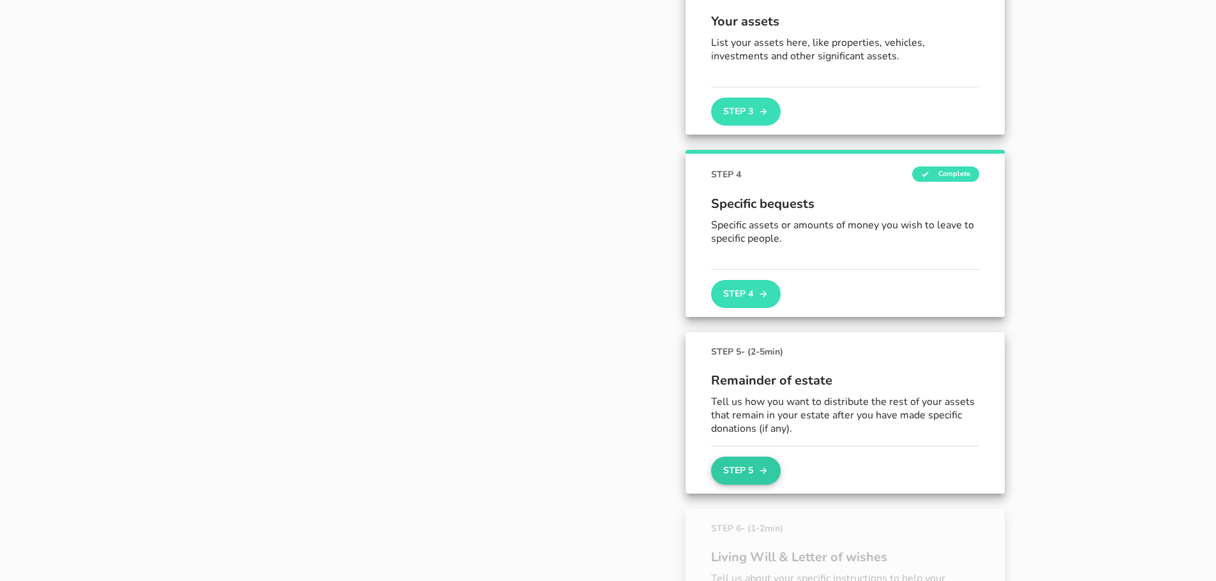
click at [764, 479] on button "Step 5" at bounding box center [745, 471] width 69 height 28
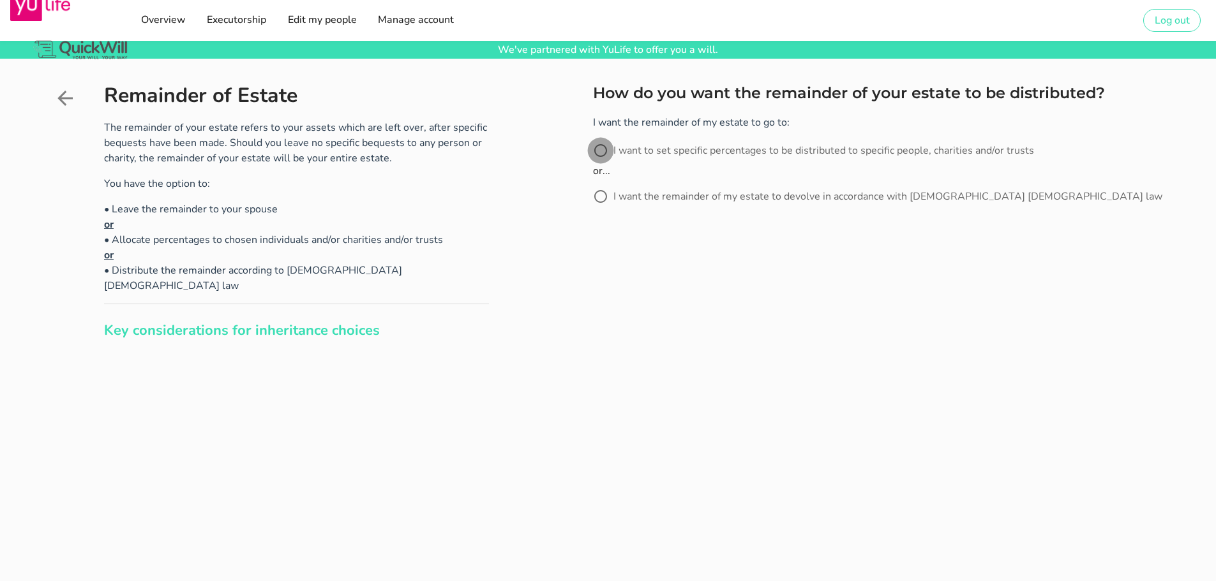
click at [597, 152] on div at bounding box center [601, 151] width 22 height 22
radio input "true"
click at [637, 255] on icon "submit" at bounding box center [638, 257] width 10 height 15
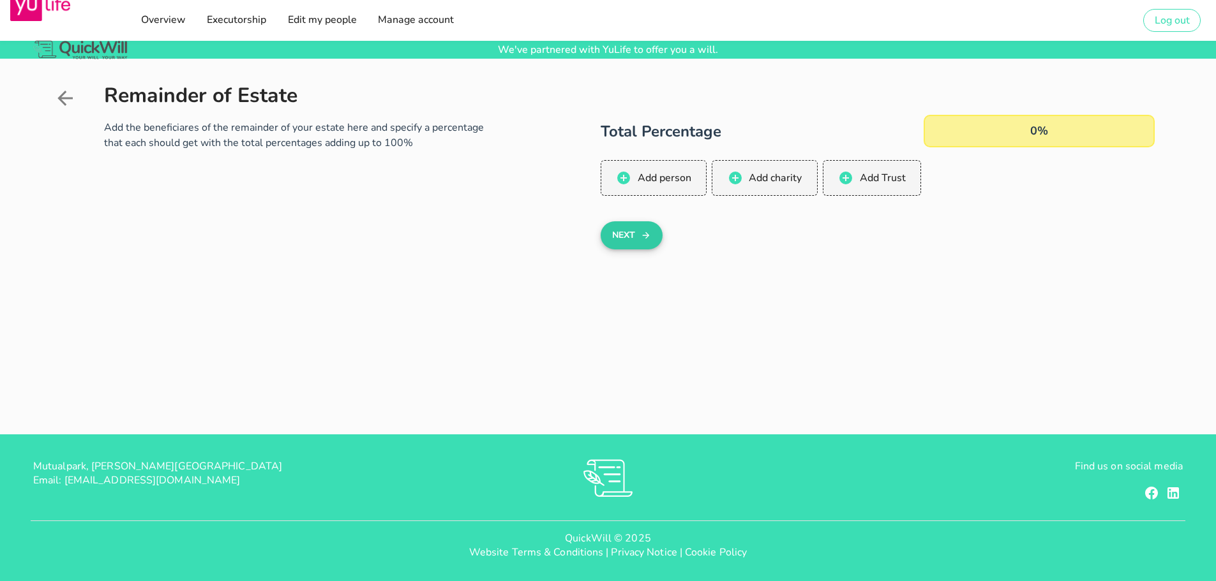
click at [650, 241] on icon "button" at bounding box center [646, 235] width 10 height 15
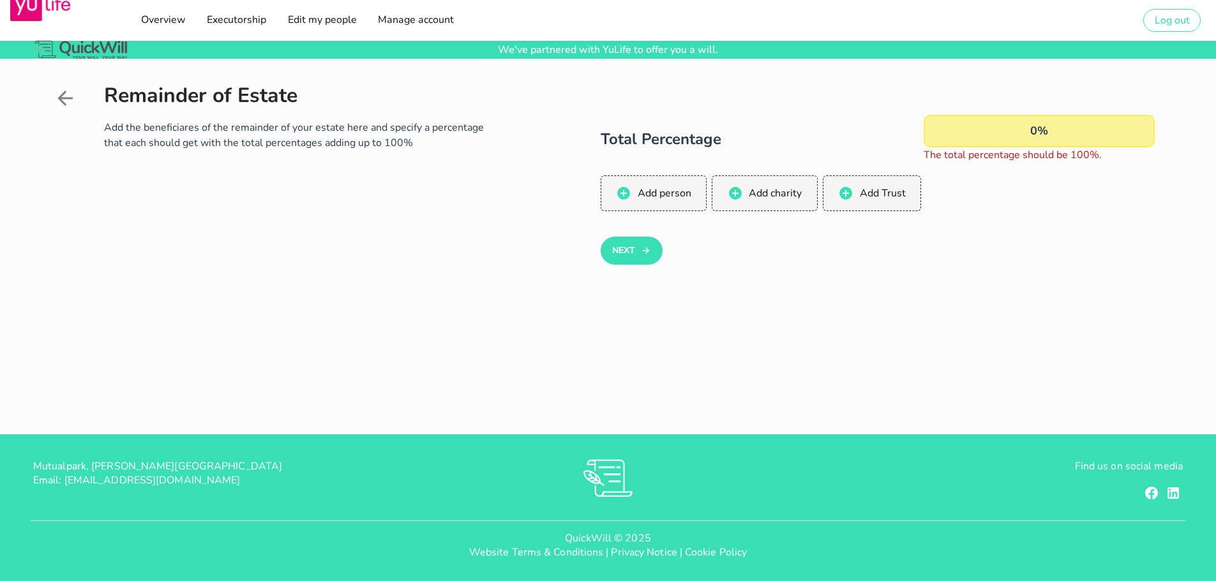
click at [68, 91] on icon at bounding box center [65, 98] width 23 height 23
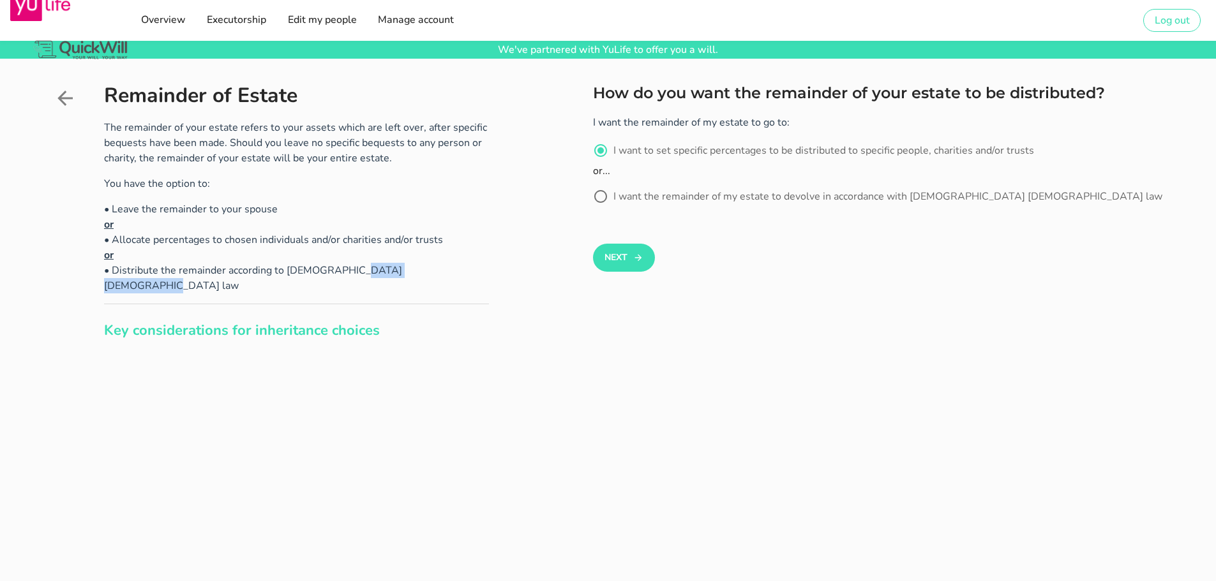
drag, startPoint x: 380, startPoint y: 269, endPoint x: 286, endPoint y: 274, distance: 93.9
click at [286, 274] on p "• Leave the remainder to your spouse or • Allocate percentages to chosen indivi…" at bounding box center [296, 248] width 385 height 92
click at [313, 279] on div "Remainder of Estate The remainder of your estate refers to your assets which ar…" at bounding box center [296, 357] width 385 height 547
drag, startPoint x: 376, startPoint y: 271, endPoint x: 284, endPoint y: 272, distance: 92.5
click at [284, 272] on p "• Leave the remainder to your spouse or • Allocate percentages to chosen indivi…" at bounding box center [296, 248] width 385 height 92
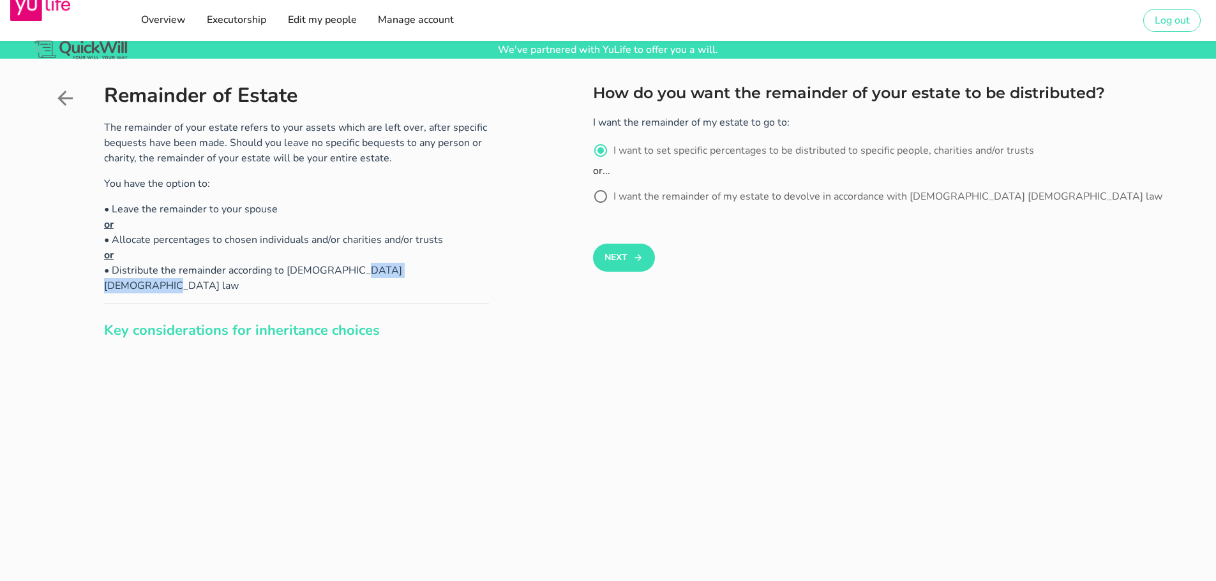
copy p "[DEMOGRAPHIC_DATA] [DEMOGRAPHIC_DATA] law"
click at [627, 259] on button "Next" at bounding box center [624, 258] width 62 height 28
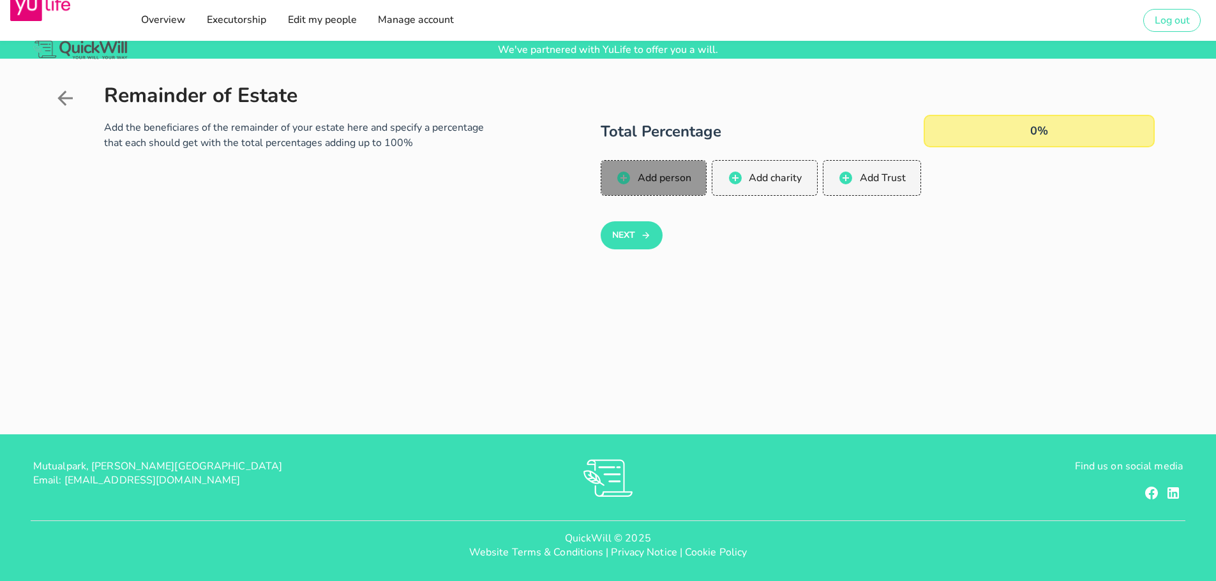
click at [635, 191] on button "Add person" at bounding box center [653, 178] width 107 height 36
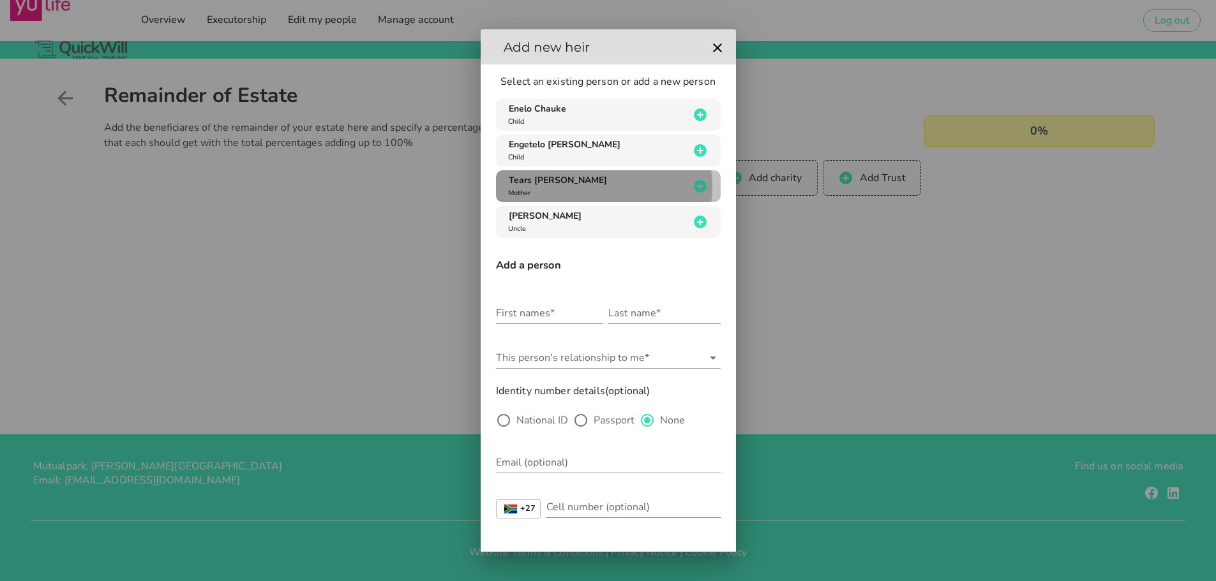
click at [635, 191] on div "Tears [PERSON_NAME] Mother" at bounding box center [597, 186] width 184 height 24
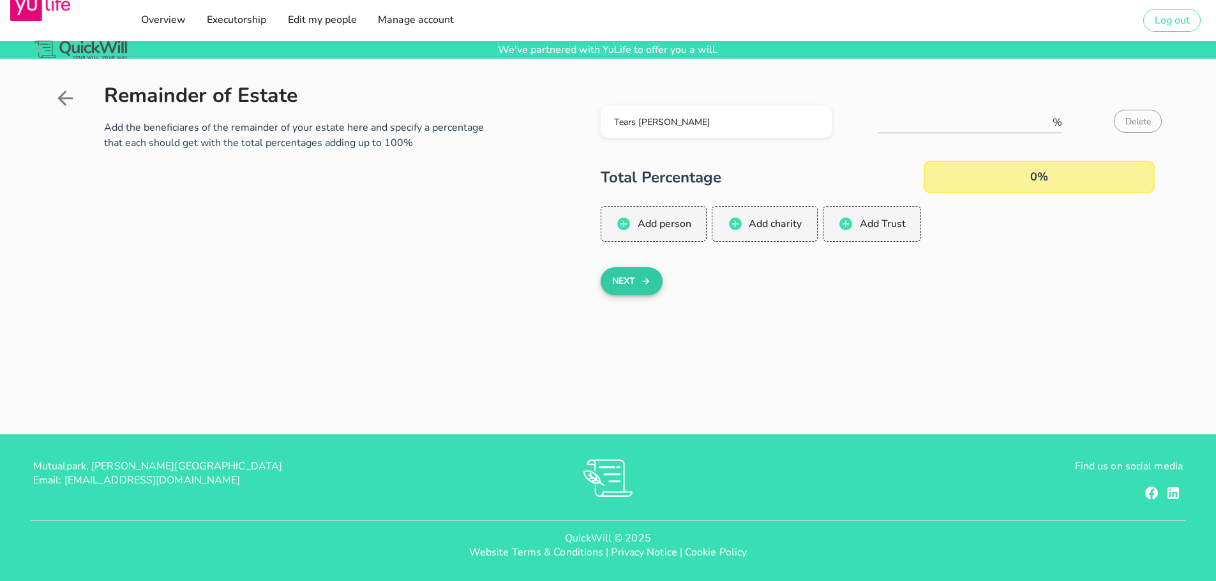
click at [636, 290] on button "Next" at bounding box center [631, 281] width 62 height 28
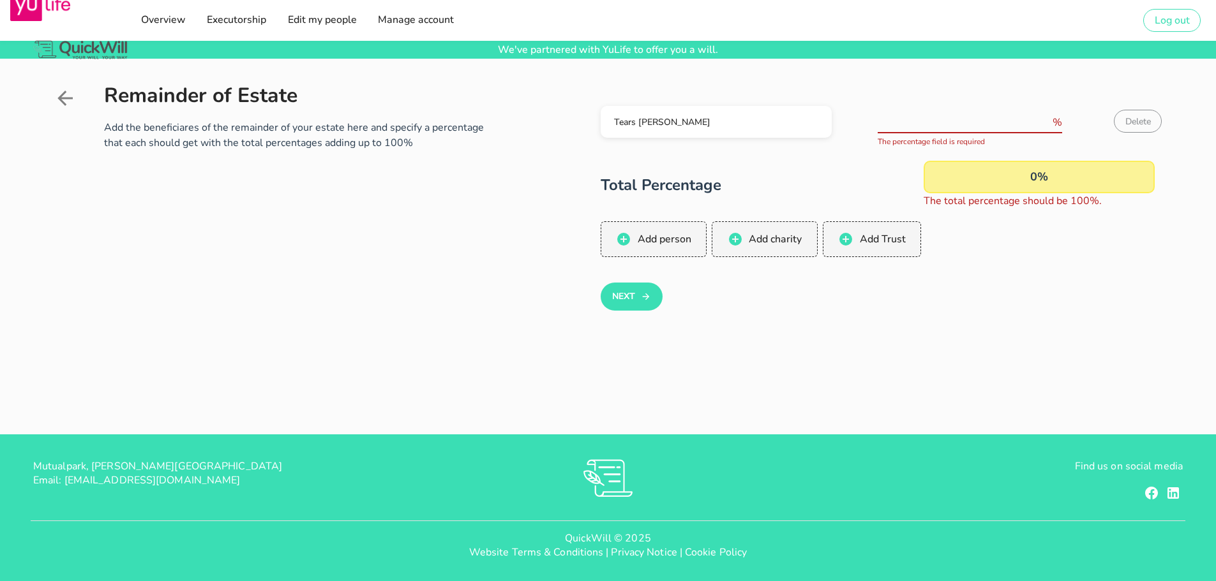
click at [921, 118] on input "number" at bounding box center [963, 122] width 172 height 20
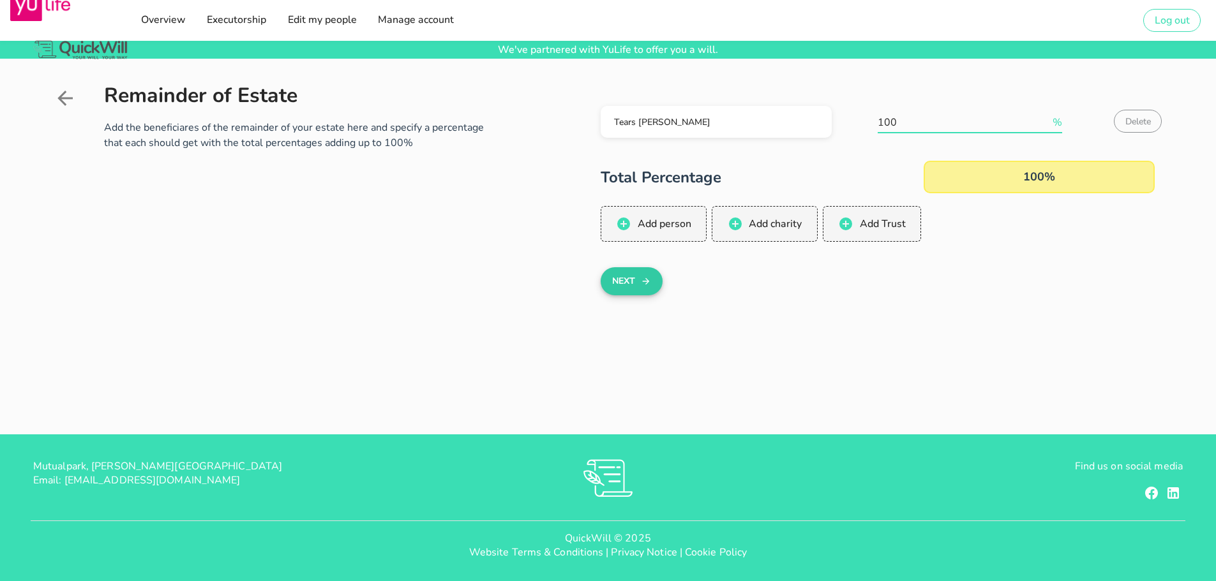
type input "100"
click at [640, 279] on button "Next" at bounding box center [631, 281] width 62 height 28
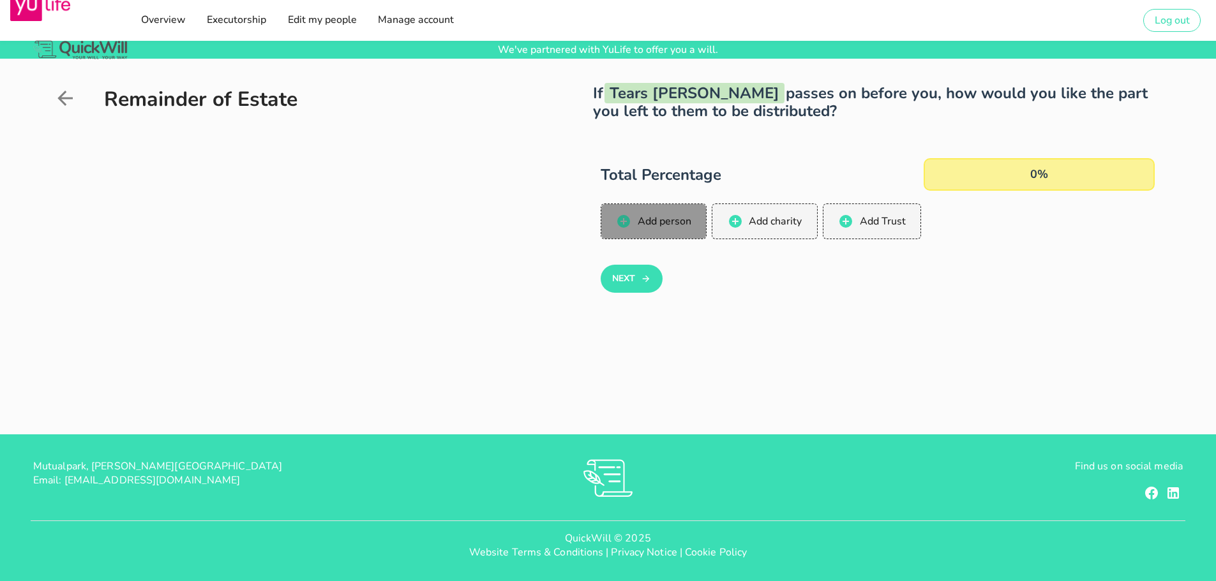
click at [634, 229] on button "Add person" at bounding box center [653, 222] width 107 height 36
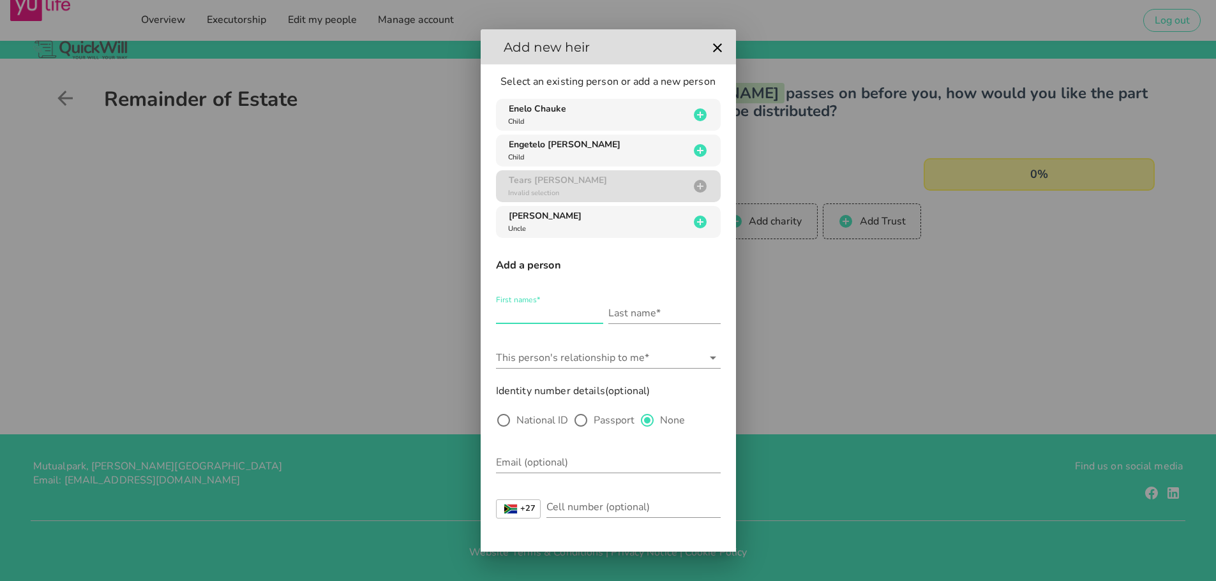
click at [562, 313] on input "First names*" at bounding box center [549, 313] width 107 height 20
type input "[PERSON_NAME]"
click at [613, 316] on input "Last name*" at bounding box center [664, 313] width 112 height 20
type input "Chauke"
click at [504, 424] on div at bounding box center [504, 421] width 22 height 22
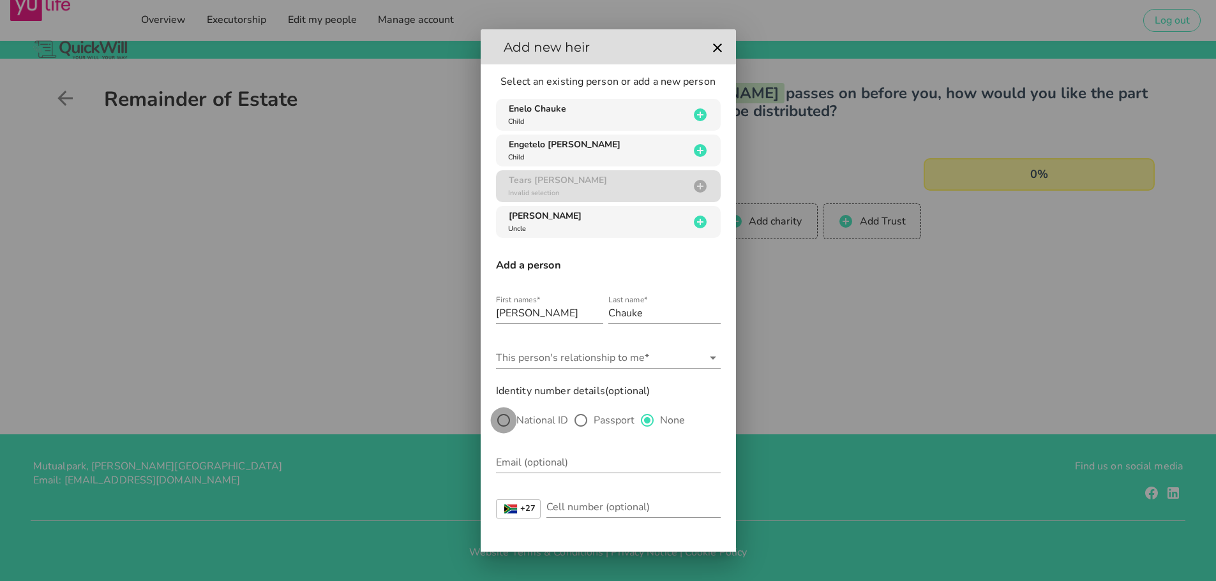
radio input "true"
click at [530, 459] on input "Nationality*" at bounding box center [599, 462] width 207 height 20
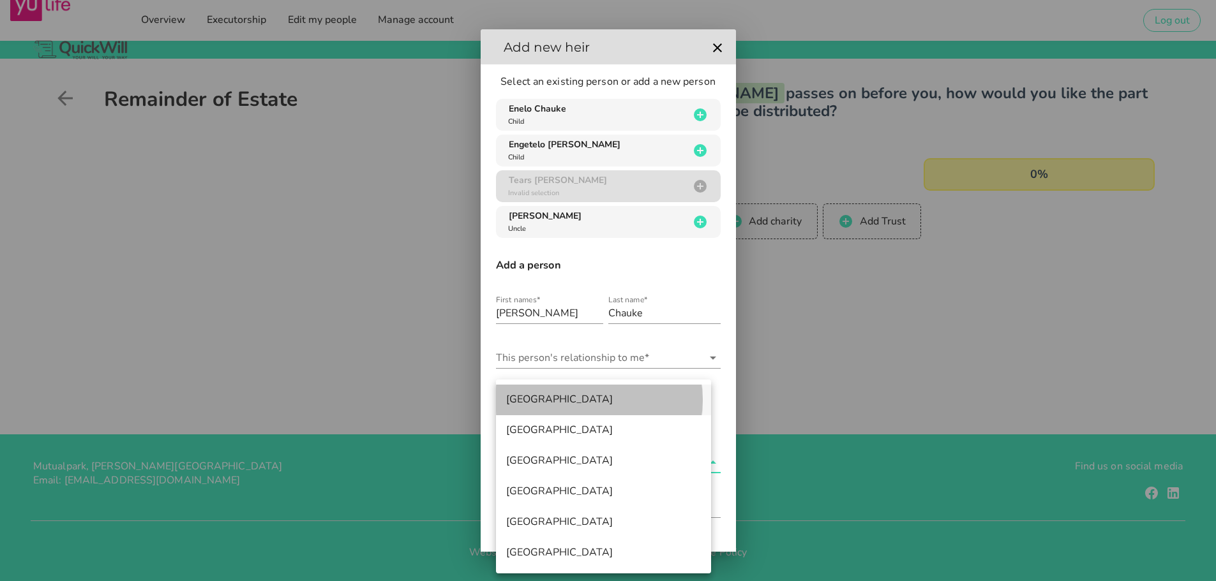
click at [527, 399] on div "[GEOGRAPHIC_DATA]" at bounding box center [603, 400] width 195 height 12
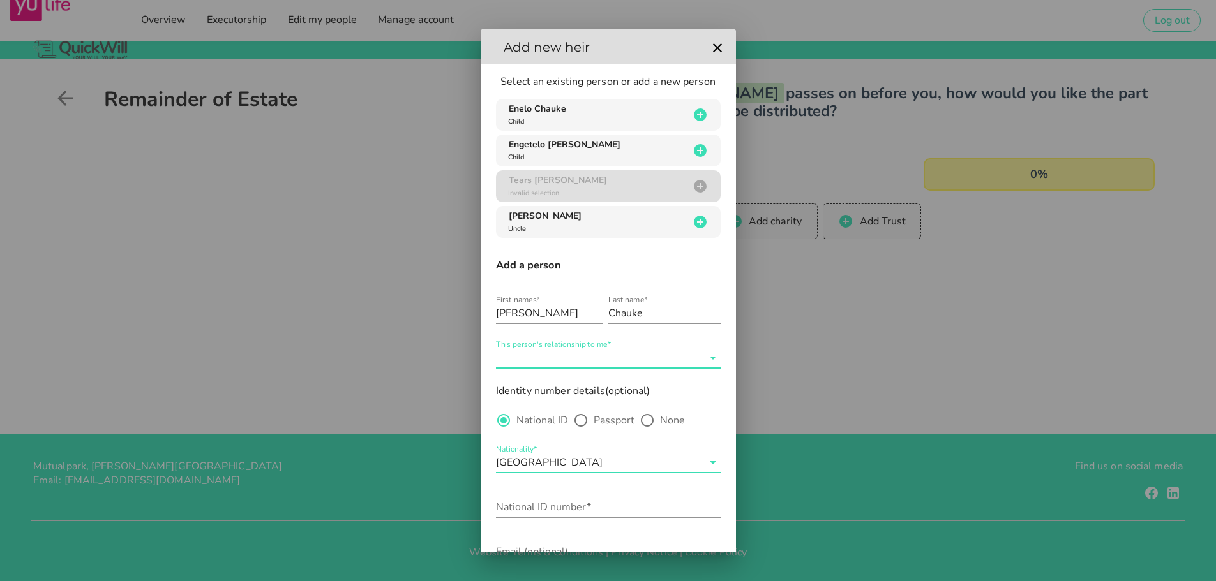
click at [692, 362] on input "This person's relationship to me*" at bounding box center [599, 358] width 207 height 20
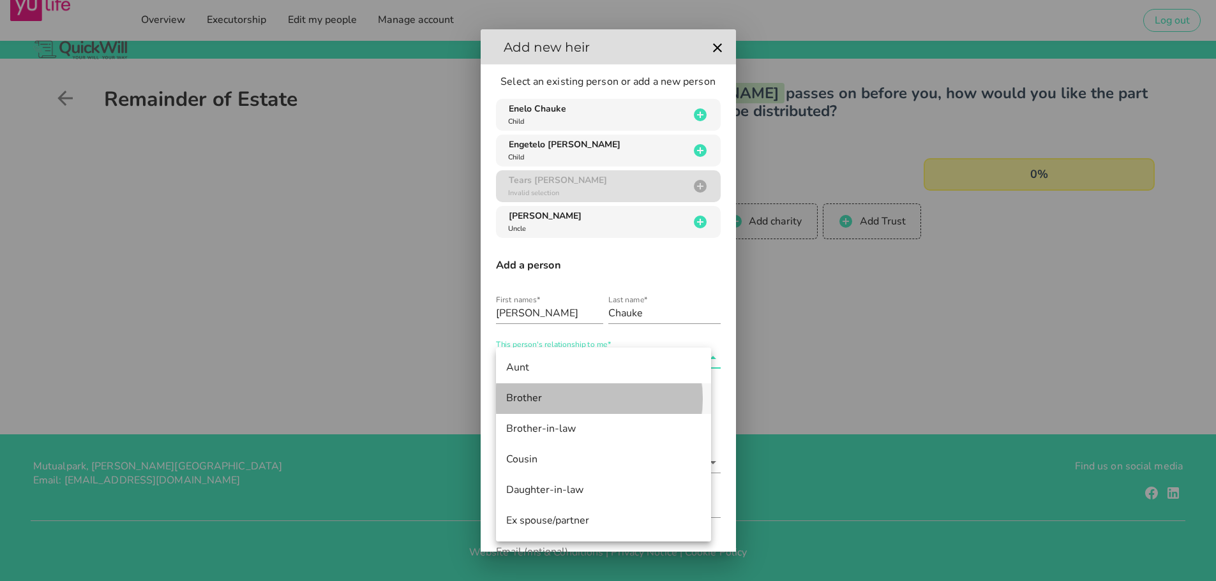
click at [551, 394] on div "Brother" at bounding box center [603, 398] width 195 height 12
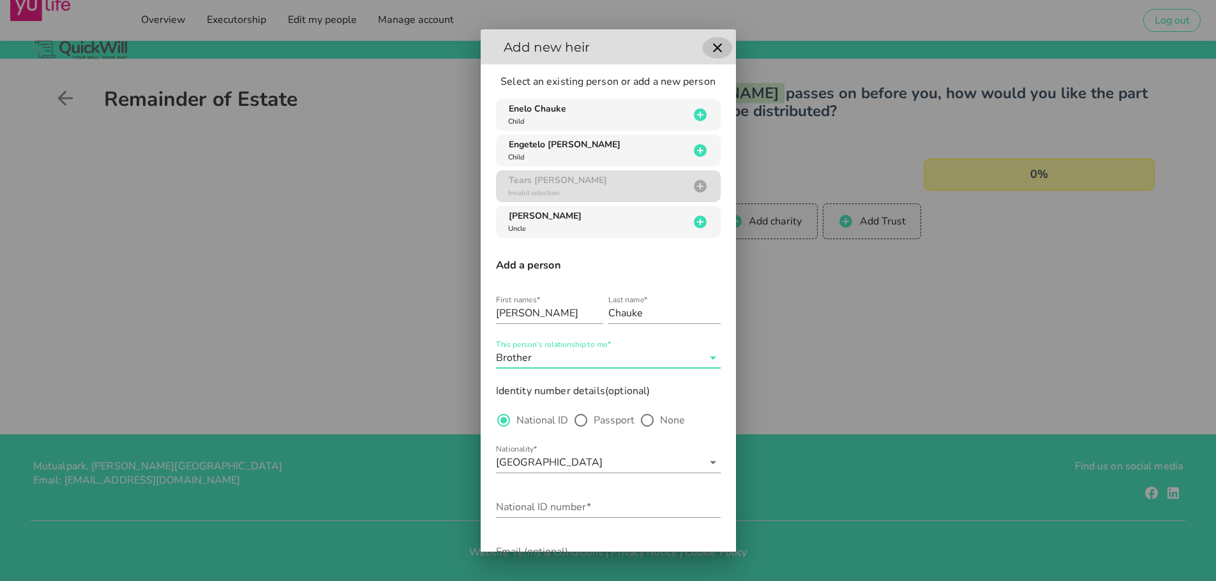
click at [713, 45] on icon "button" at bounding box center [717, 47] width 9 height 9
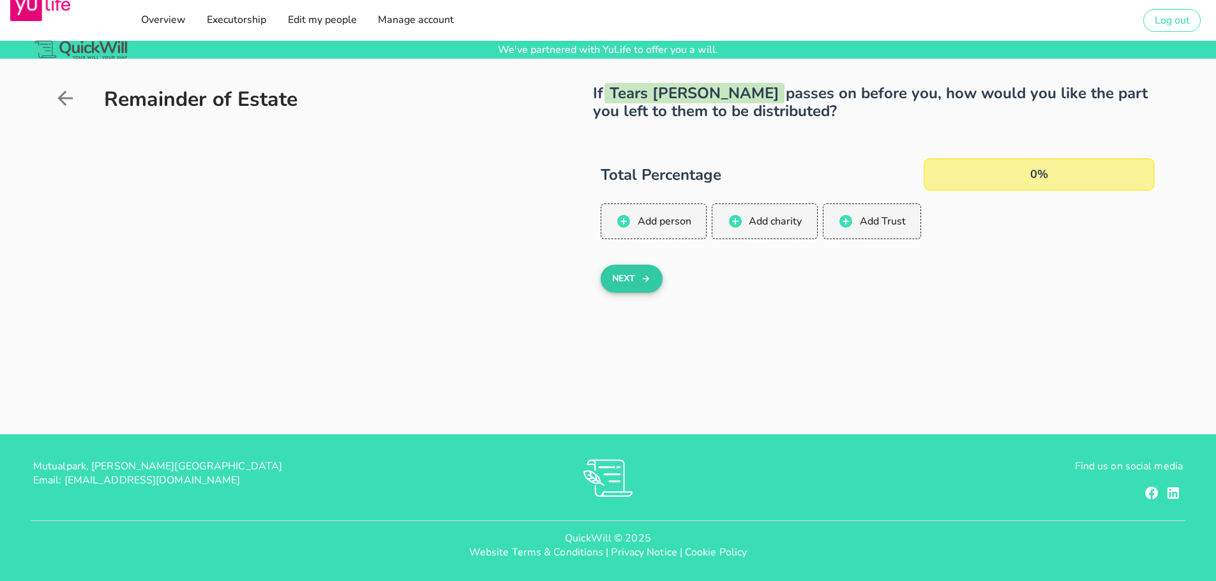
click at [631, 280] on button "Next" at bounding box center [631, 279] width 62 height 28
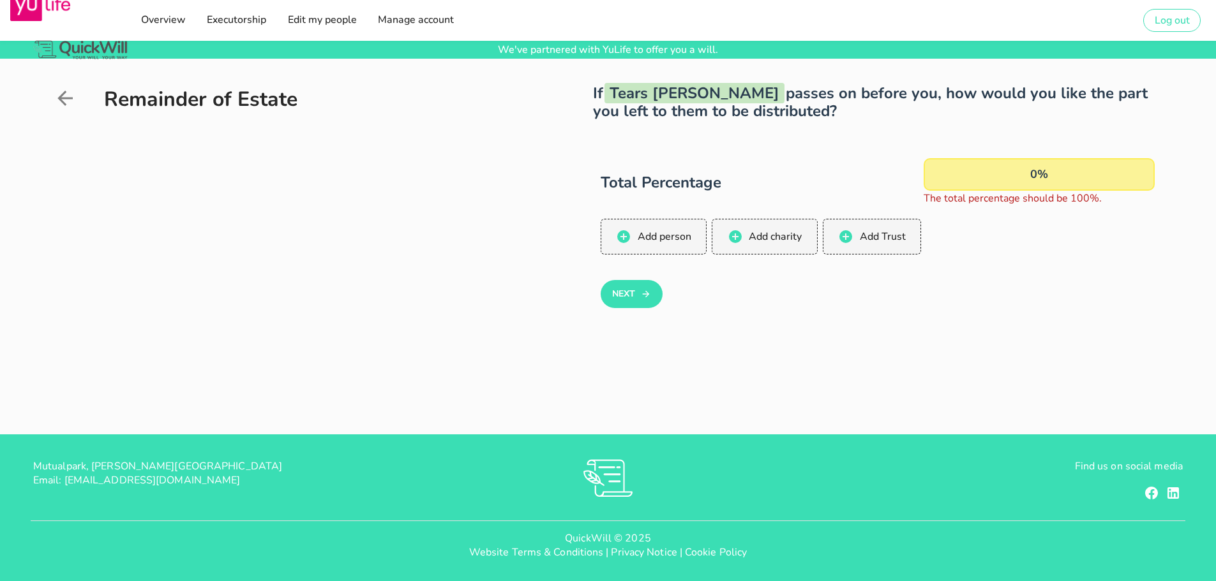
click at [1001, 172] on div "0%" at bounding box center [1038, 174] width 231 height 33
